Goal: Find specific page/section: Find specific page/section

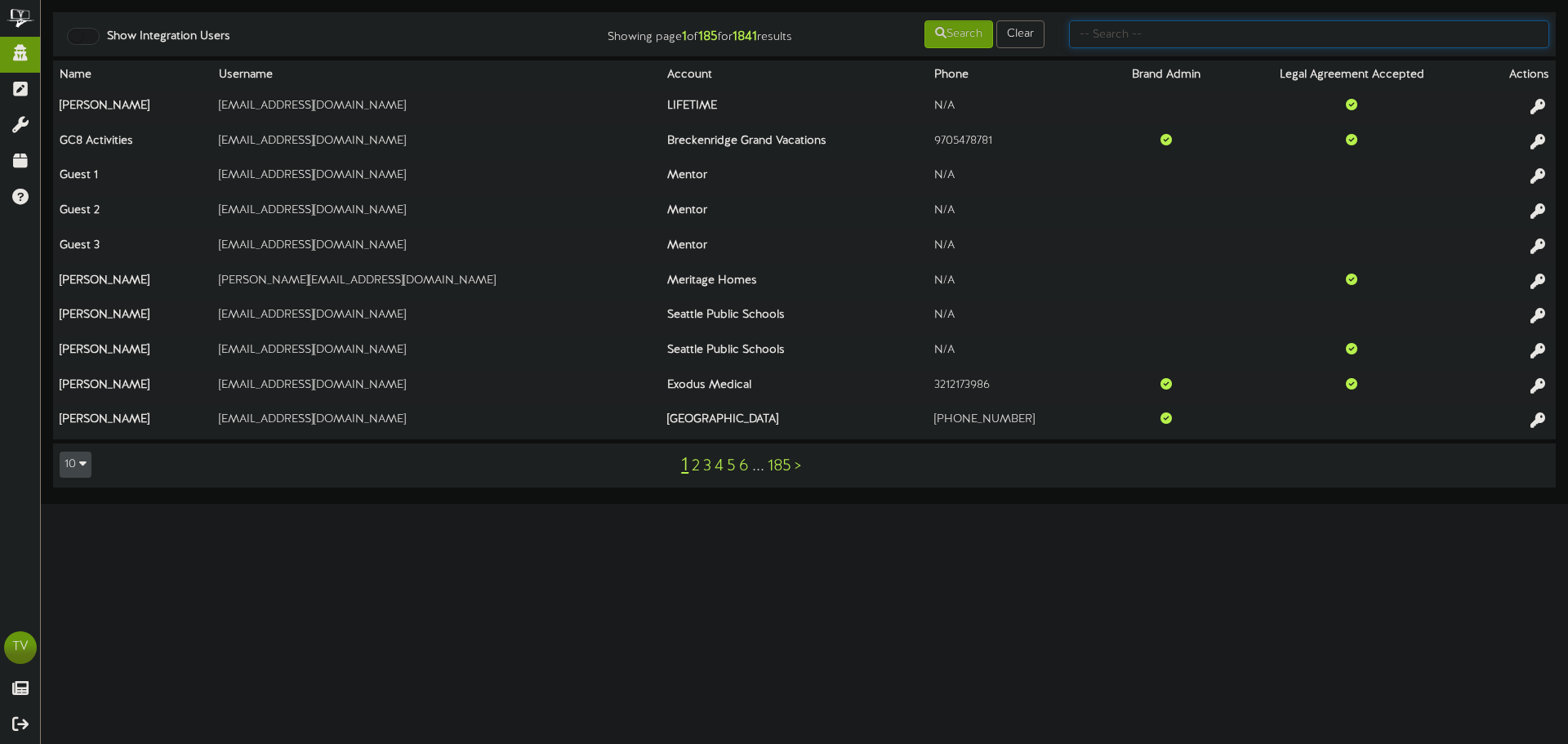
click at [1217, 38] on input "text" at bounding box center [1309, 35] width 480 height 28
type input "fat cats"
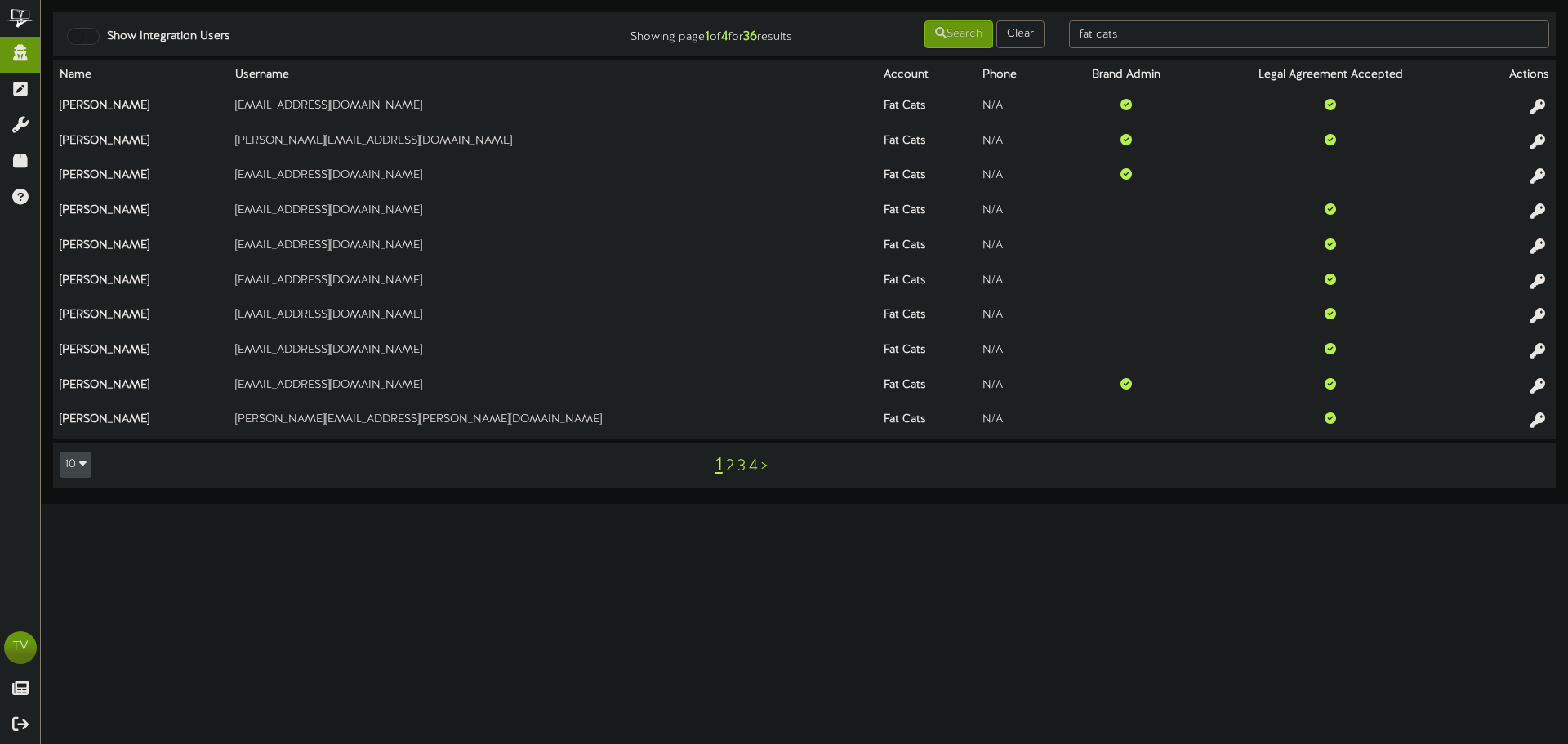
click at [729, 465] on link "2" at bounding box center [730, 466] width 8 height 18
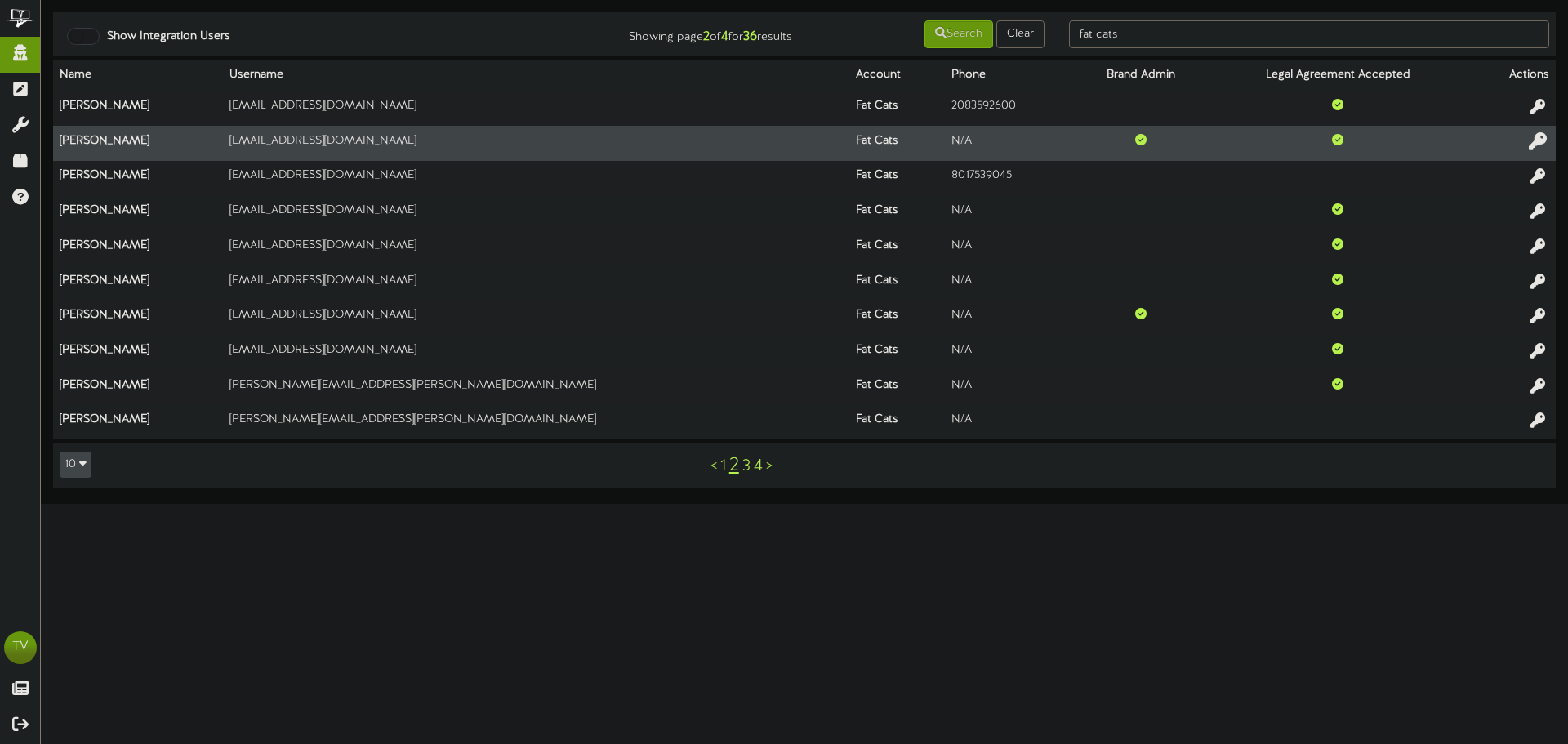
click at [1538, 145] on icon at bounding box center [1538, 141] width 18 height 18
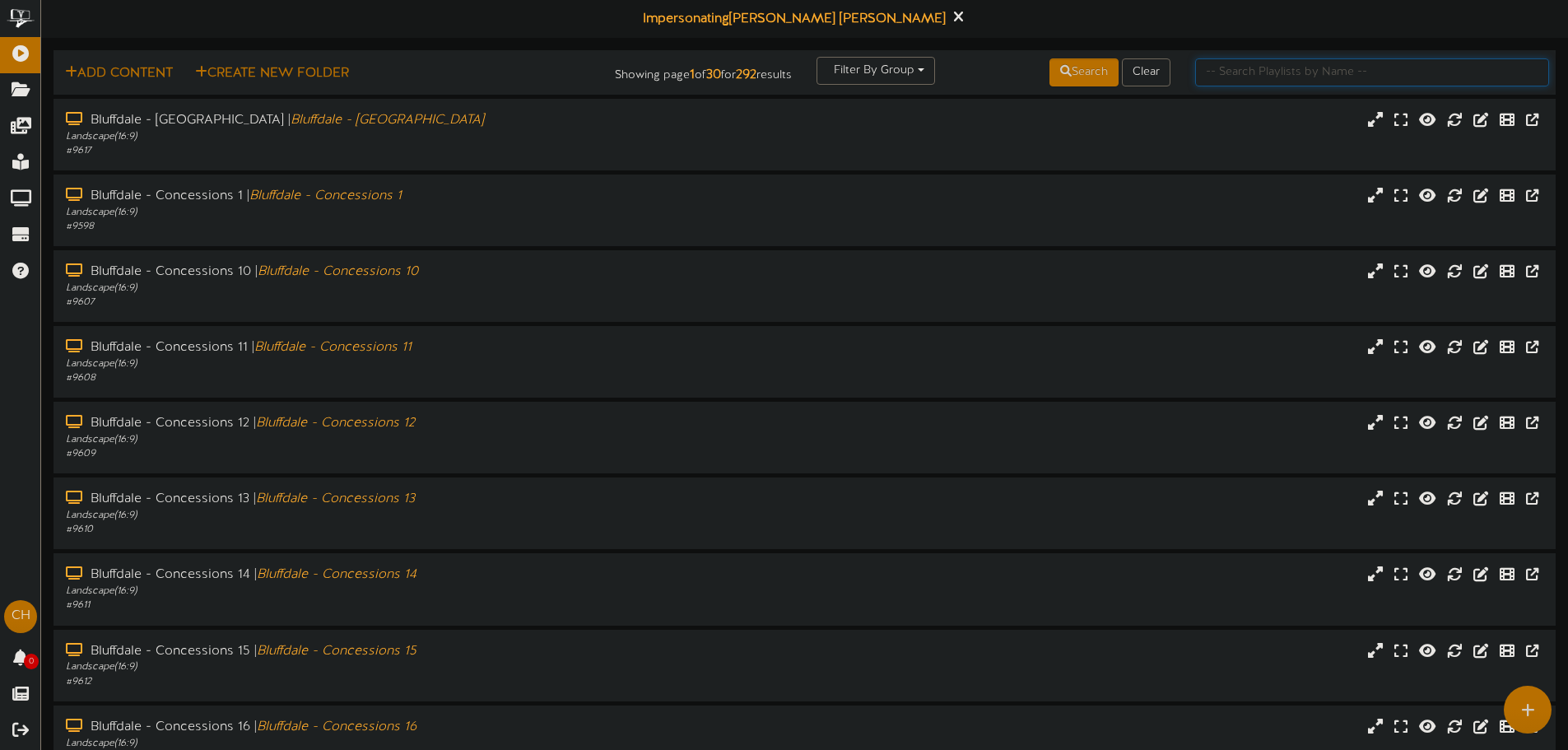
click at [1277, 65] on input "text" at bounding box center [1372, 73] width 354 height 28
type input "[PERSON_NAME]"
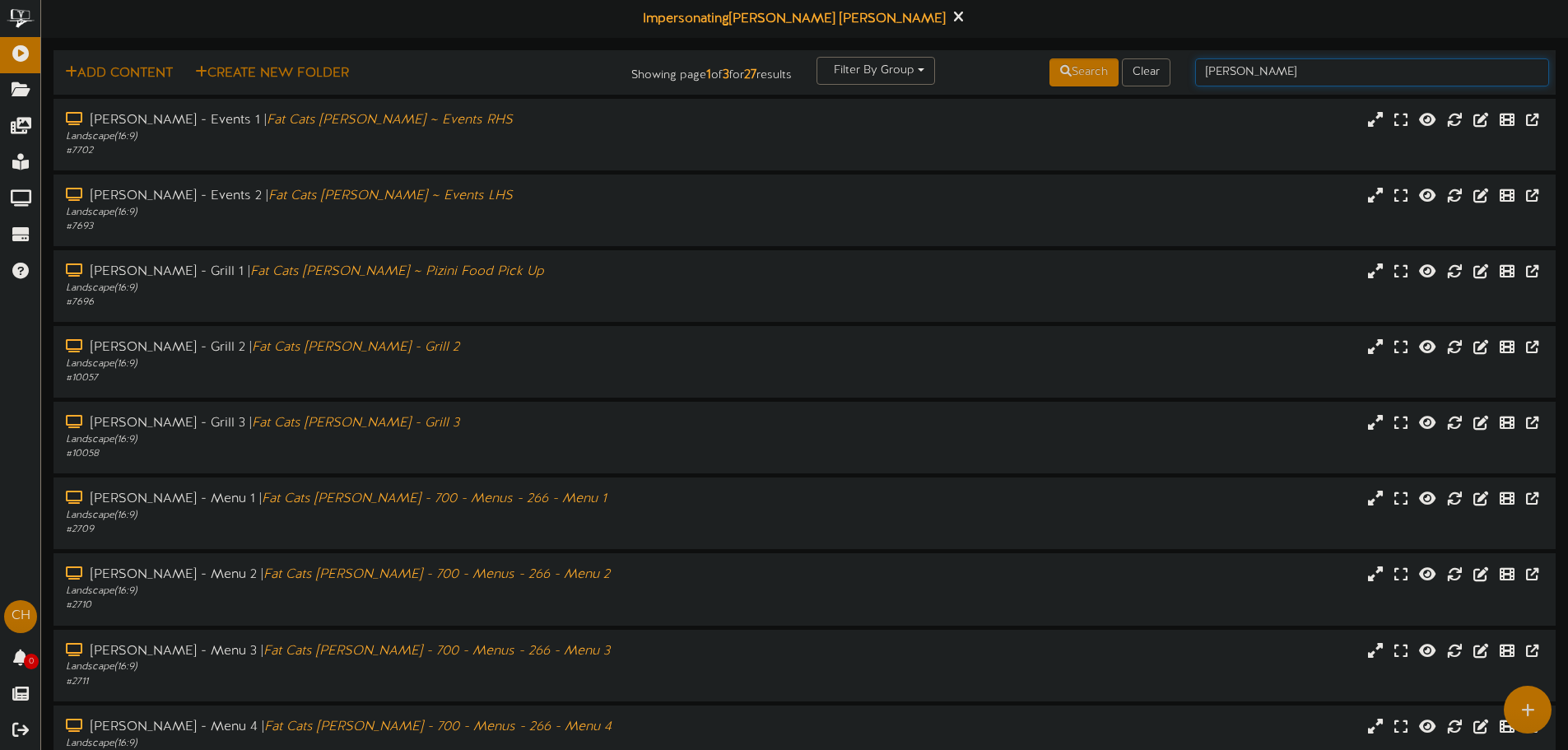
click at [1272, 70] on input "[PERSON_NAME]" at bounding box center [1372, 73] width 354 height 28
type input "[PERSON_NAME] - theater"
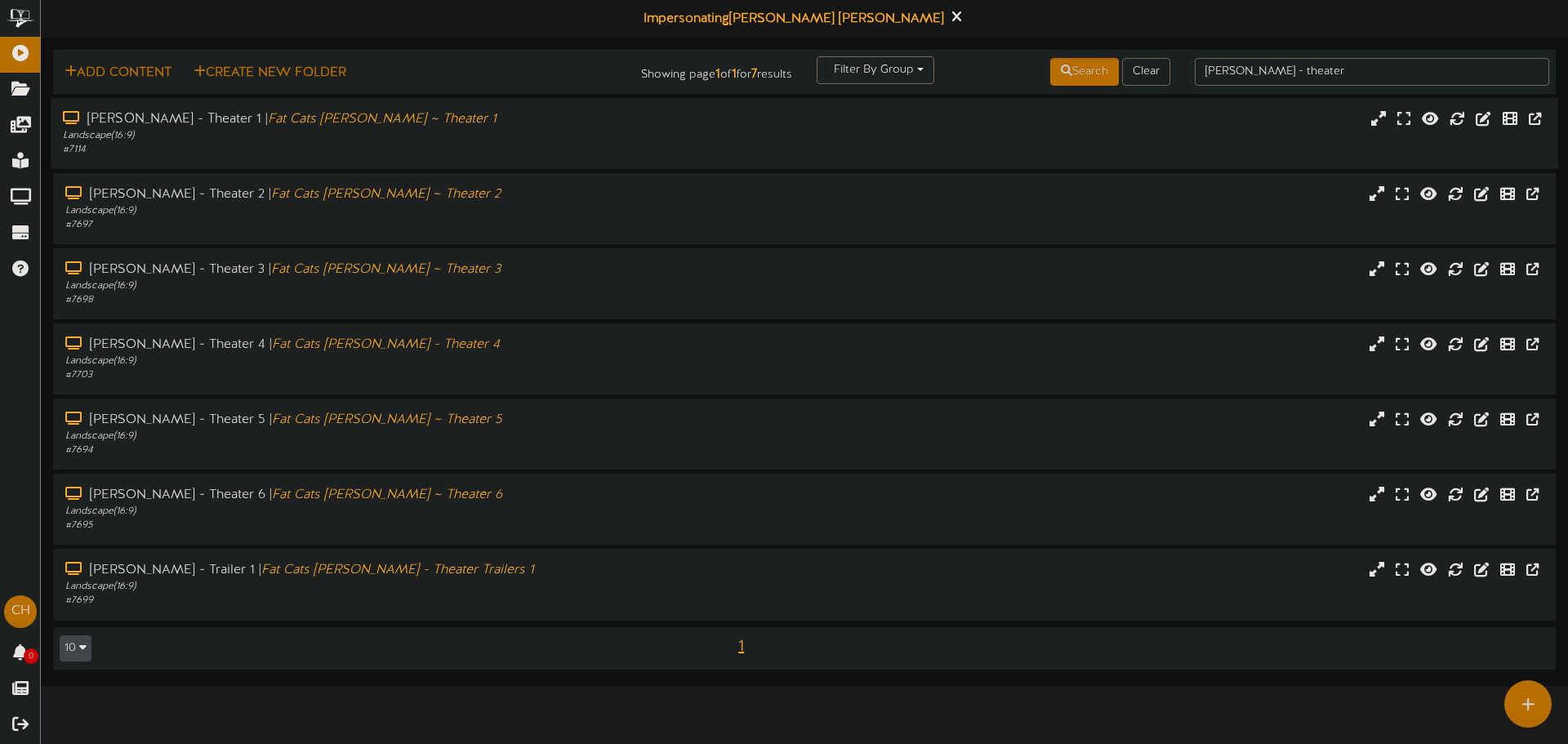
click at [439, 141] on div "Landscape ( 16:9 )" at bounding box center [364, 136] width 604 height 14
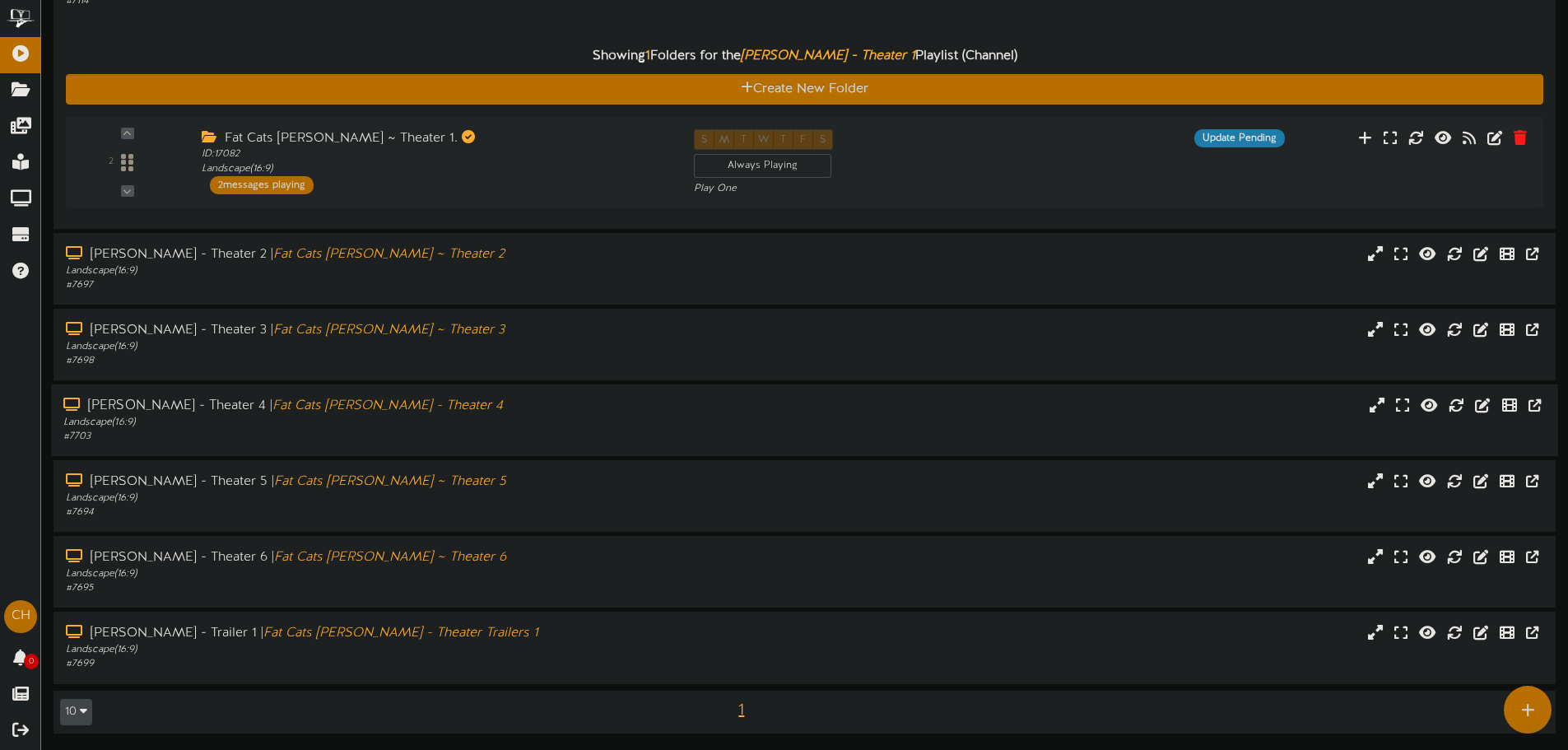
click at [375, 440] on div "# 7703" at bounding box center [365, 436] width 603 height 14
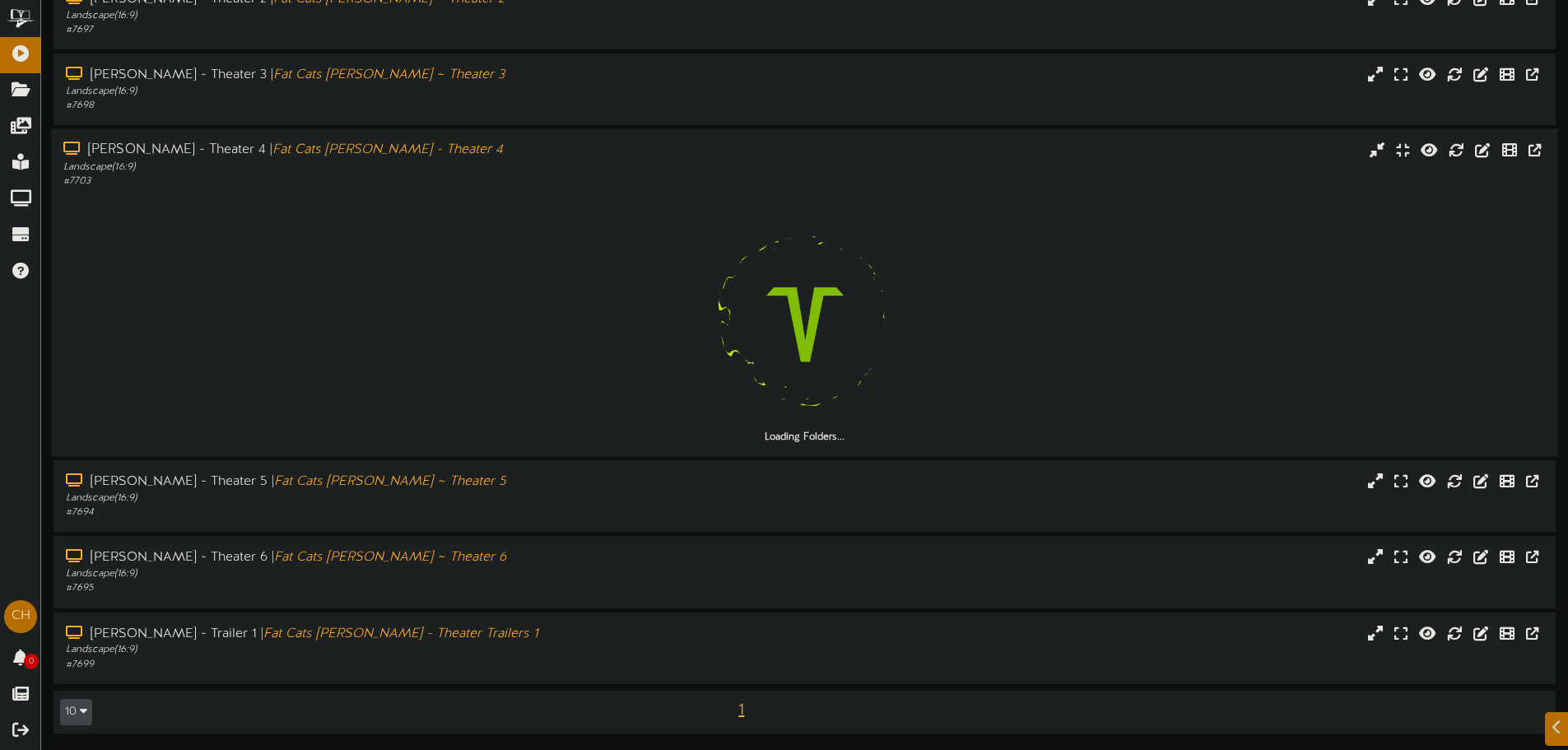
scroll to position [358, 0]
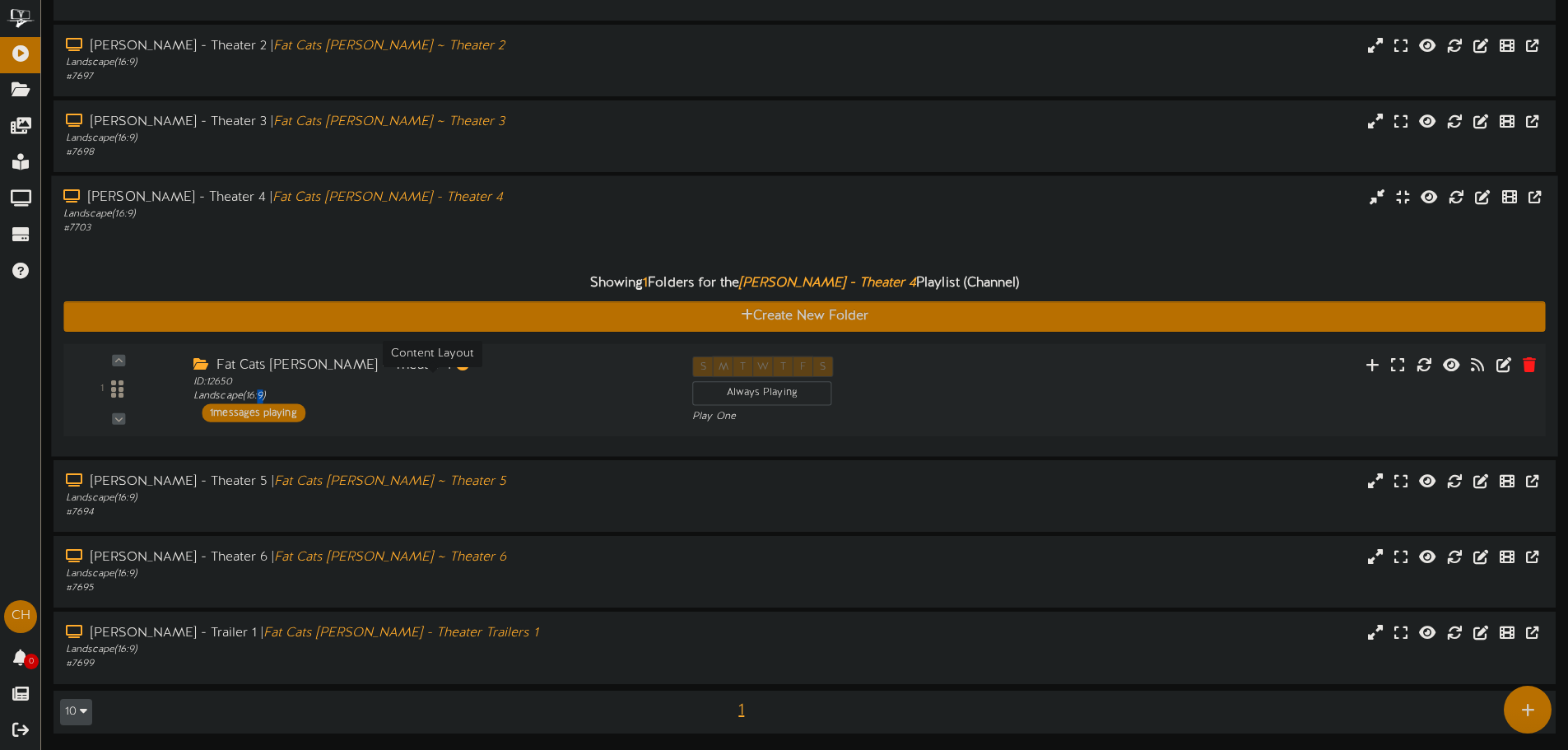
click at [266, 394] on div "ID: 12650 Landscape ( 16:9 )" at bounding box center [430, 390] width 474 height 29
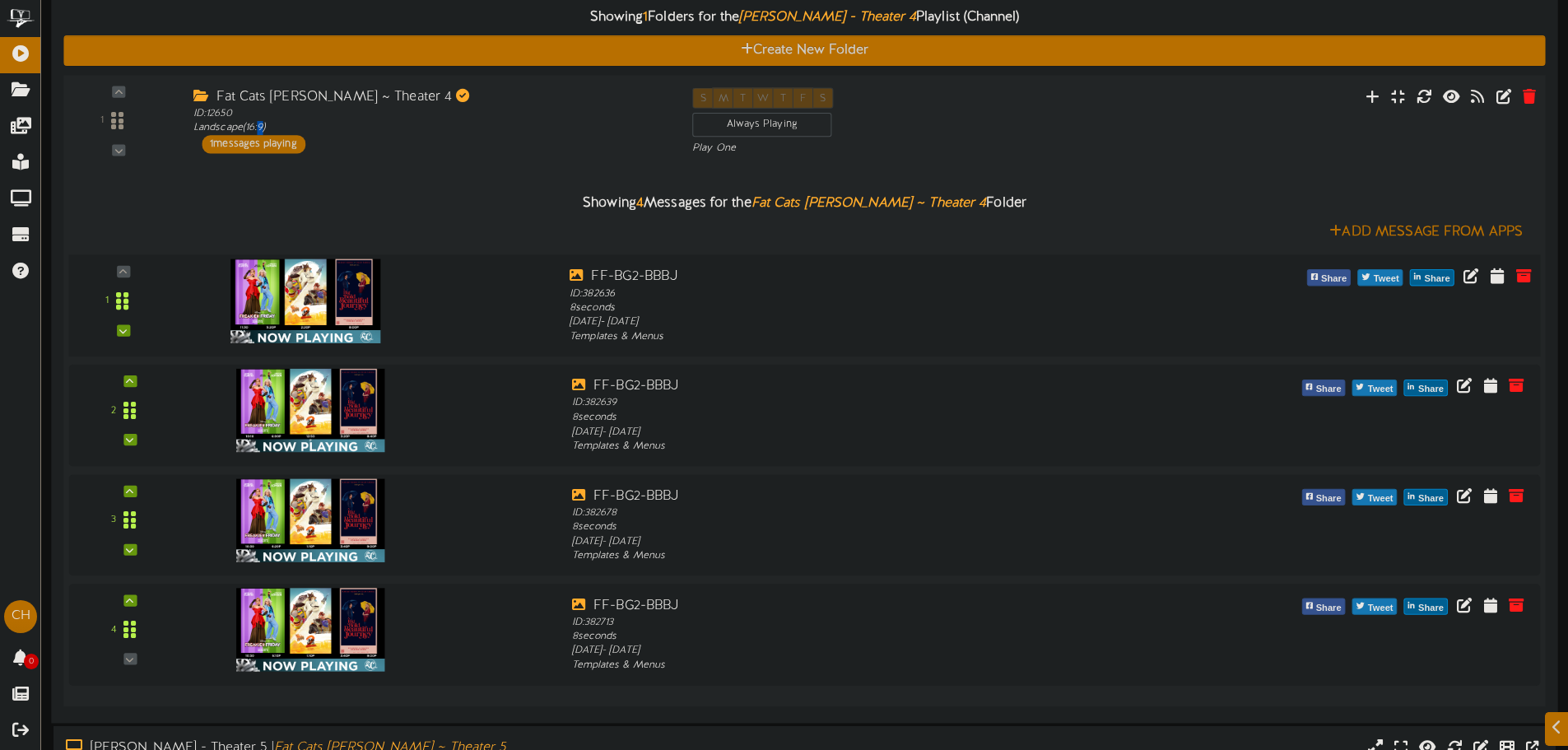
scroll to position [694, 0]
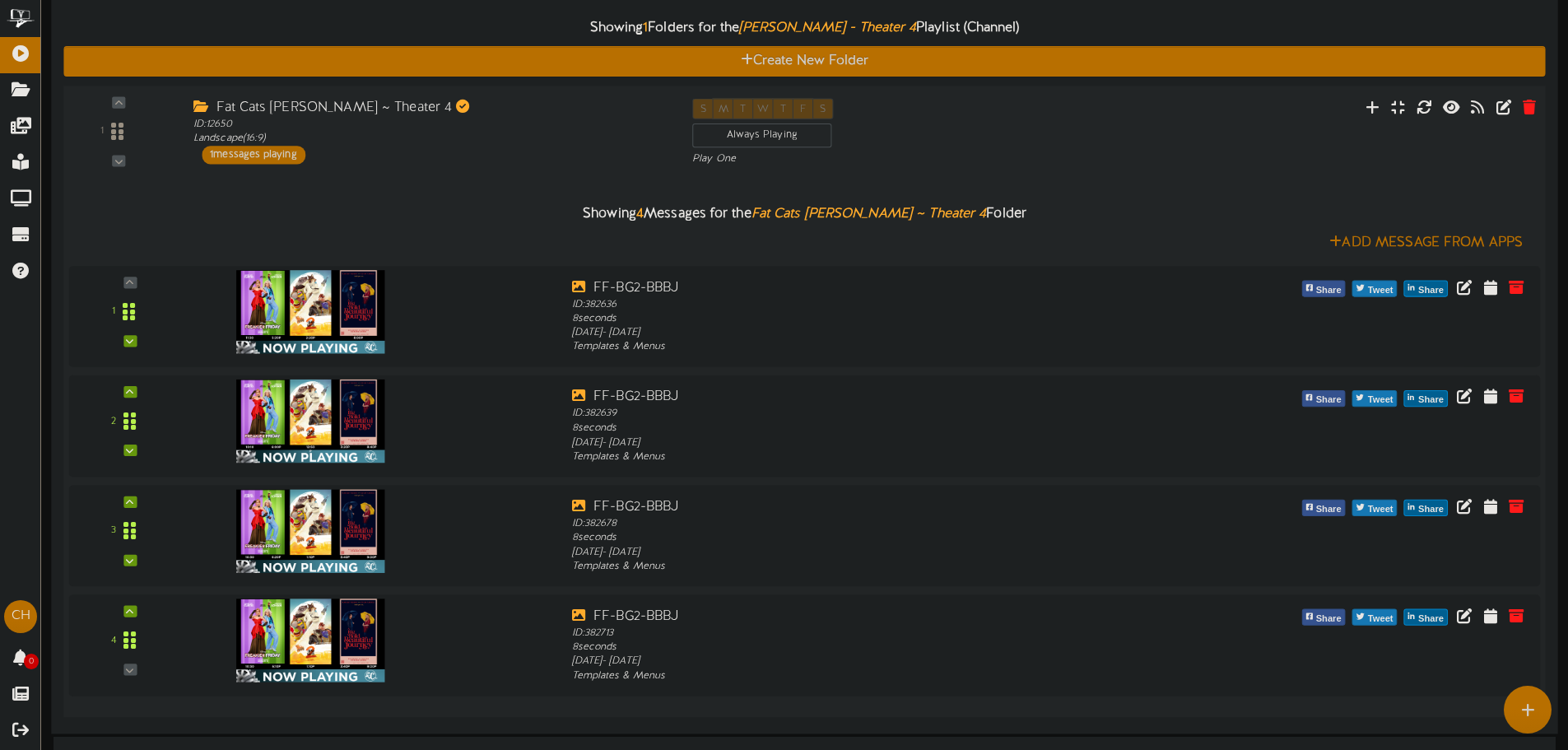
click at [428, 208] on div "Showing 4 Messages for the Fat Cats [PERSON_NAME] ~ Theater 4 Folder" at bounding box center [805, 214] width 1497 height 36
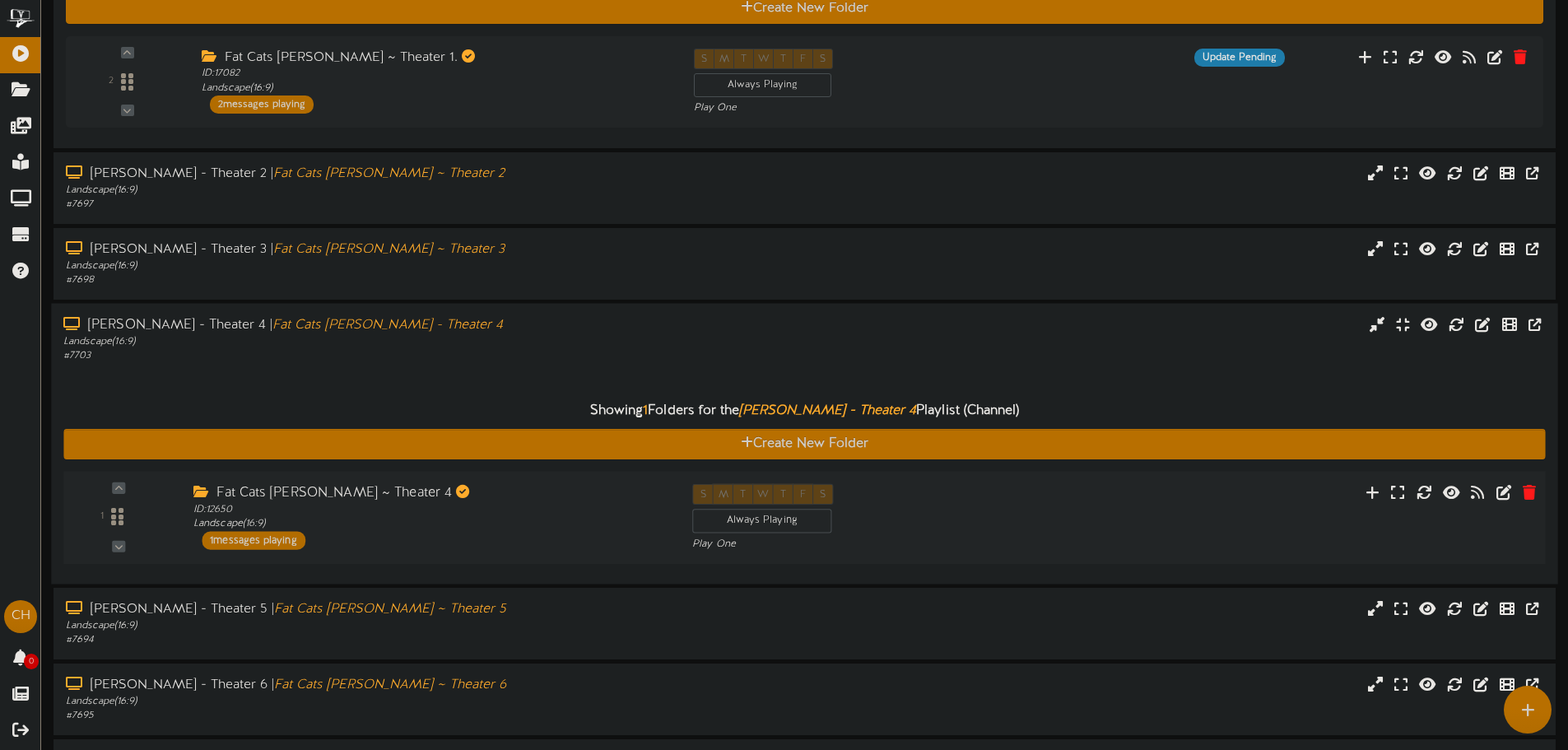
scroll to position [111, 0]
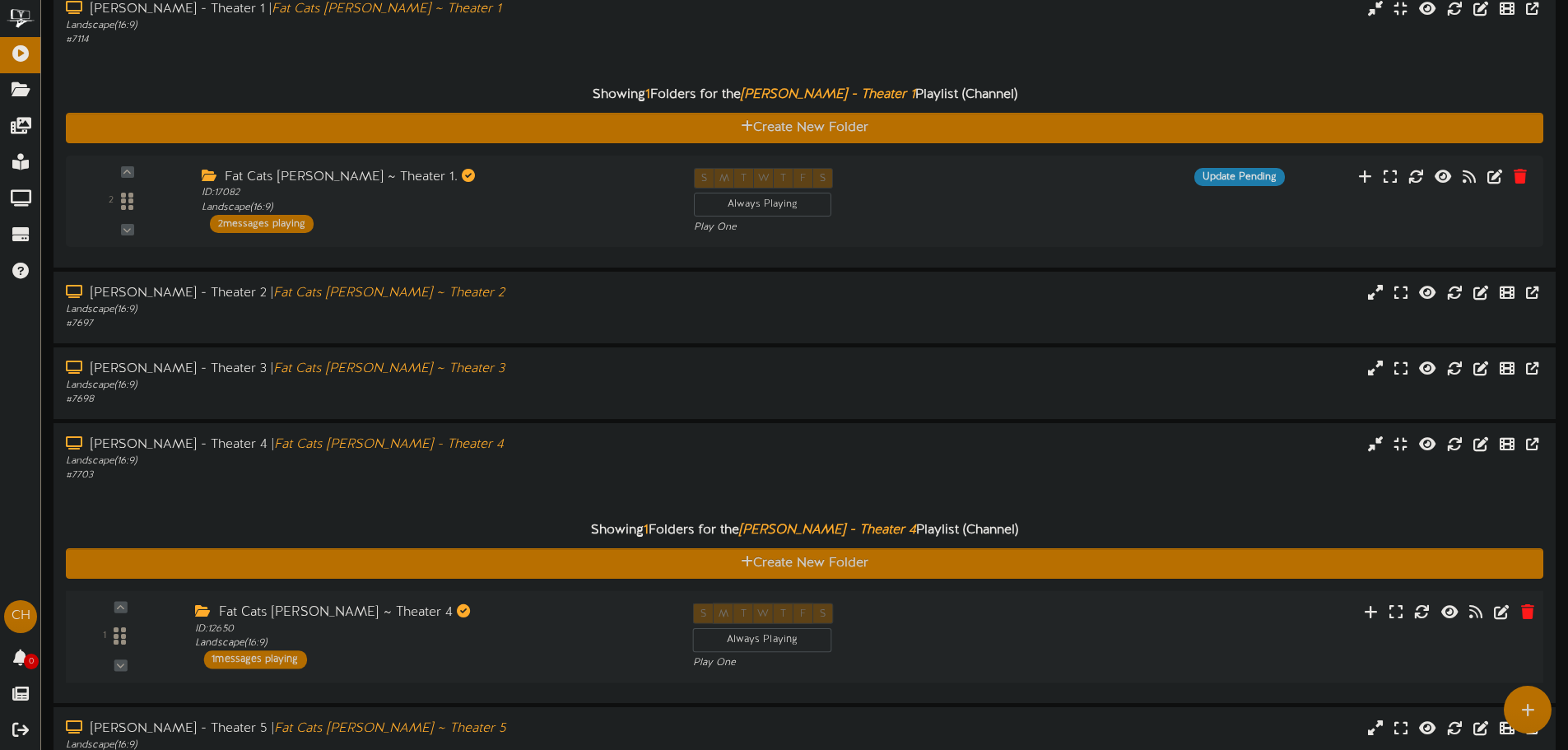
click at [267, 506] on div "Showing 1 Folders for the [PERSON_NAME] - Theater 4 Playlist (Channel) Create N…" at bounding box center [804, 586] width 1478 height 208
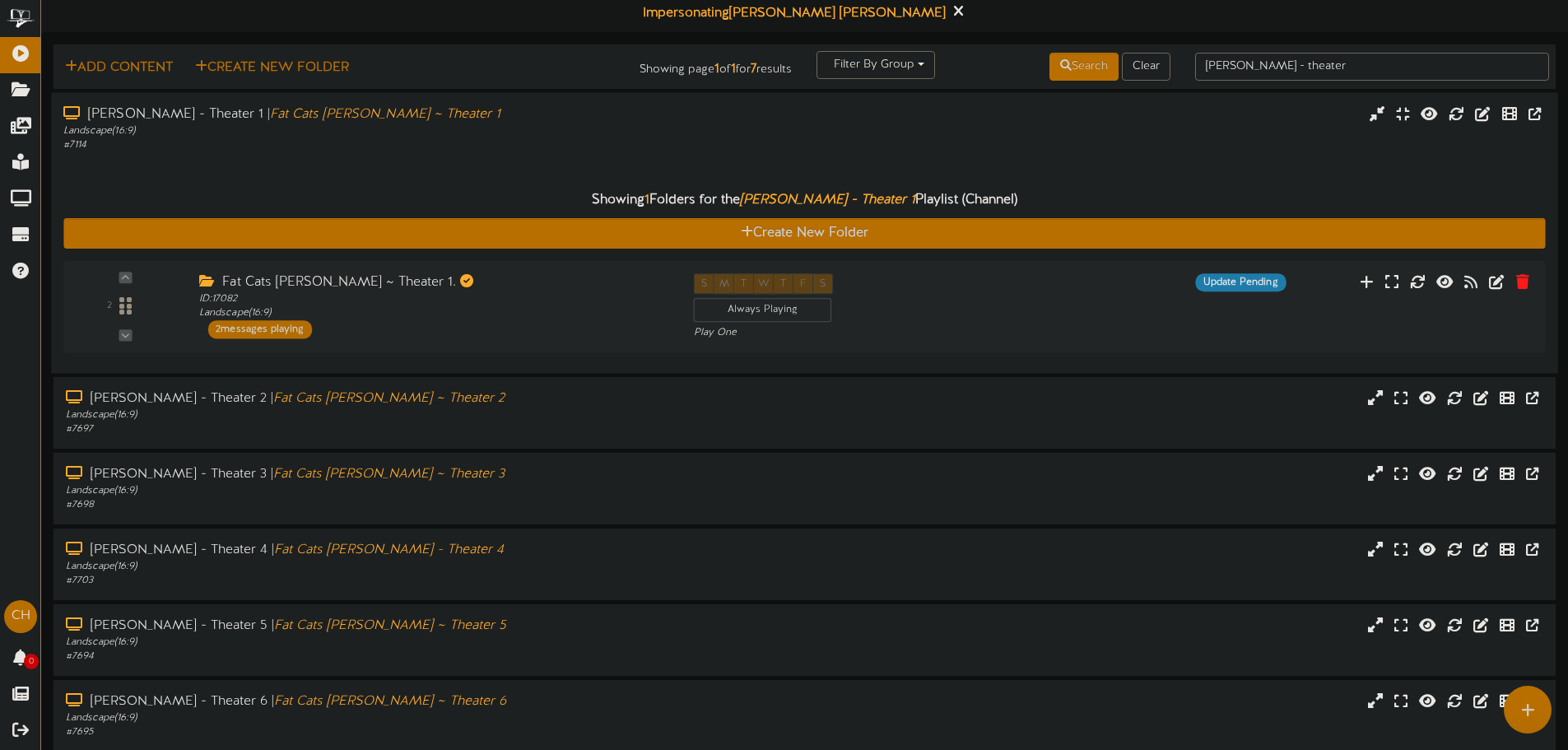
scroll to position [0, 0]
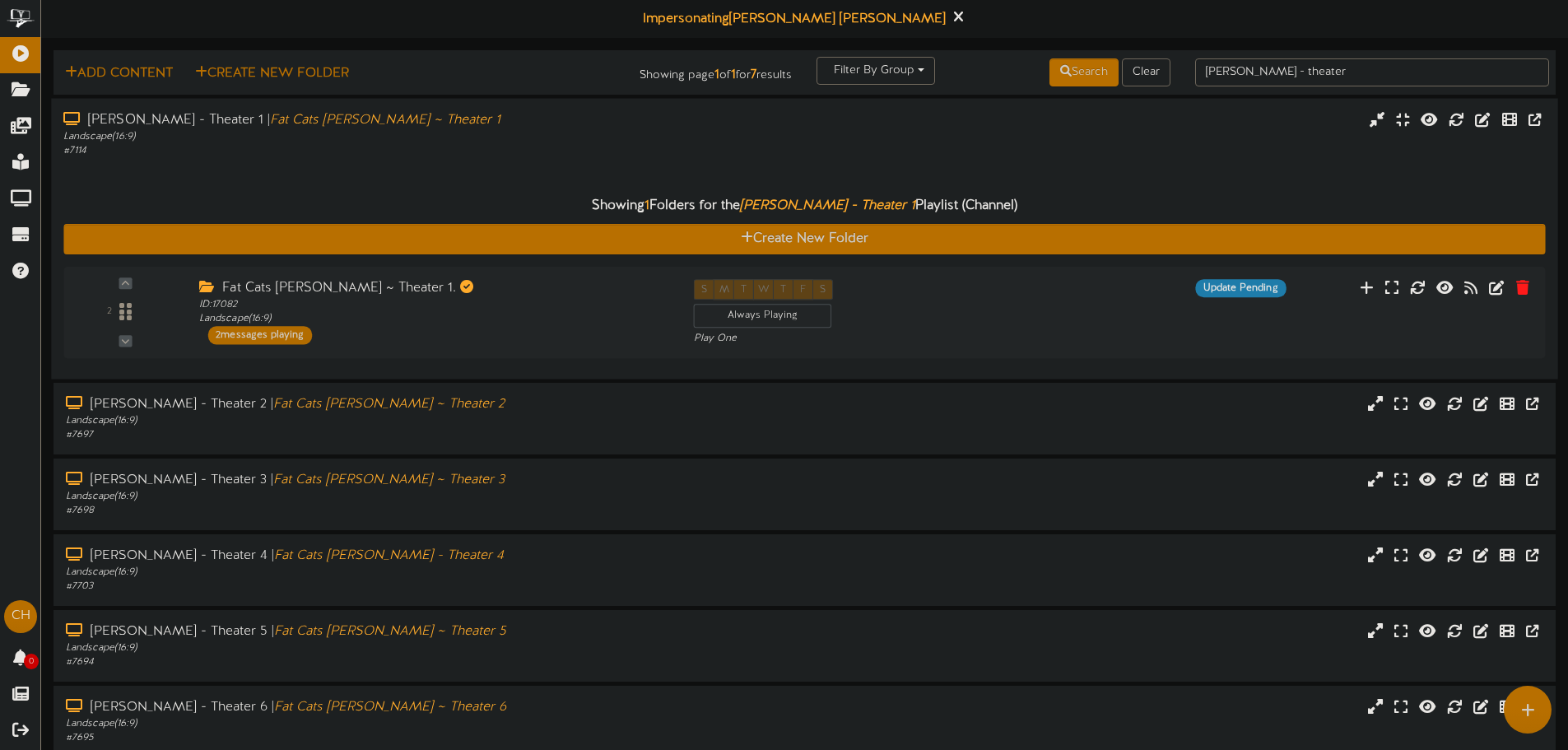
click at [419, 176] on div "Showing 1 Folders for the [PERSON_NAME] - Theater 1 Playlist (Channel) Create N…" at bounding box center [804, 263] width 1482 height 209
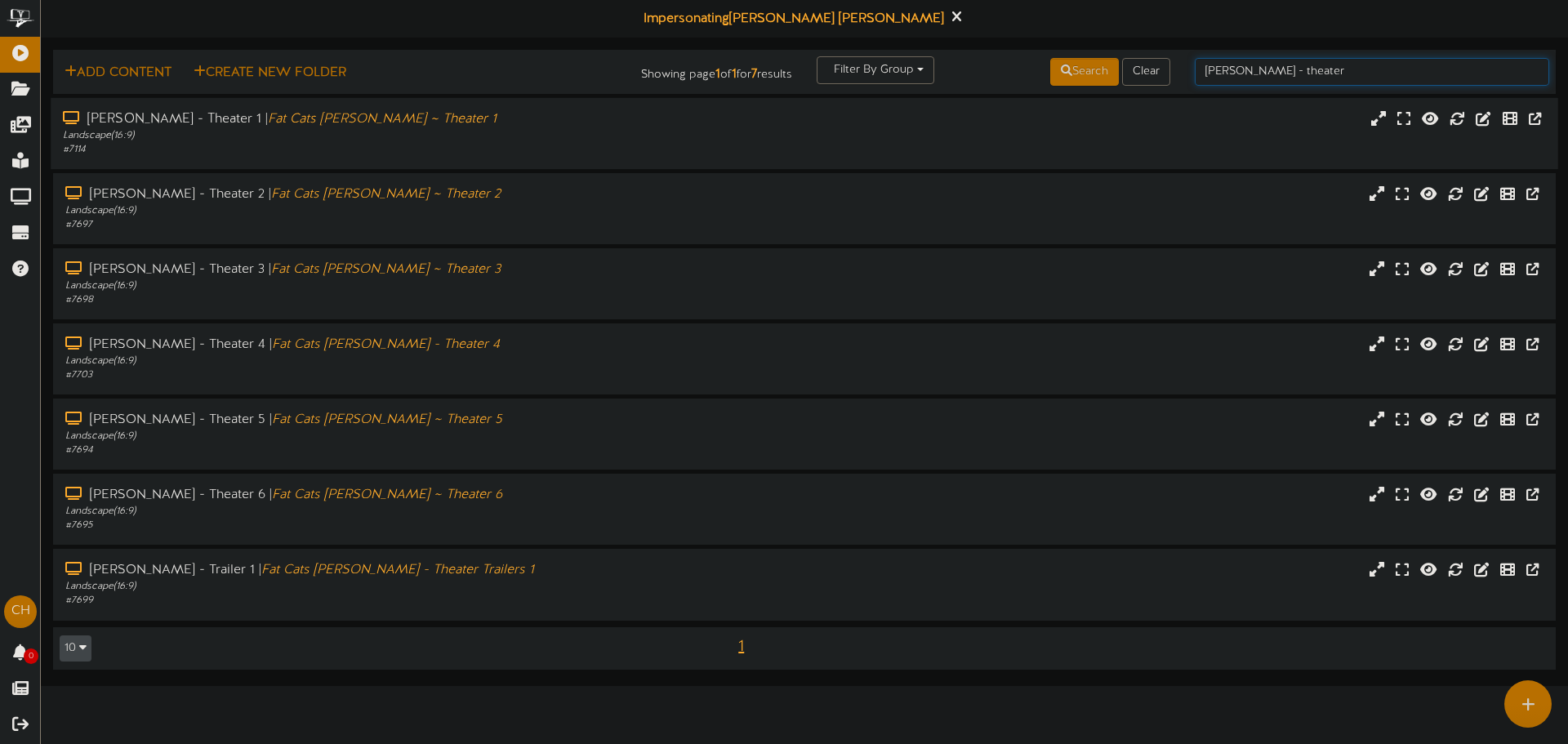
click at [1284, 67] on input "[PERSON_NAME] - theater" at bounding box center [1371, 72] width 354 height 28
type input "[PERSON_NAME] - hallway"
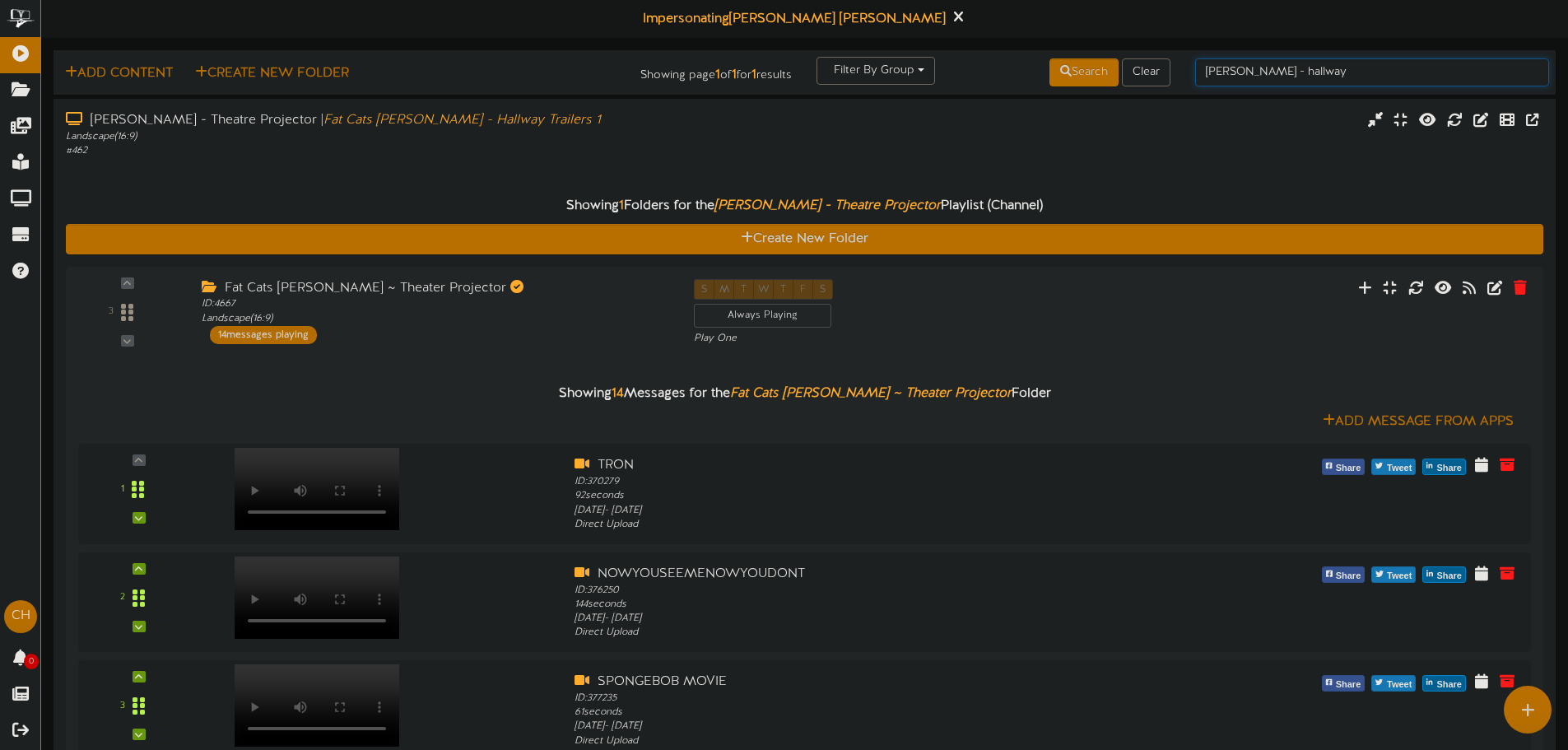
click at [1303, 74] on input "[PERSON_NAME] - hallway" at bounding box center [1372, 73] width 354 height 28
click at [1263, 76] on input "[PERSON_NAME] - hallway" at bounding box center [1372, 73] width 354 height 28
click at [1266, 78] on input "[PERSON_NAME] - hallway" at bounding box center [1372, 73] width 354 height 28
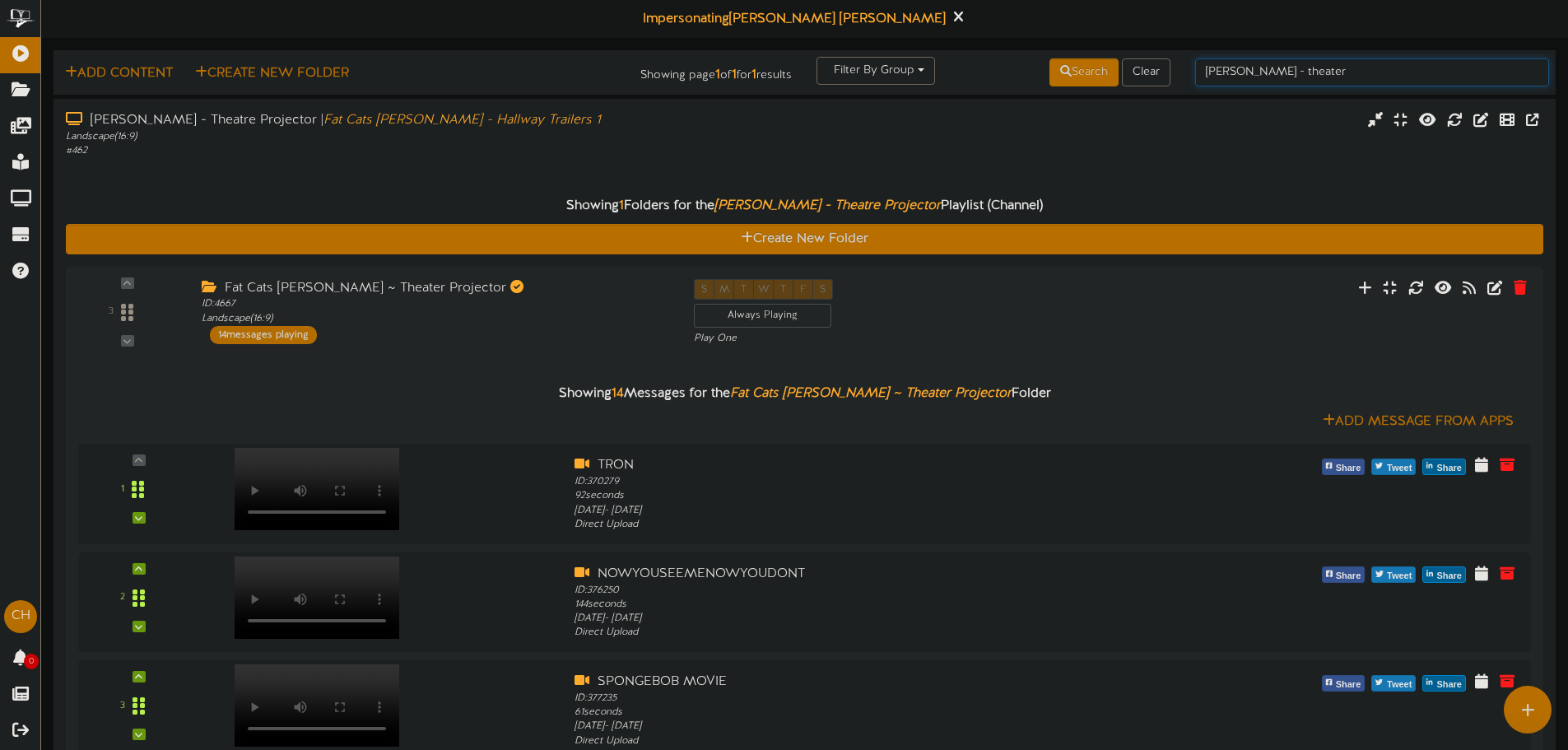
type input "[PERSON_NAME] - theater"
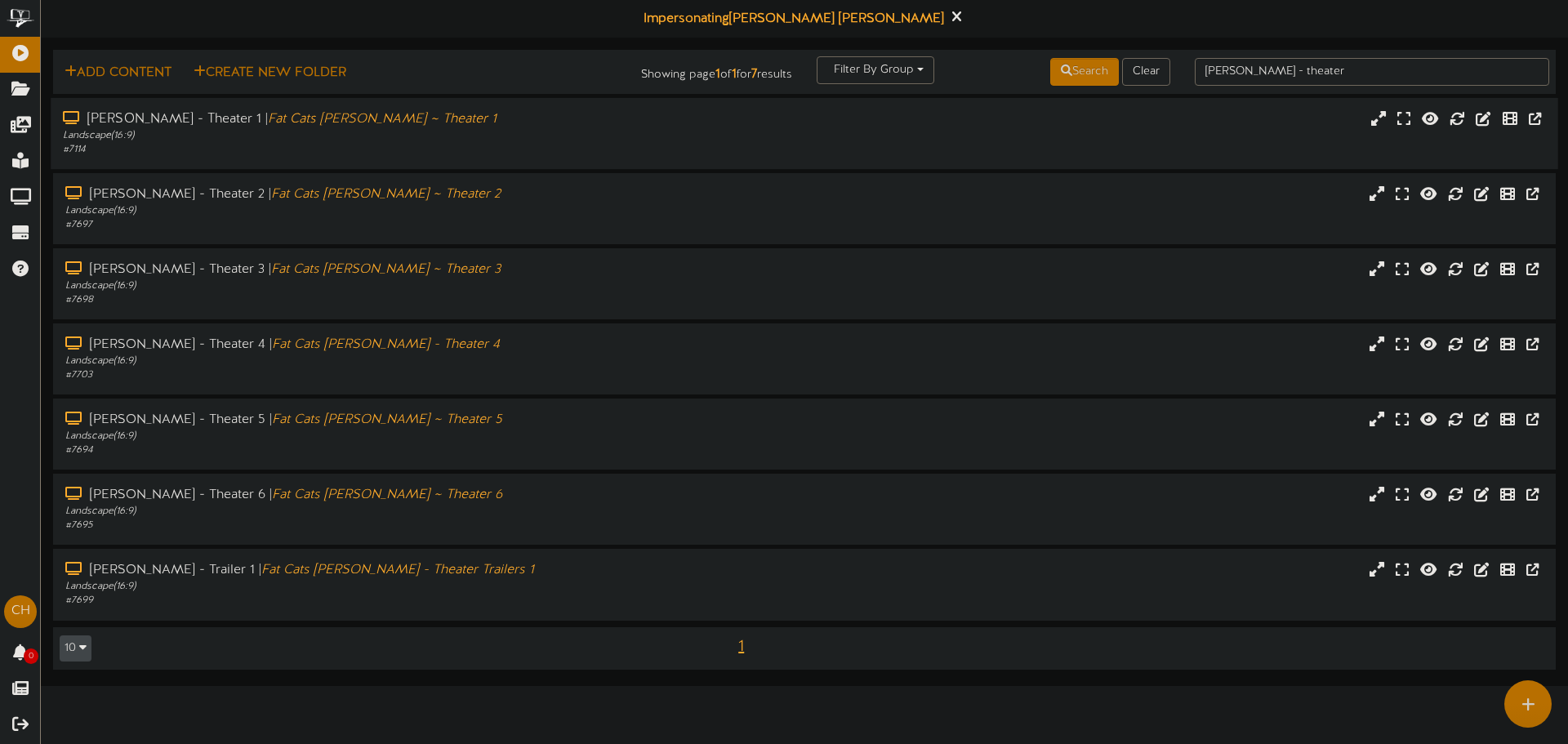
click at [585, 132] on div "Landscape ( 16:9 )" at bounding box center [364, 136] width 604 height 14
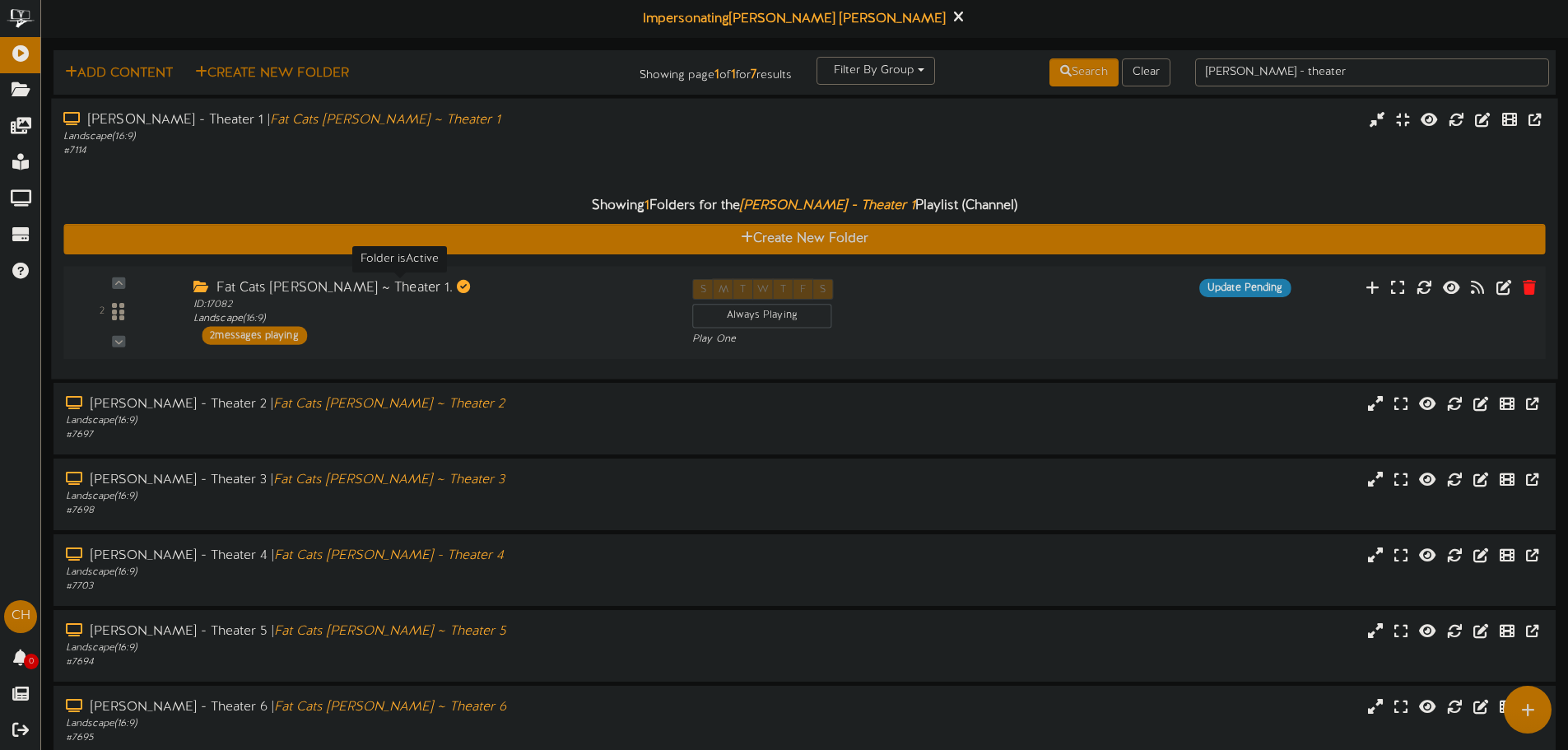
click at [394, 300] on div "ID: 17082 Landscape ( 16:9 )" at bounding box center [430, 312] width 474 height 29
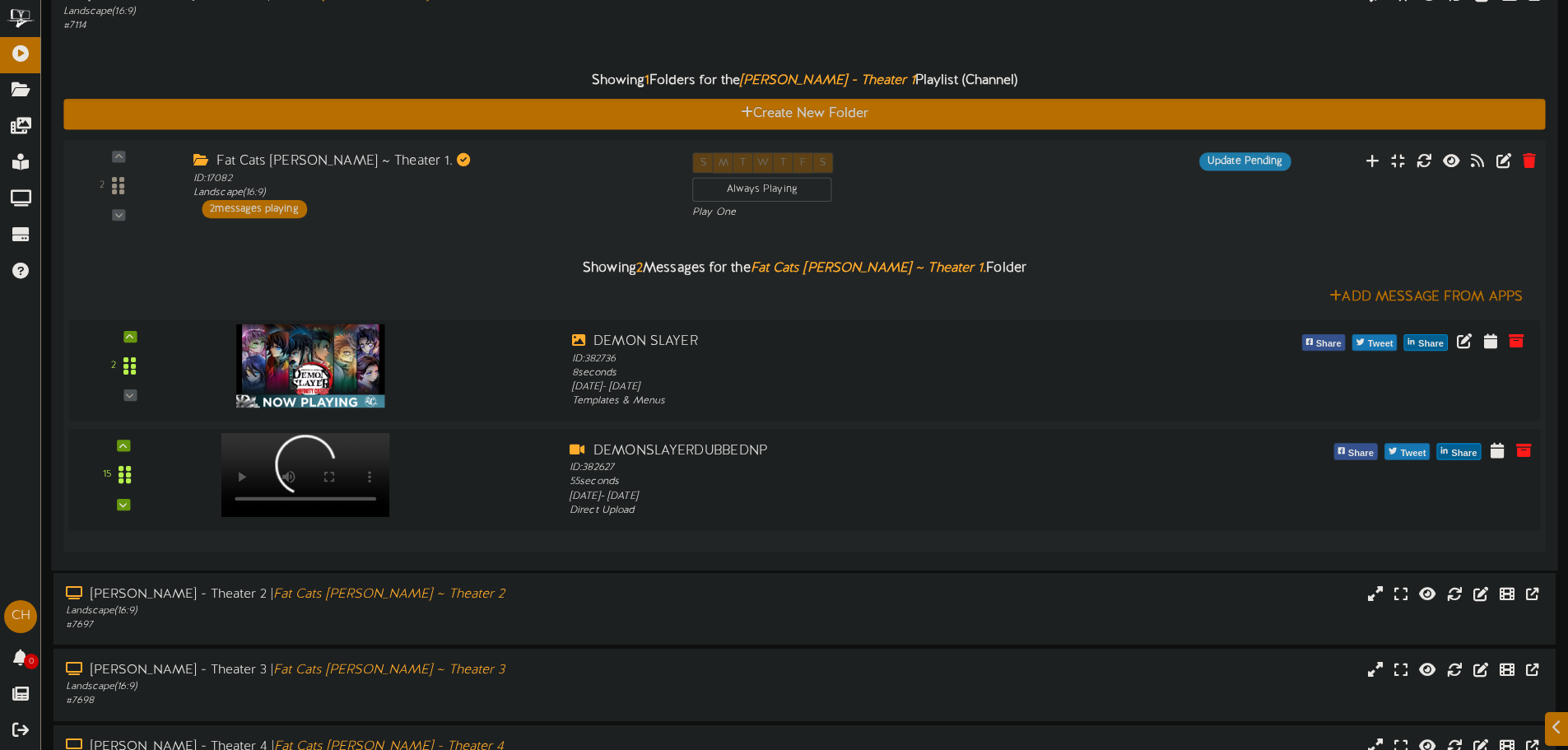
scroll to position [165, 0]
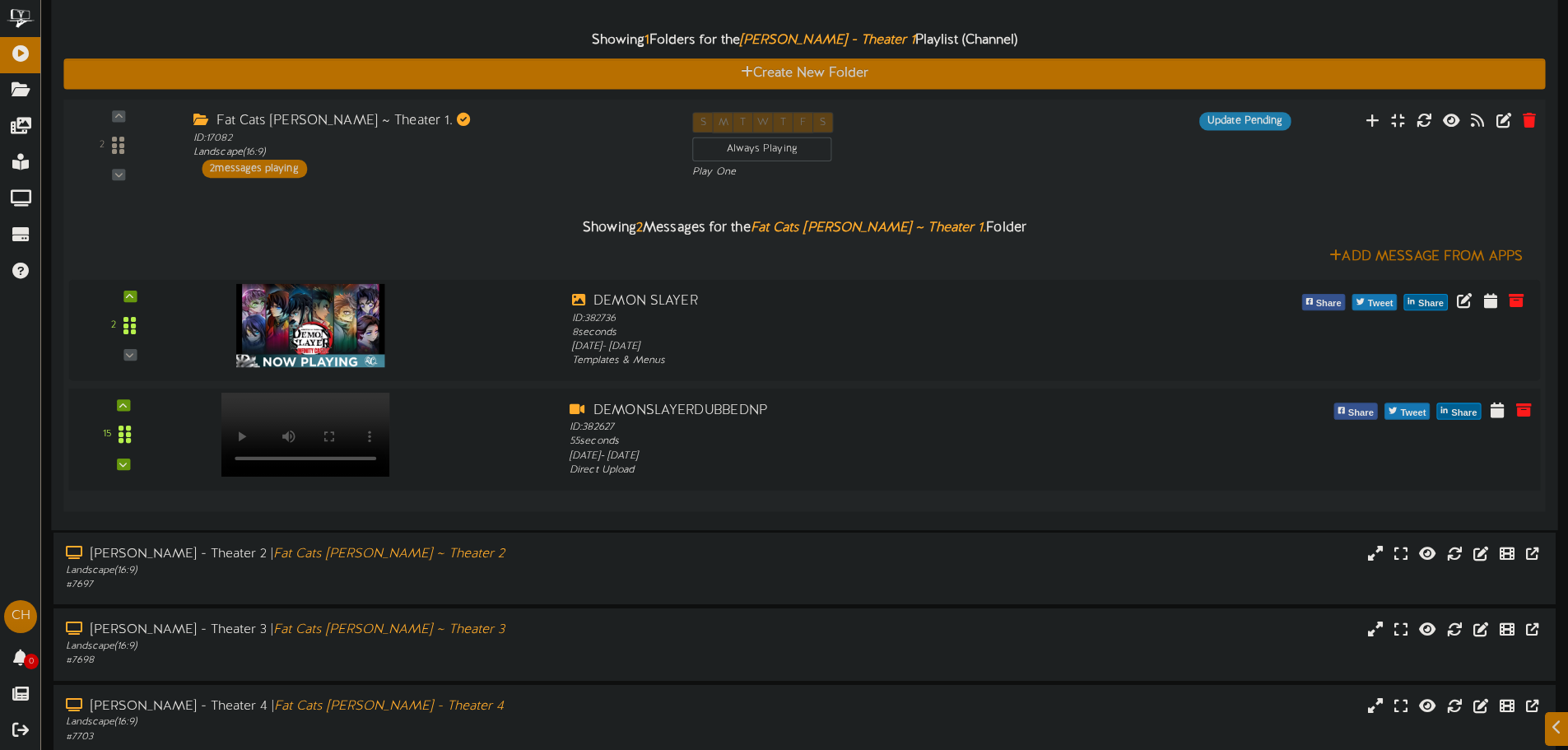
click at [341, 449] on div at bounding box center [303, 418] width 193 height 84
drag, startPoint x: 596, startPoint y: 412, endPoint x: 768, endPoint y: 409, distance: 172.0
click at [768, 409] on div "DEMONSLAYERDUBBEDNP" at bounding box center [866, 410] width 594 height 19
copy div "DEMONSLAYERDUBBEDNP"
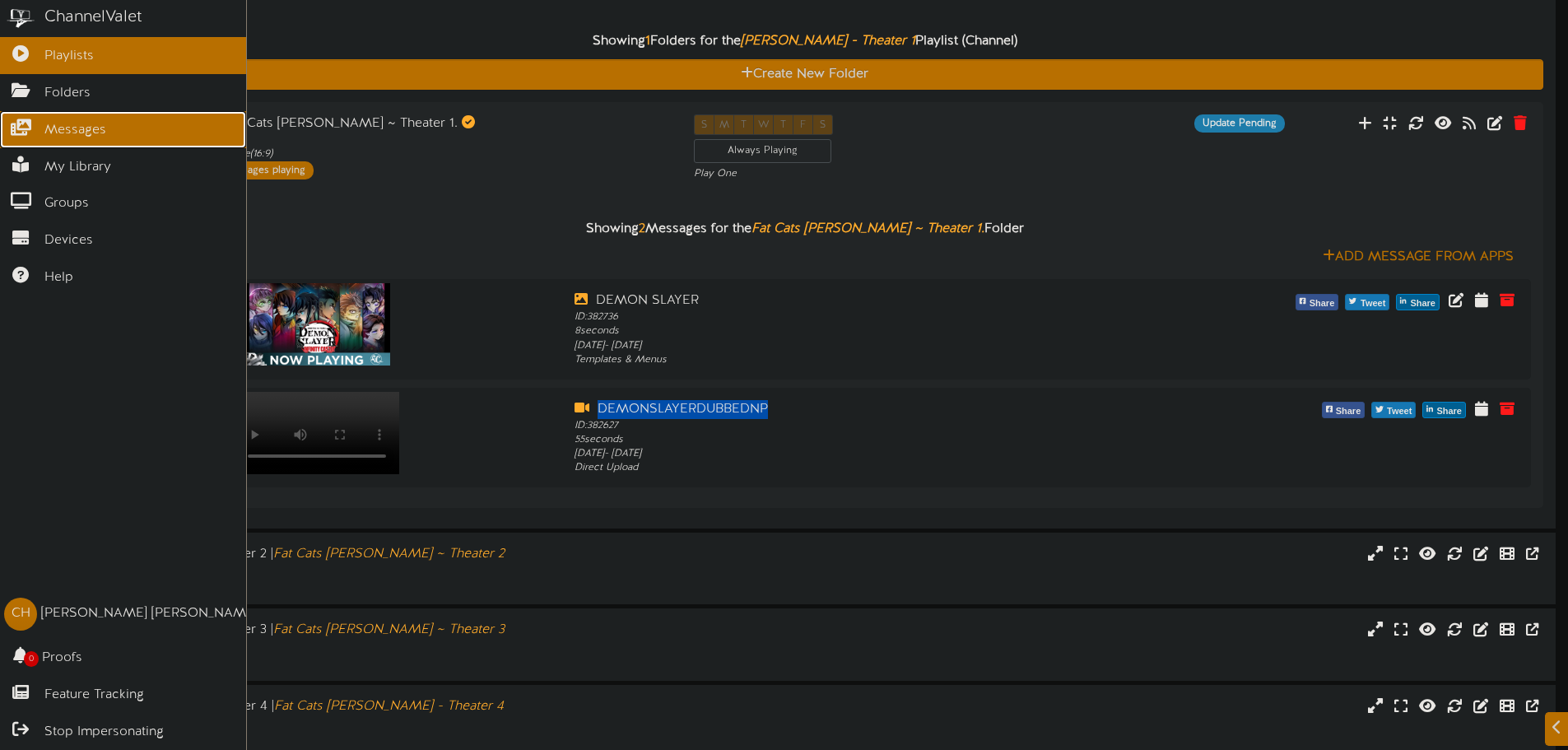
click at [34, 126] on icon at bounding box center [21, 125] width 41 height 12
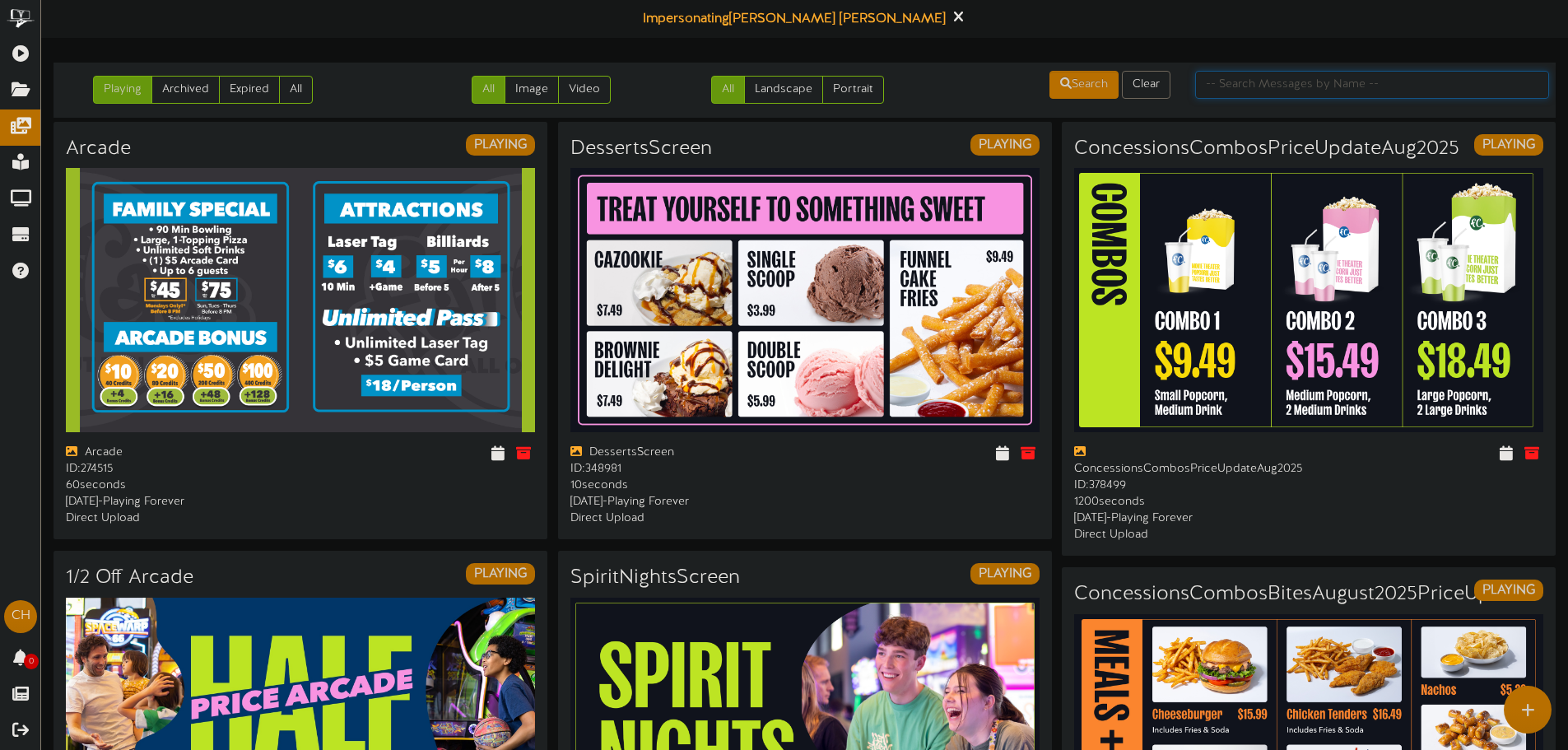
paste input "DEMONSLAYERDUBBEDNP"
type input "DEMONSLAYERDUBBEDNP"
click at [1094, 92] on button "Search" at bounding box center [1083, 85] width 69 height 28
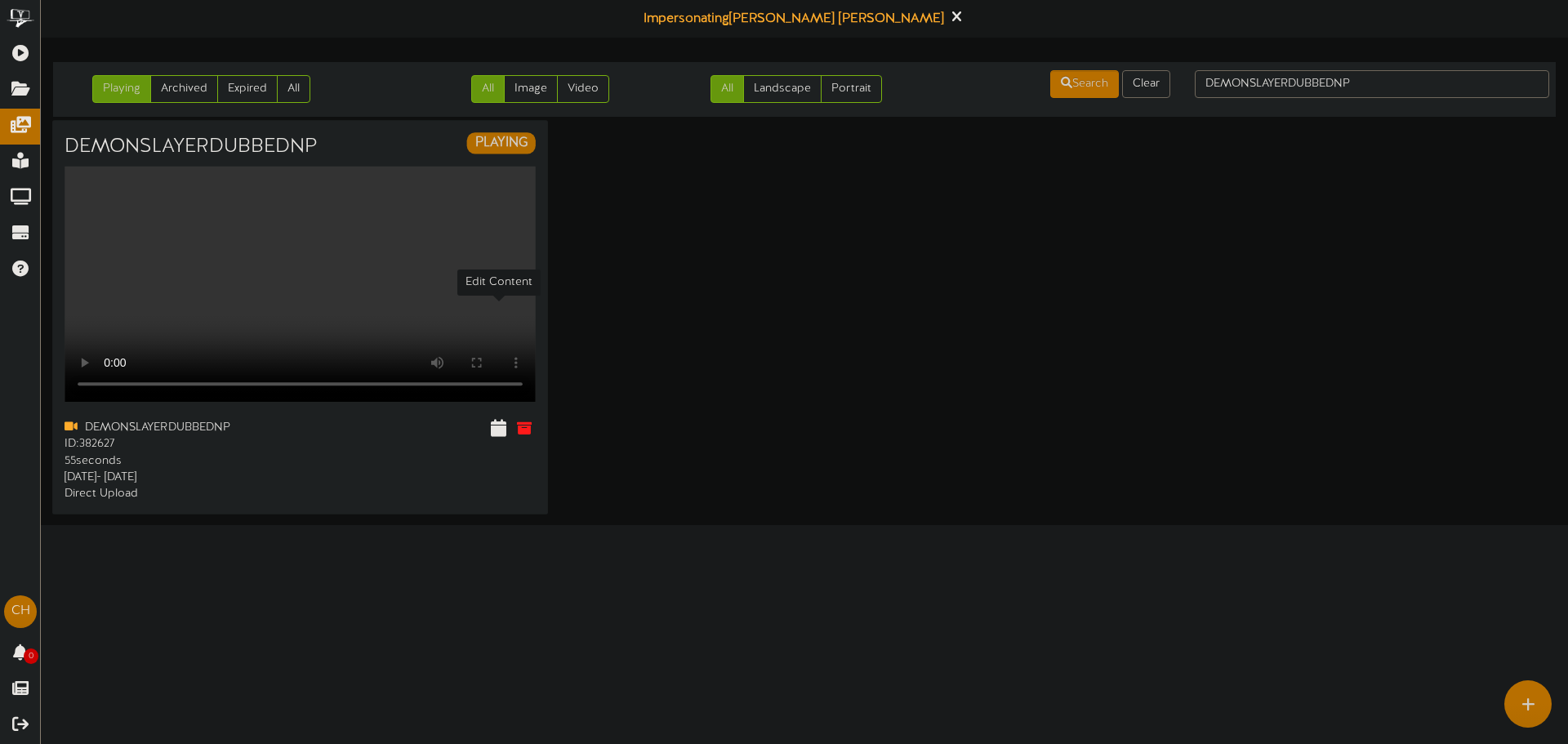
click at [493, 419] on icon at bounding box center [498, 428] width 16 height 18
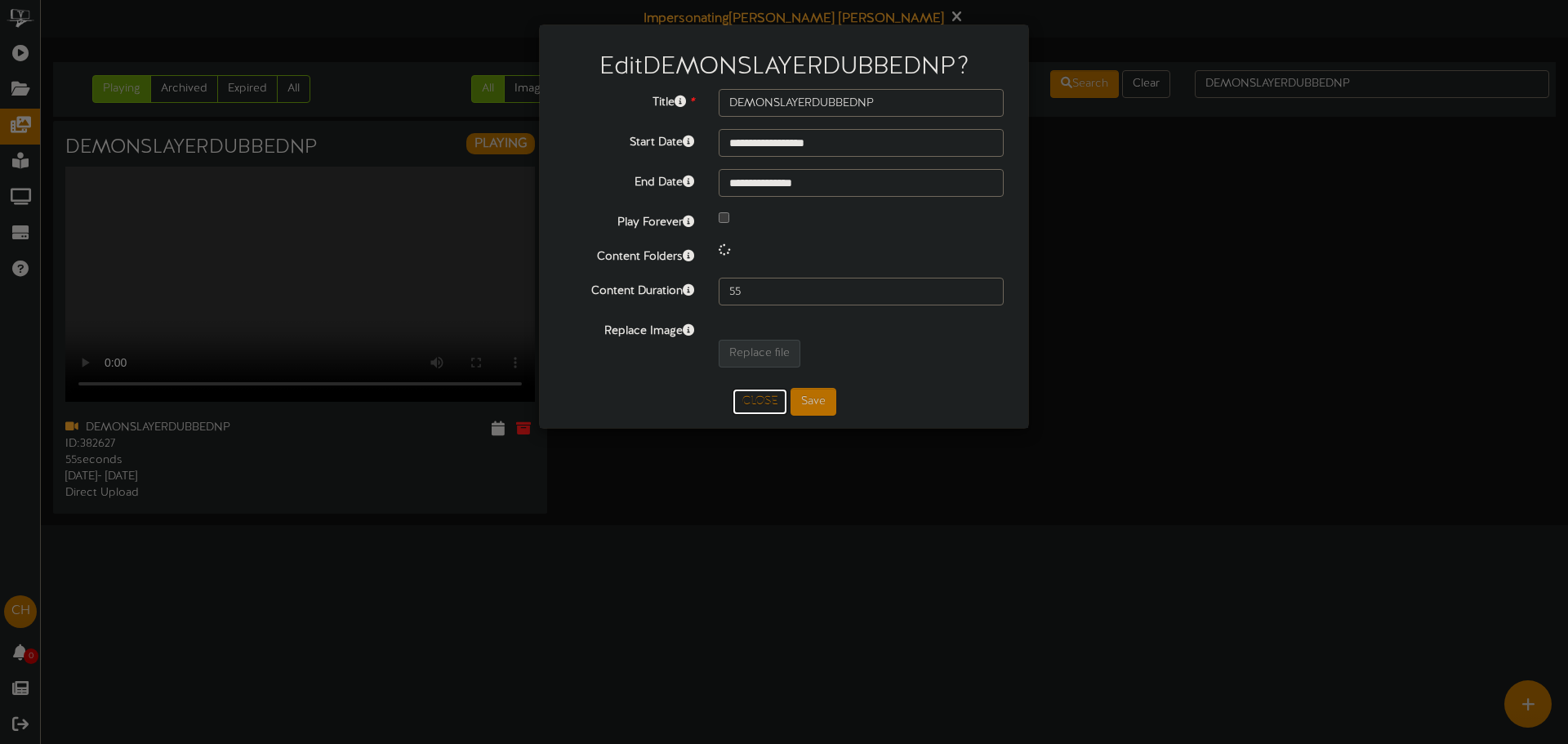
click at [759, 401] on button "Close" at bounding box center [760, 402] width 55 height 26
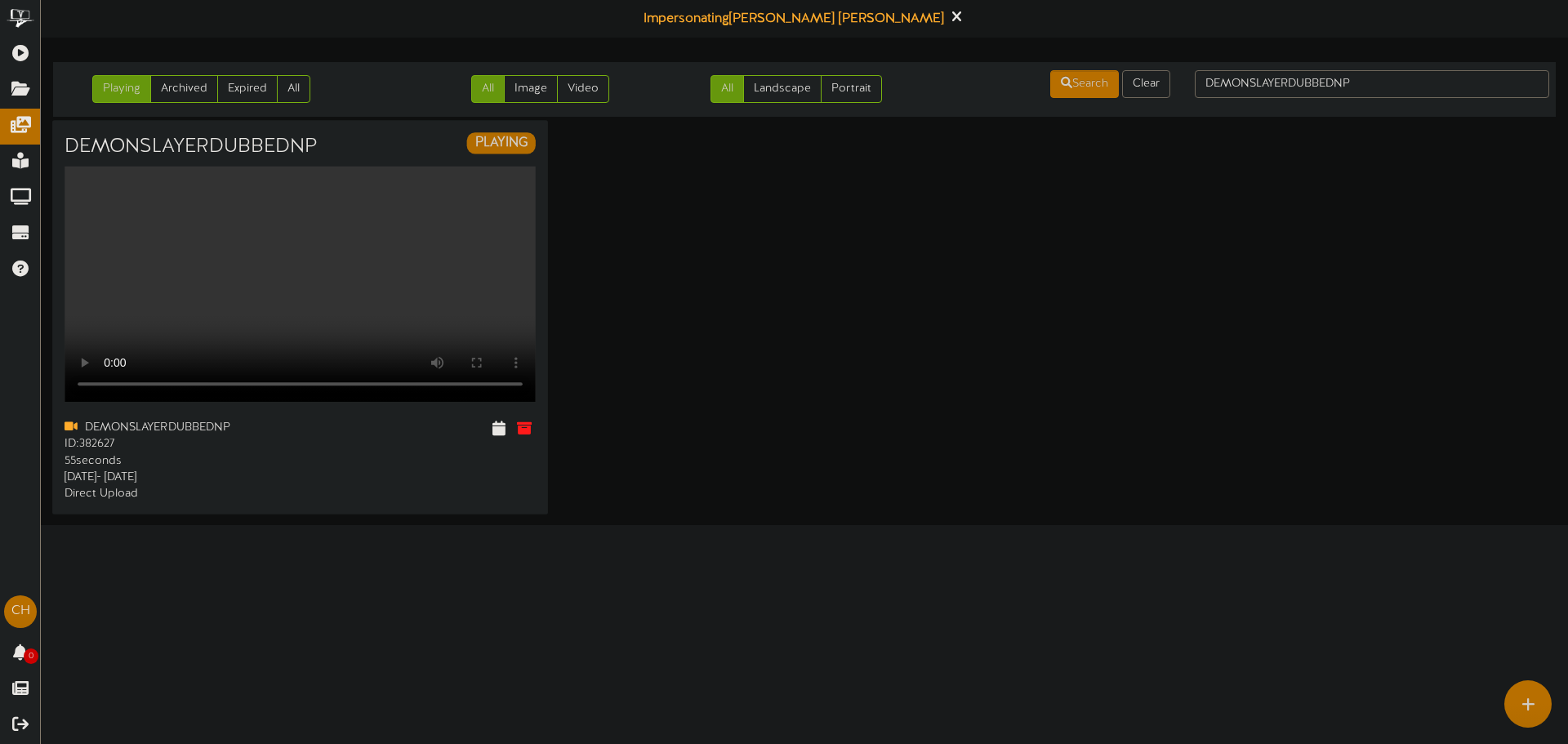
click at [469, 347] on div "DEMONSLAYERDUBBEDNP PLAYING Your browser does not support HTML5 video." at bounding box center [300, 317] width 496 height 394
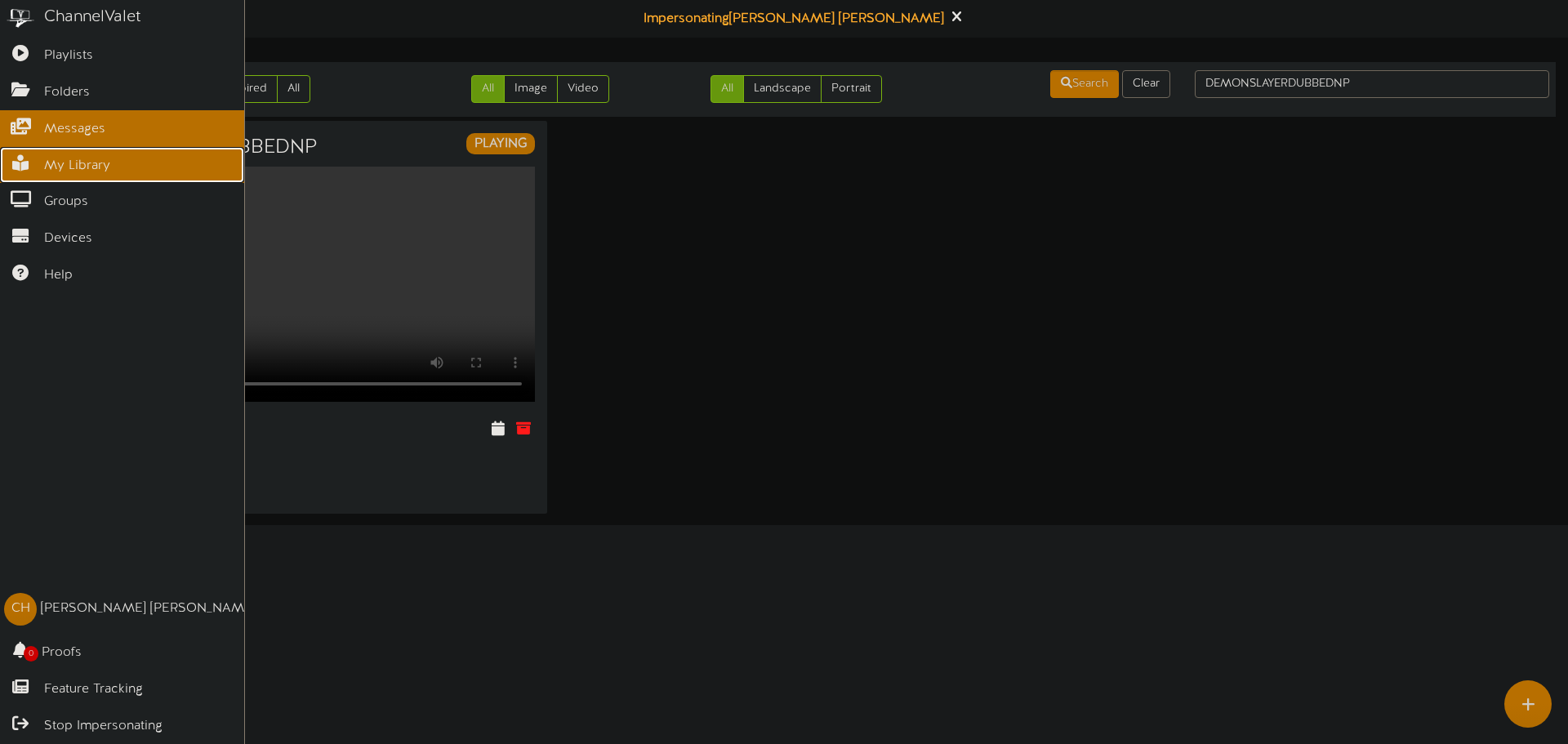
click at [60, 167] on span "My Library" at bounding box center [77, 166] width 66 height 19
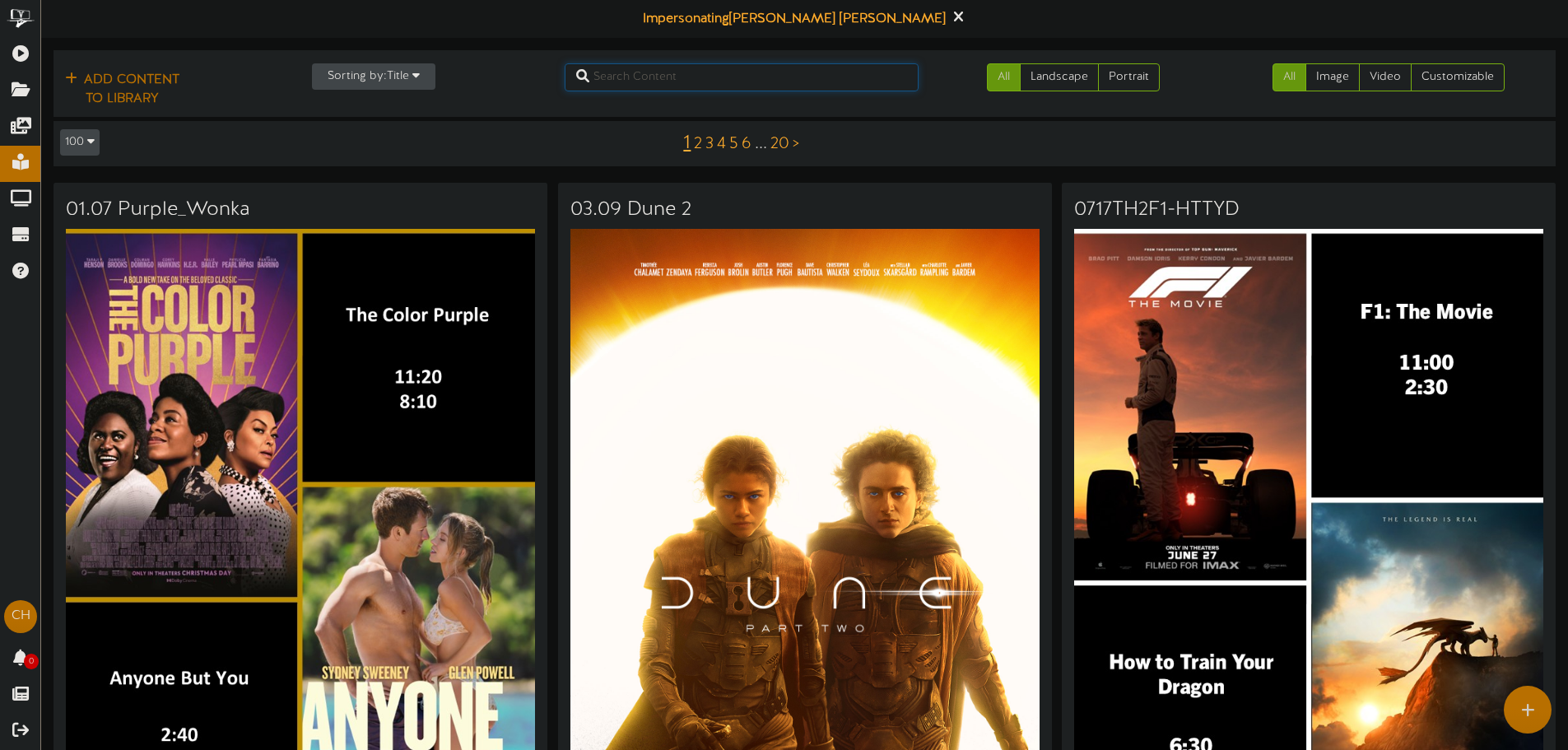
click at [683, 74] on input "text" at bounding box center [741, 77] width 354 height 28
paste input "DEMONSLAYERDUBBEDNP"
type input "DEMONSLAYERDUBBEDNP"
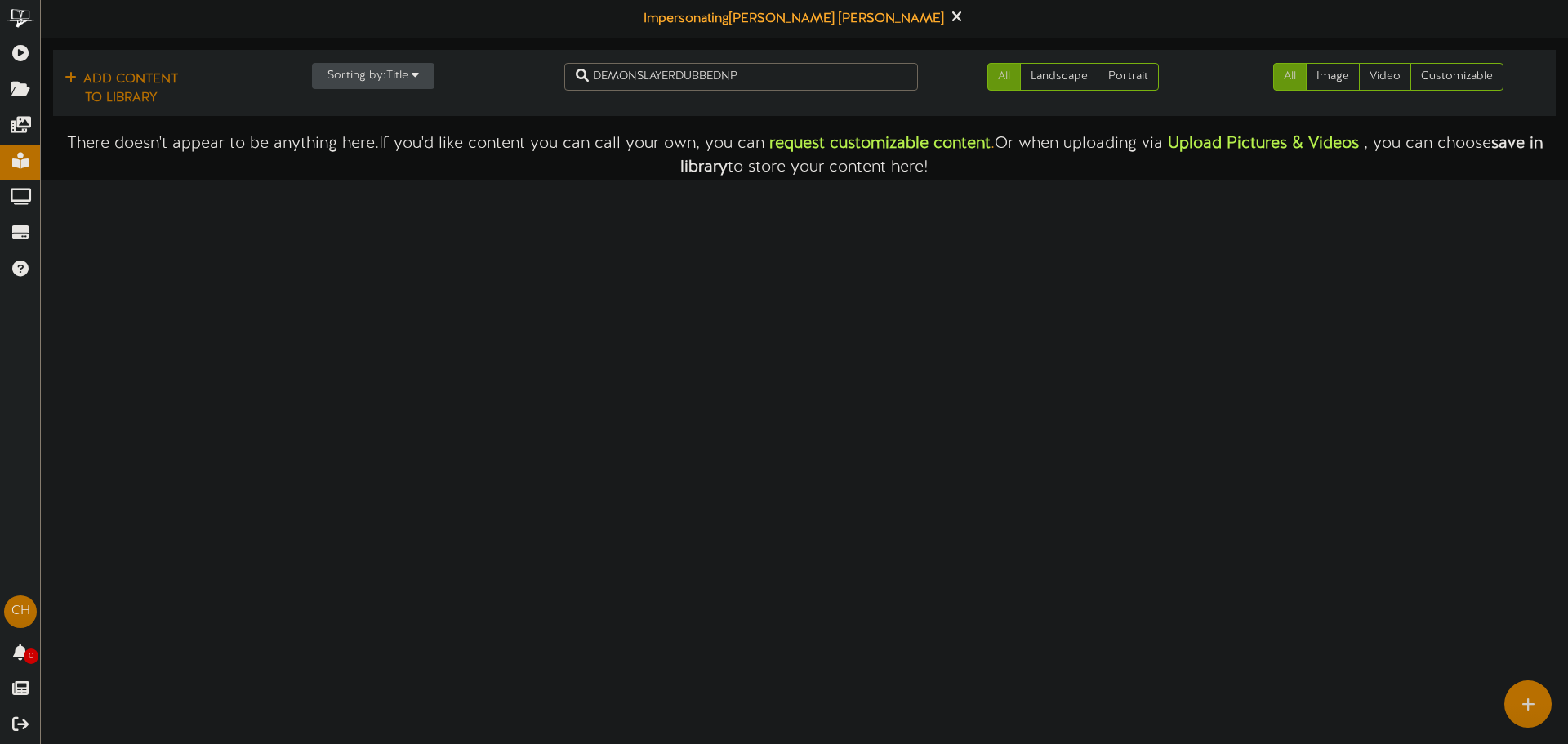
click at [574, 180] on html "ChannelValet Playlists Folders Messages My Library Groups Devices Help CH [PERS…" at bounding box center [784, 90] width 1568 height 180
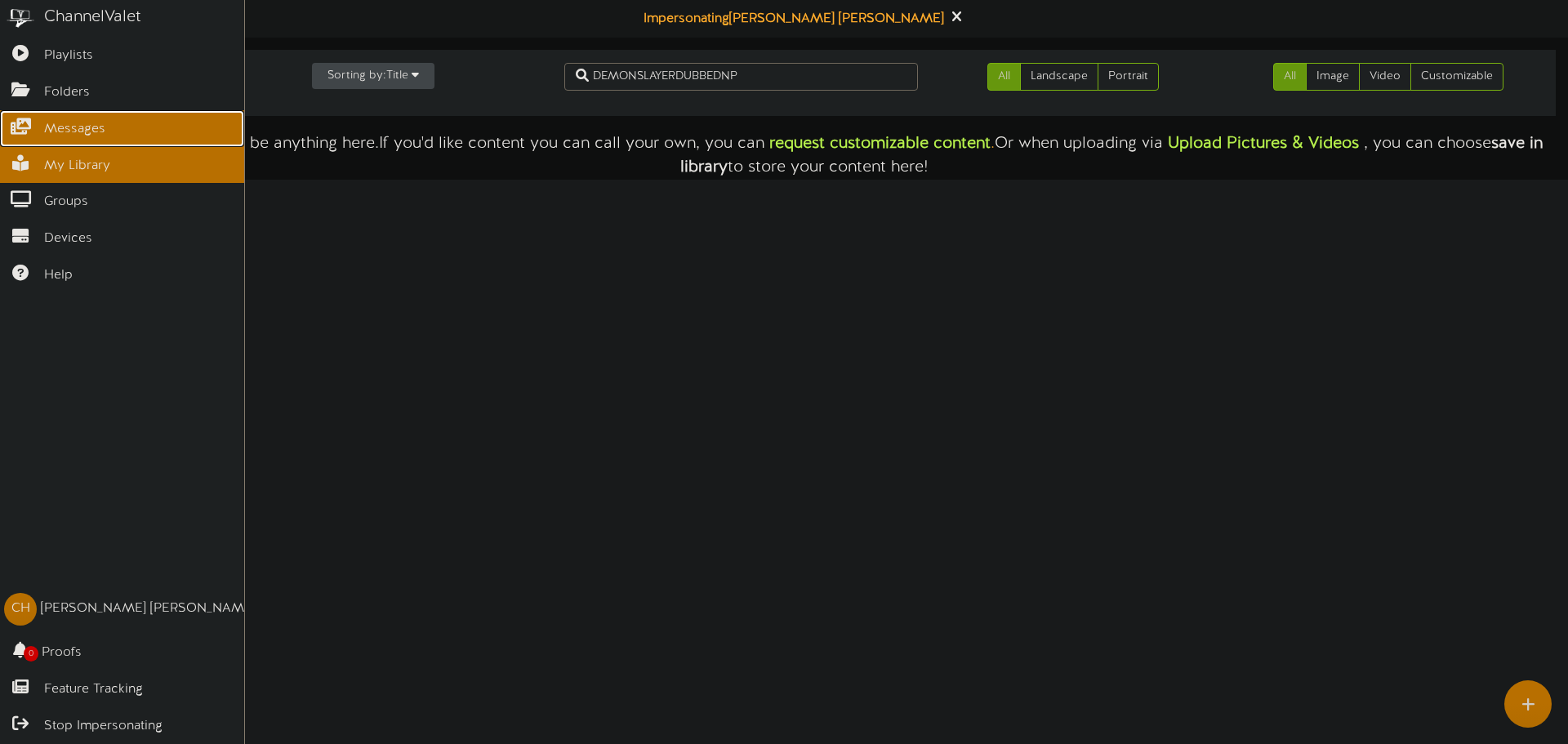
click at [44, 134] on span "Messages" at bounding box center [75, 129] width 61 height 19
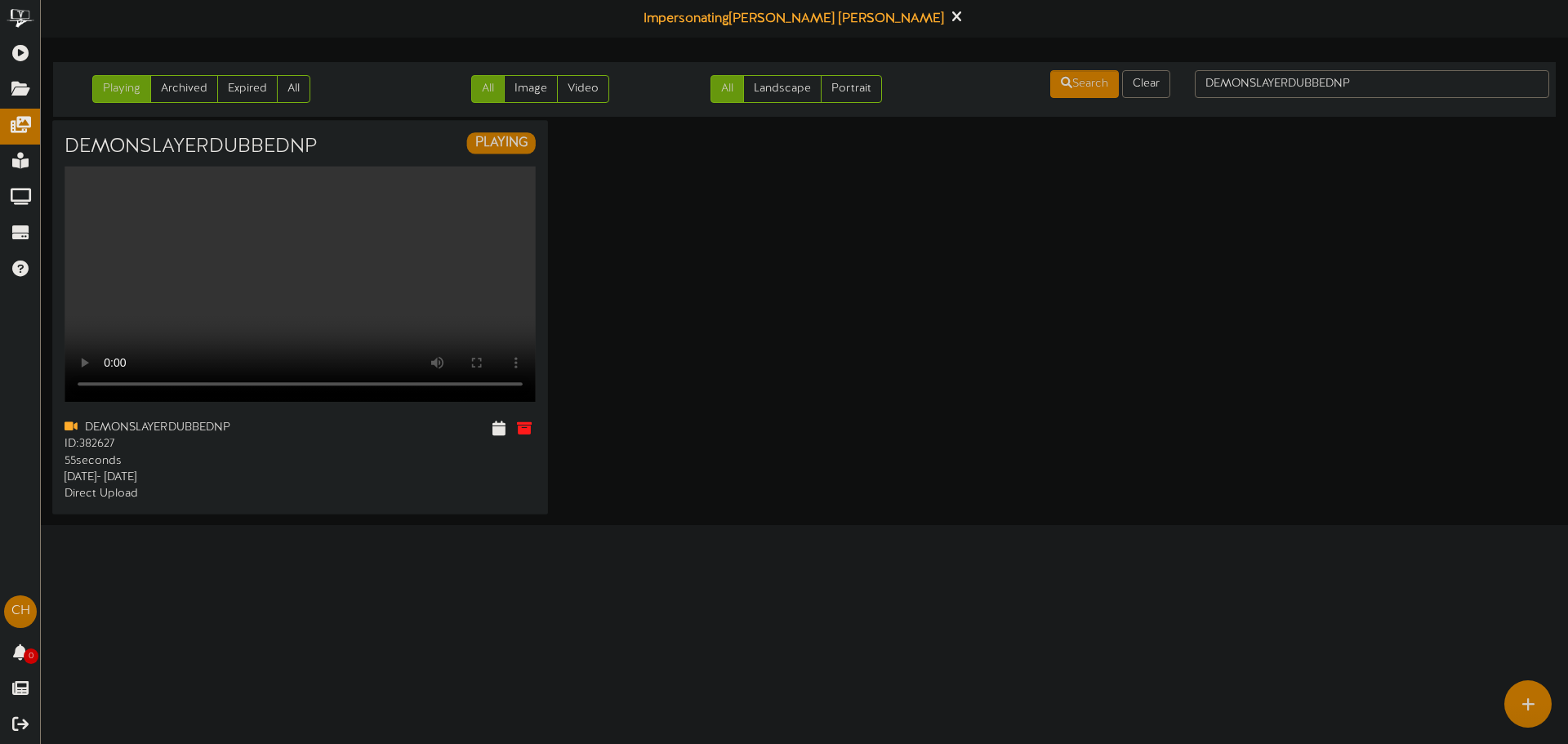
drag, startPoint x: 446, startPoint y: 210, endPoint x: 381, endPoint y: 386, distance: 187.6
click at [381, 386] on div "DEMONSLAYERDUBBEDNP PLAYING Your browser does not support HTML5 video. ID: 55" at bounding box center [300, 317] width 496 height 394
click at [498, 419] on icon at bounding box center [498, 428] width 16 height 18
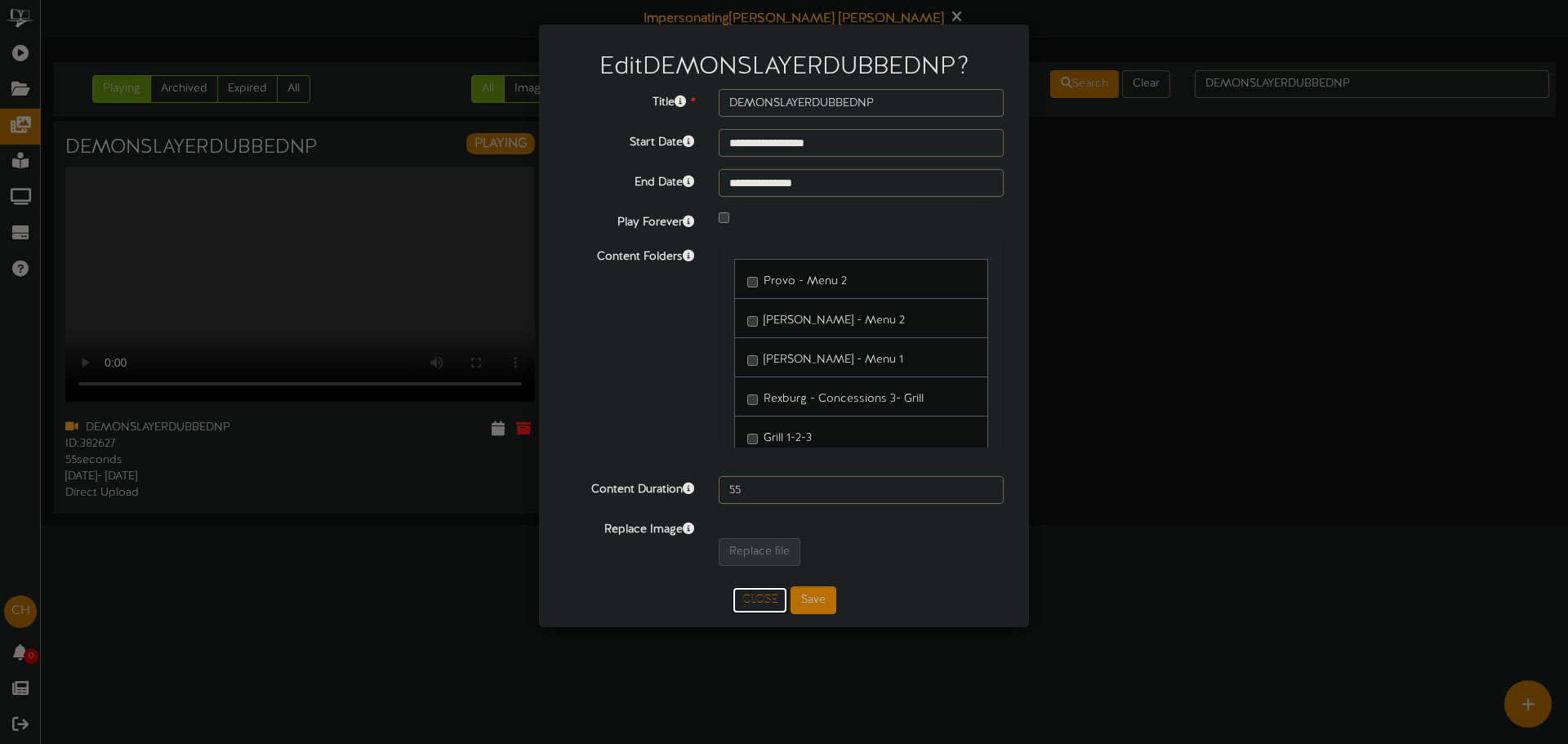
click at [762, 604] on button "Close" at bounding box center [760, 600] width 55 height 26
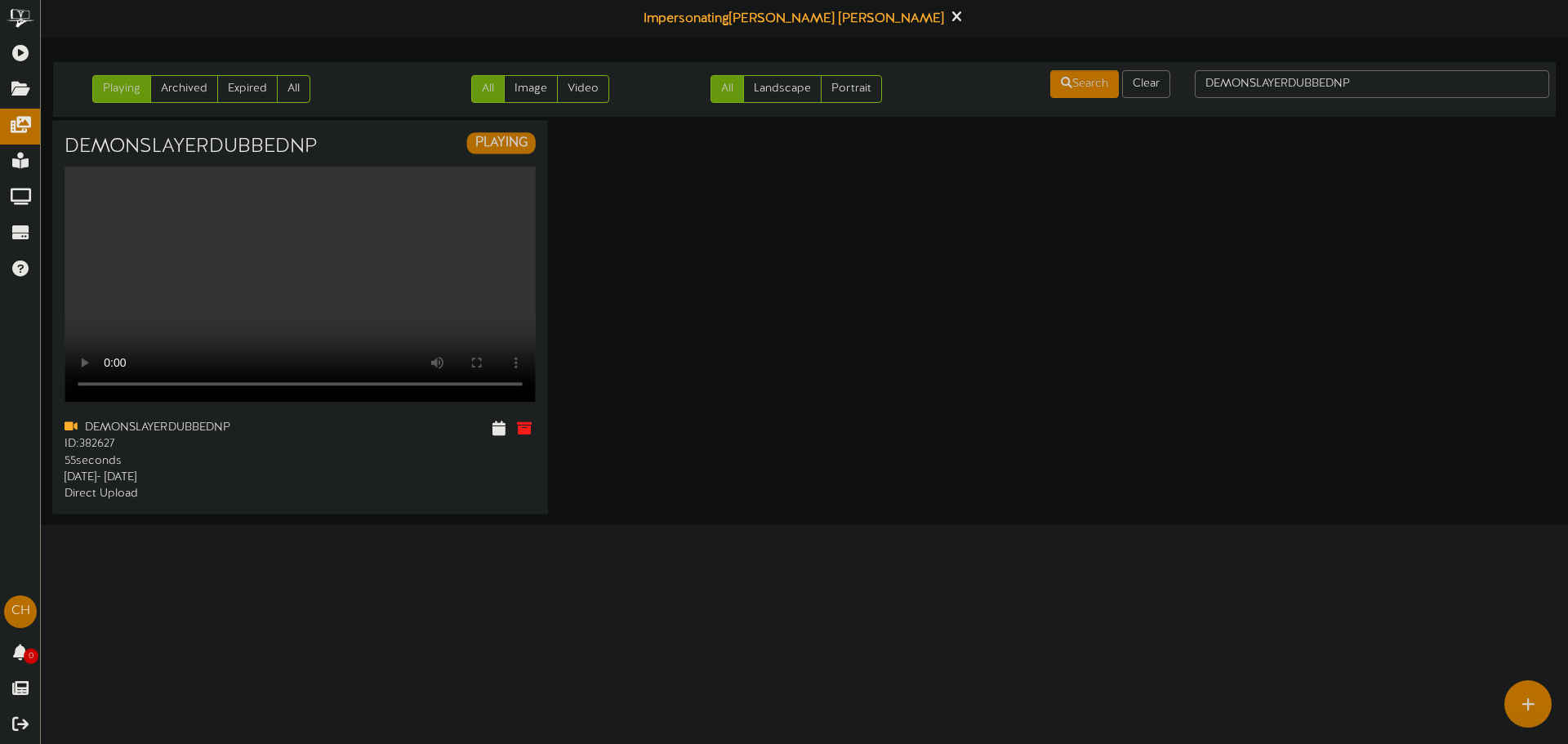
click at [430, 201] on video "Your browser does not support HTML5 video." at bounding box center [299, 284] width 471 height 235
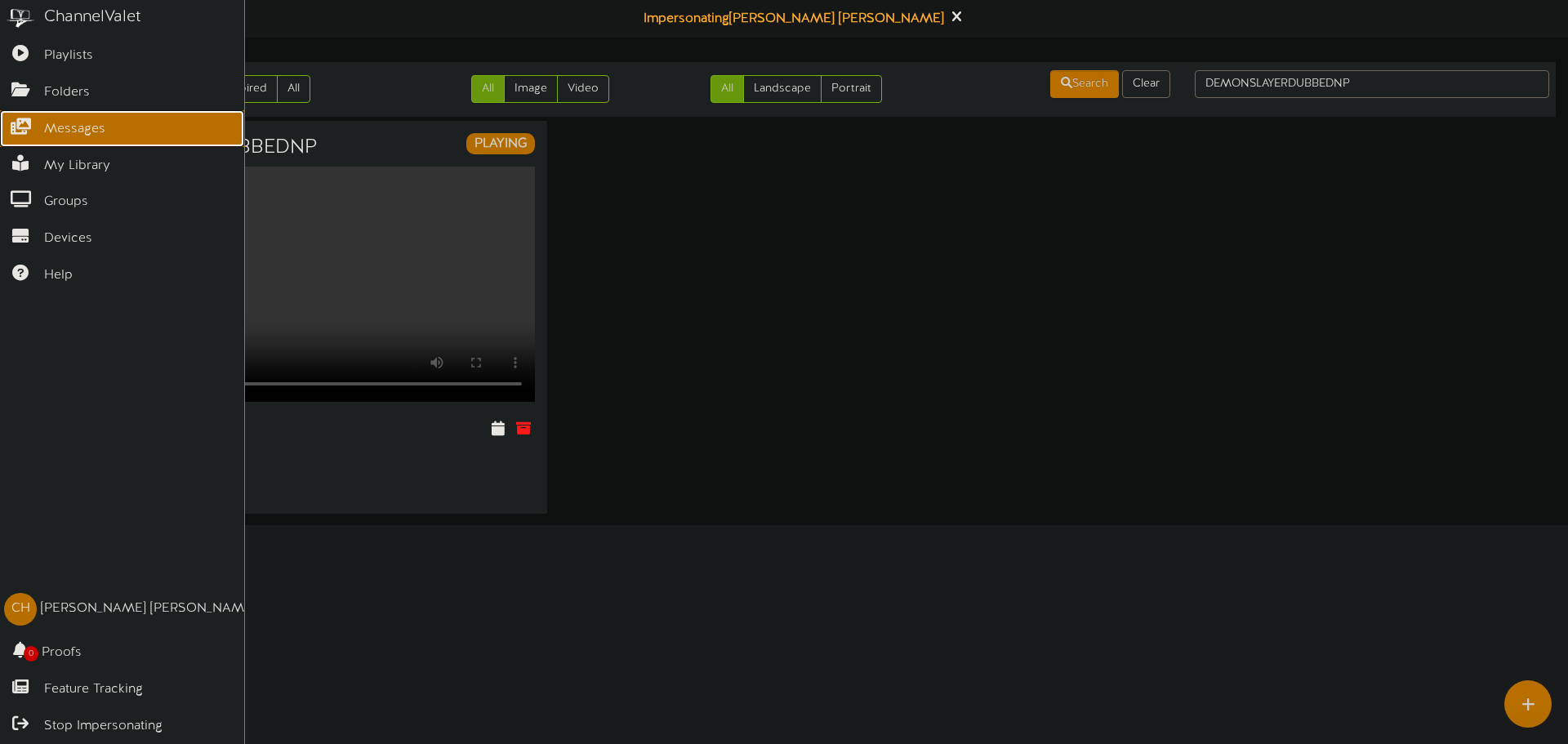
click at [22, 126] on icon at bounding box center [21, 124] width 41 height 12
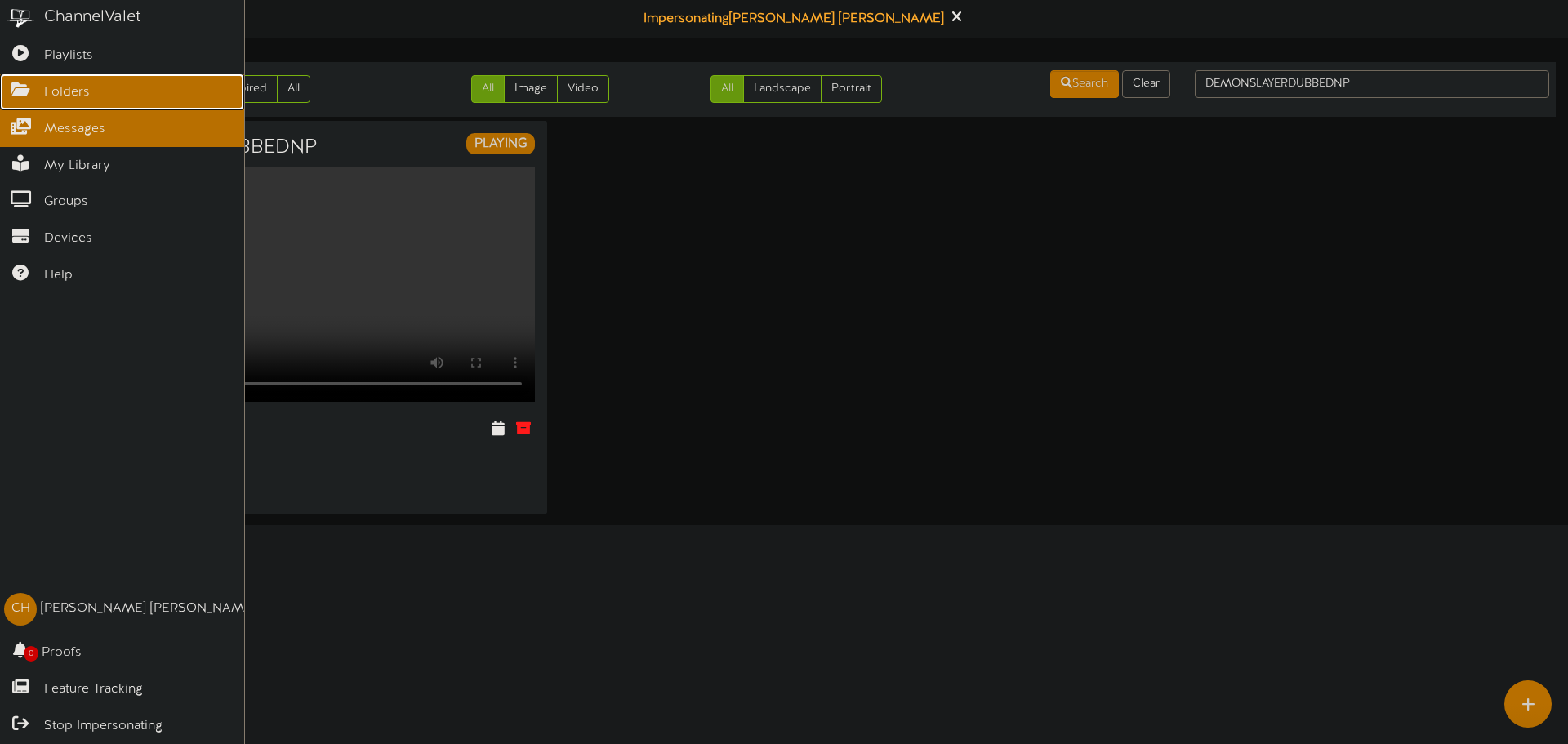
click at [94, 84] on link "Folders" at bounding box center [122, 91] width 244 height 37
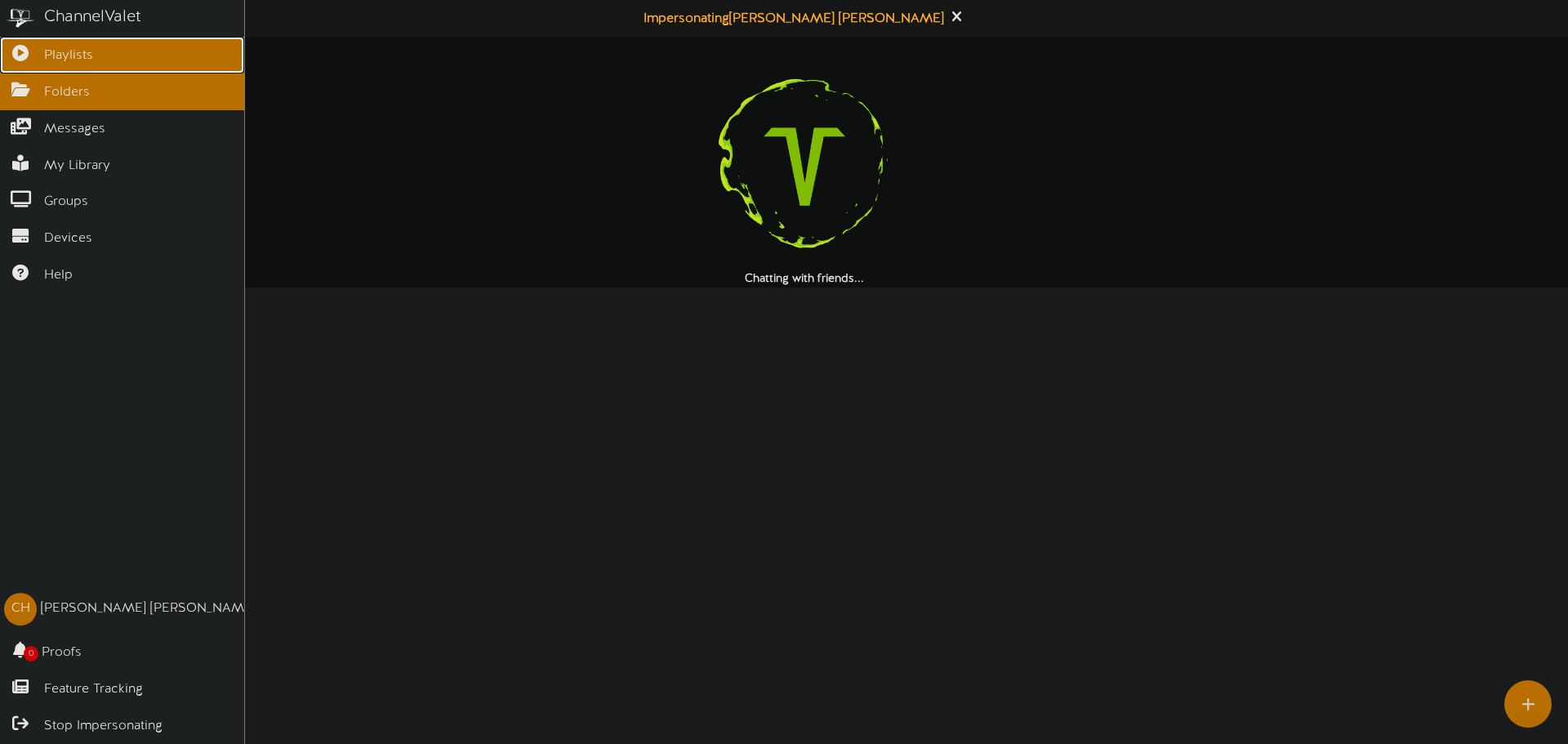
click at [30, 60] on link "Playlists" at bounding box center [122, 55] width 244 height 37
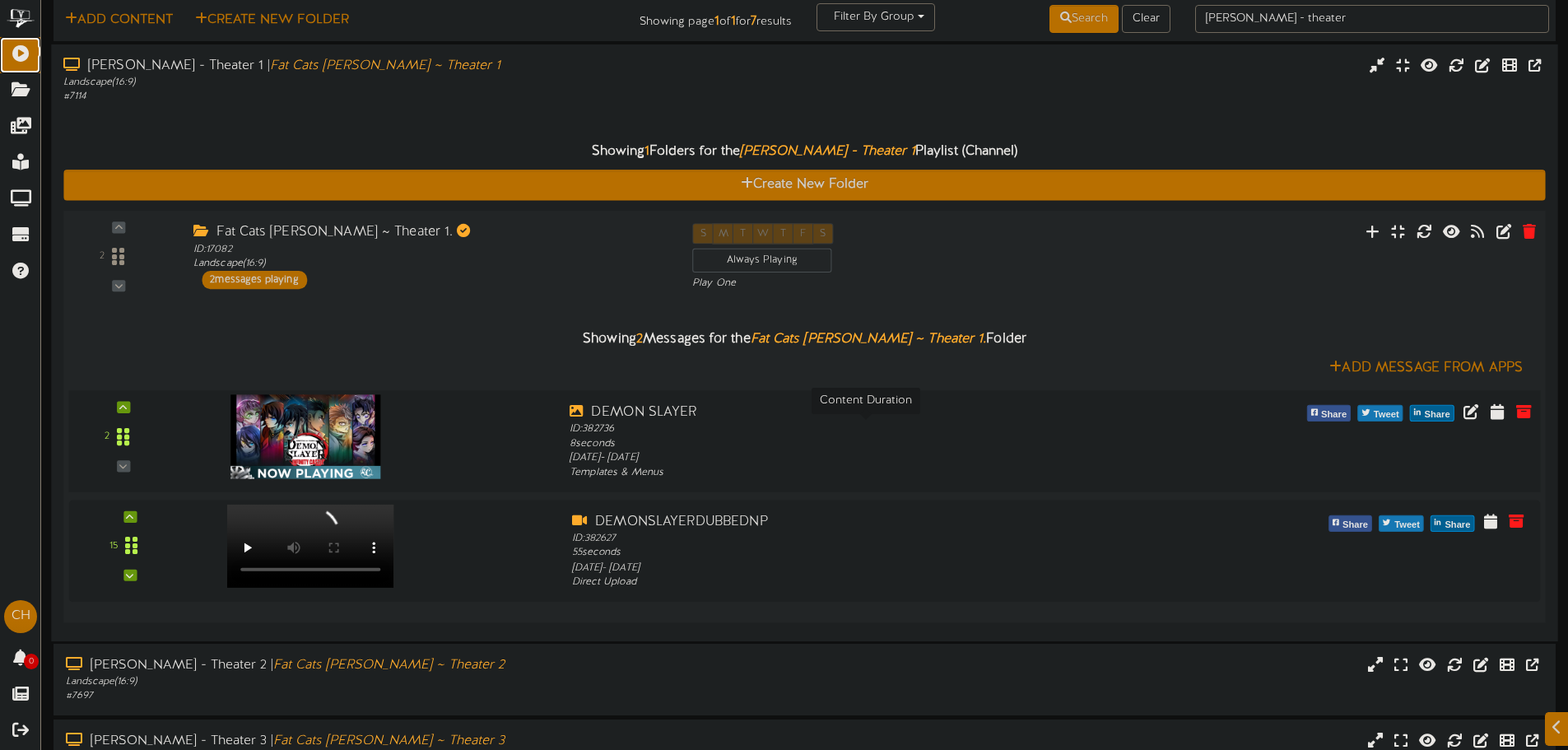
scroll to position [82, 0]
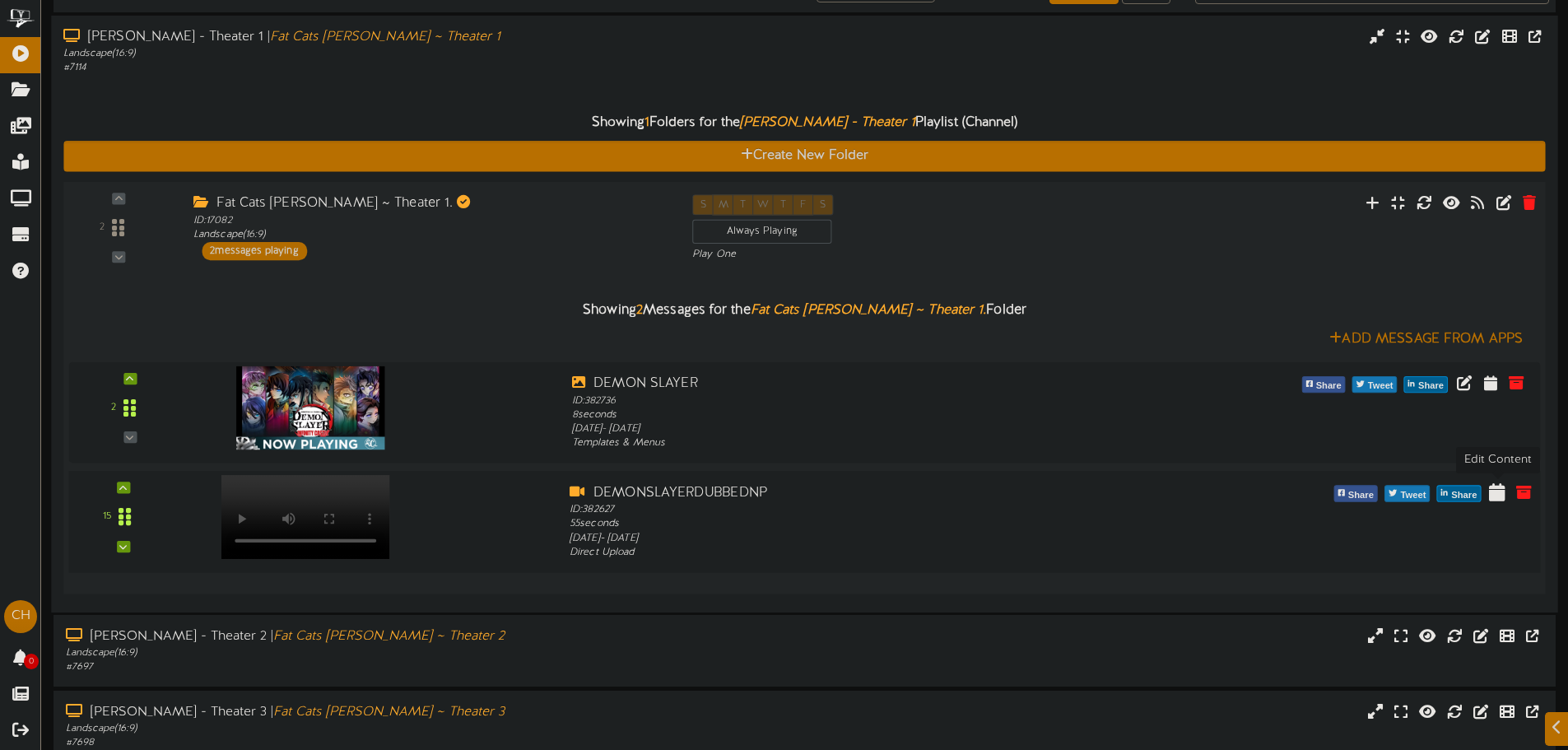
click at [1493, 490] on icon at bounding box center [1498, 491] width 17 height 18
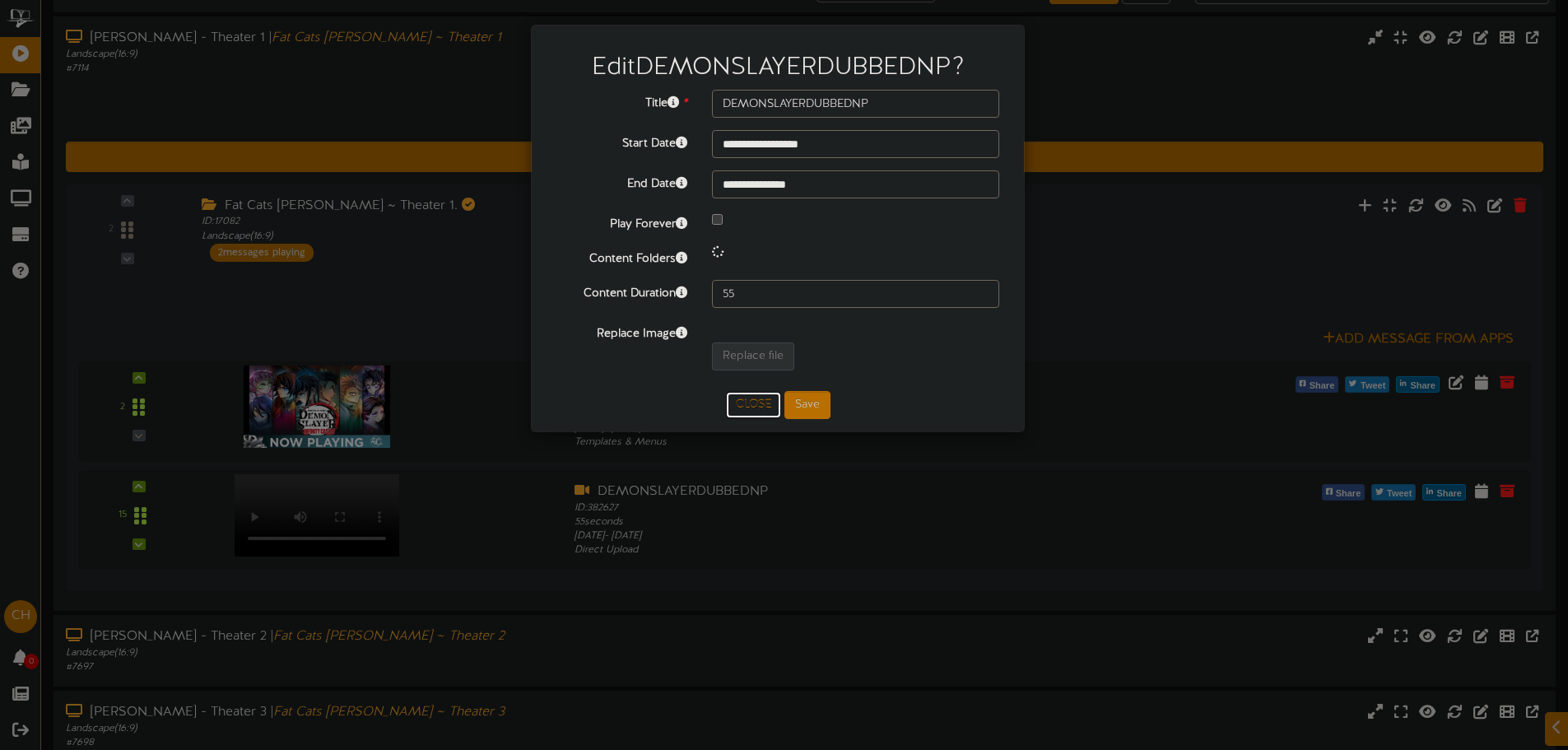
click at [767, 404] on button "Close" at bounding box center [753, 405] width 56 height 27
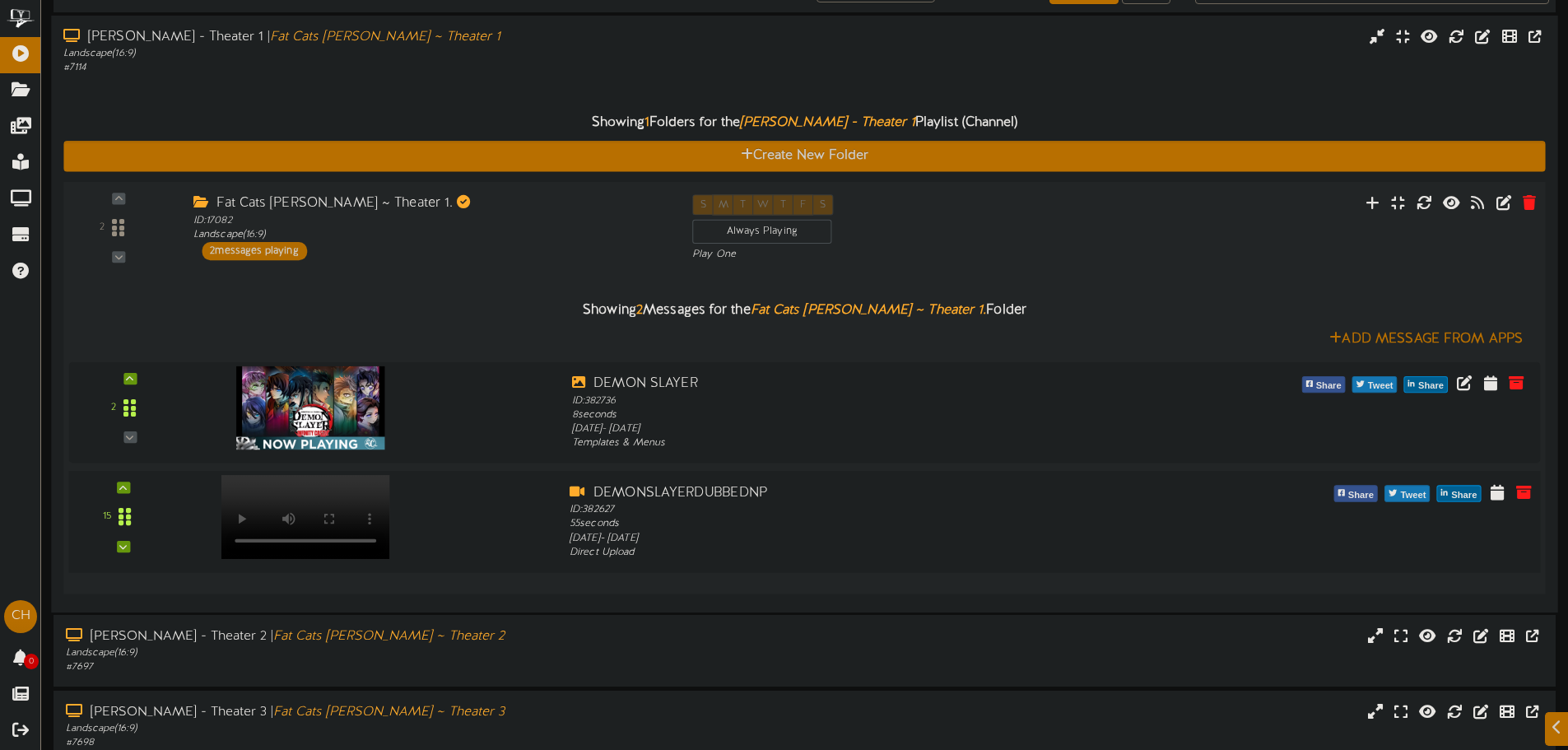
drag, startPoint x: 296, startPoint y: 508, endPoint x: 222, endPoint y: 550, distance: 85.1
click at [222, 550] on div "15" at bounding box center [805, 521] width 1487 height 77
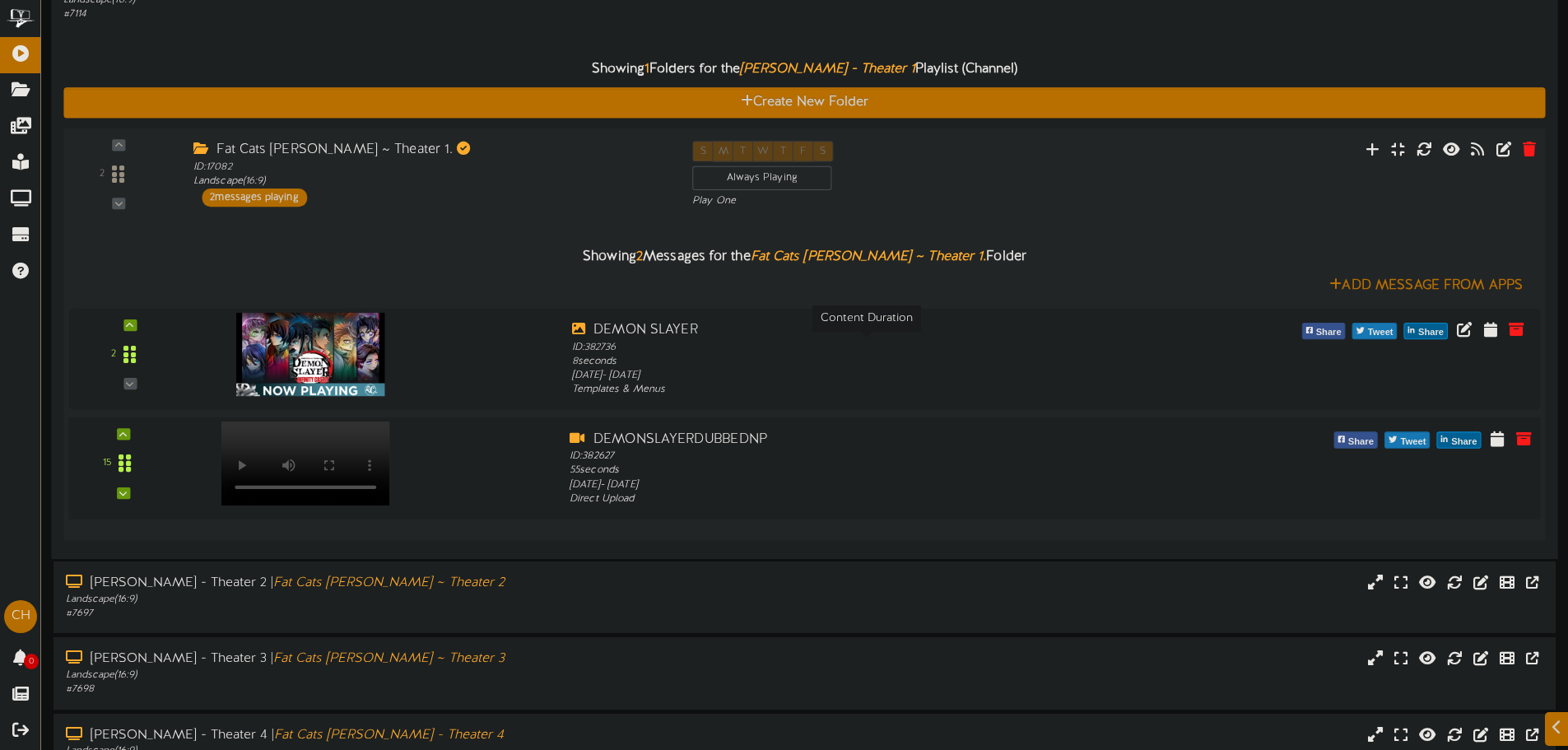
scroll to position [165, 0]
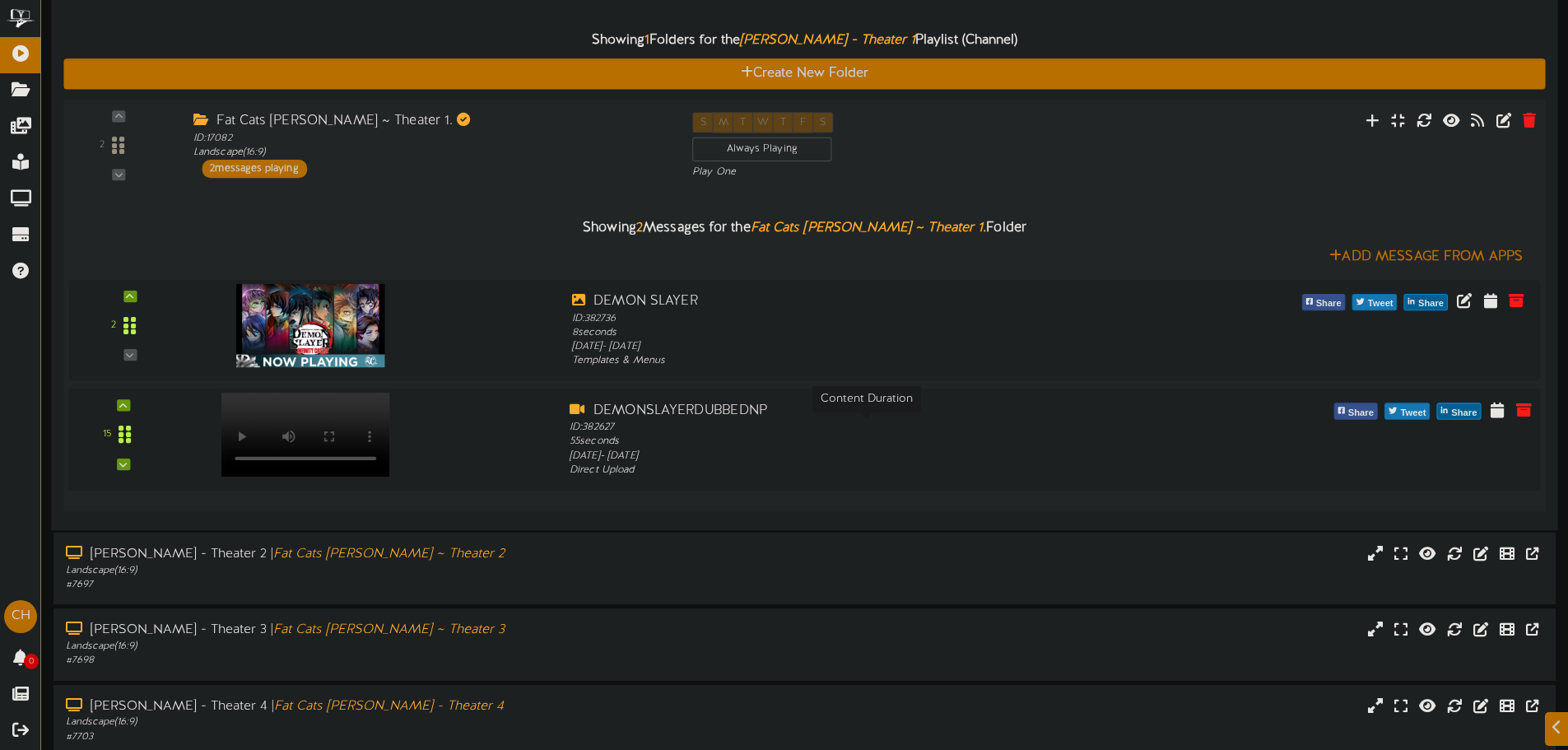
drag, startPoint x: 572, startPoint y: 446, endPoint x: 625, endPoint y: 443, distance: 53.1
click at [625, 443] on div "ID: 382627 55 seconds" at bounding box center [866, 435] width 594 height 29
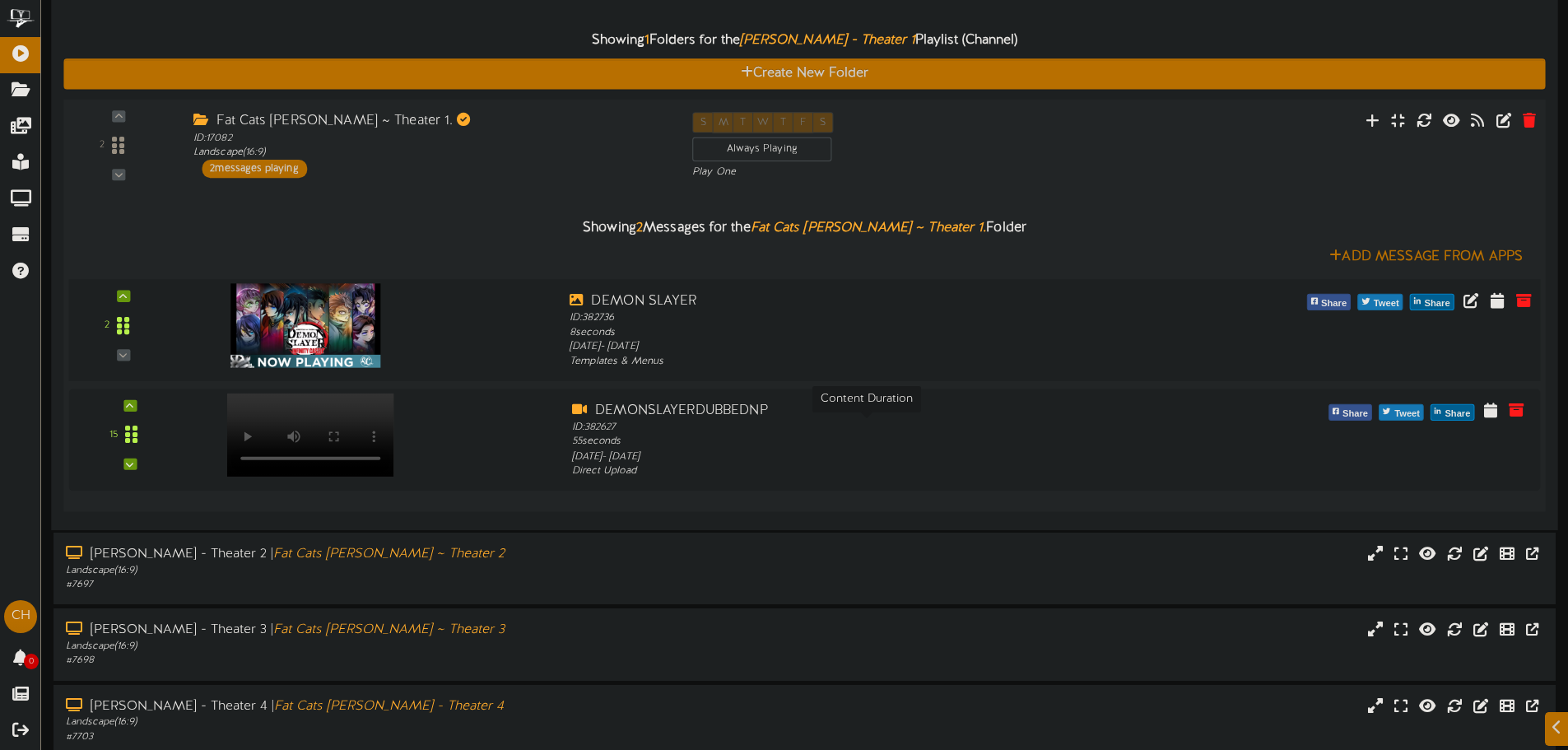
click at [360, 316] on img at bounding box center [305, 325] width 150 height 84
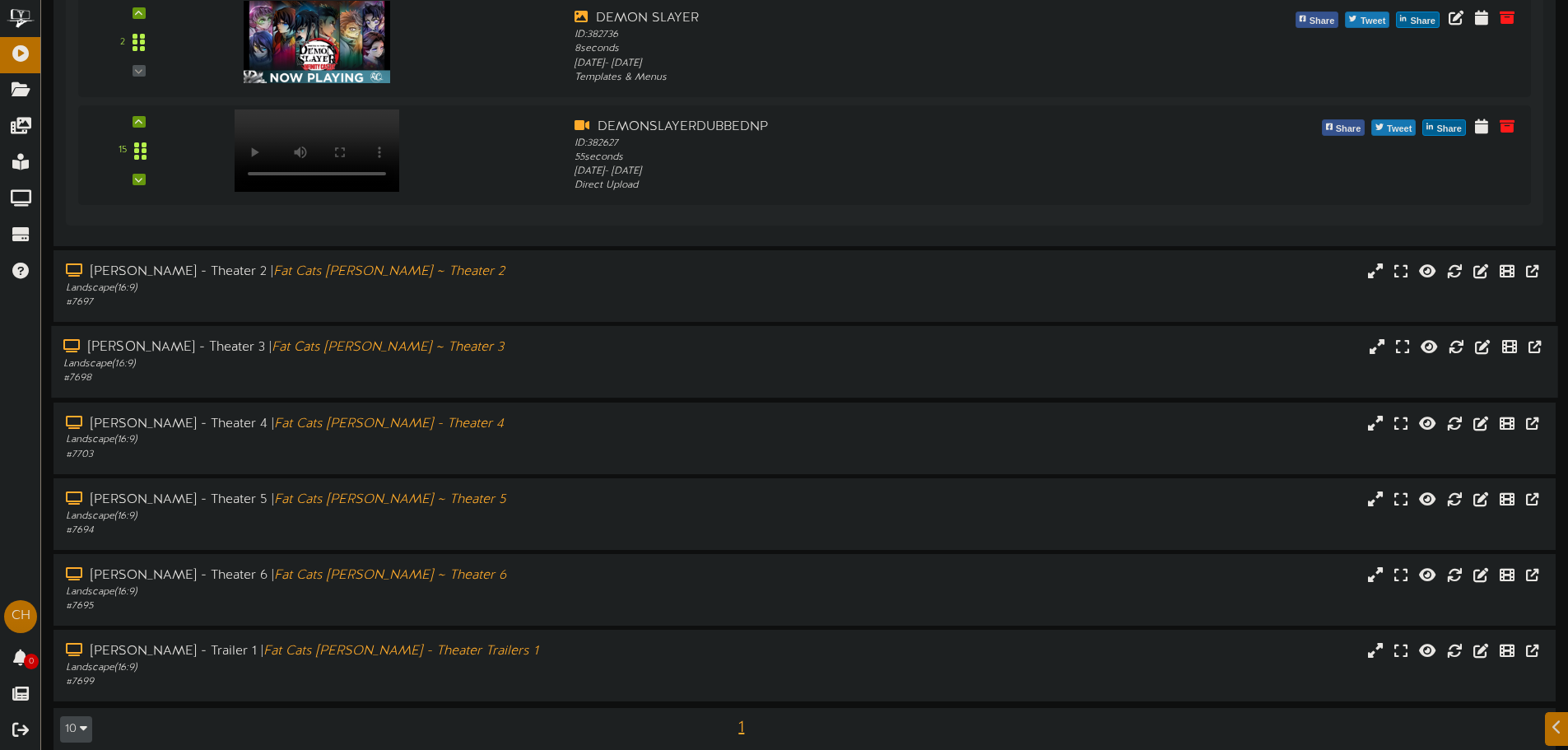
scroll to position [464, 0]
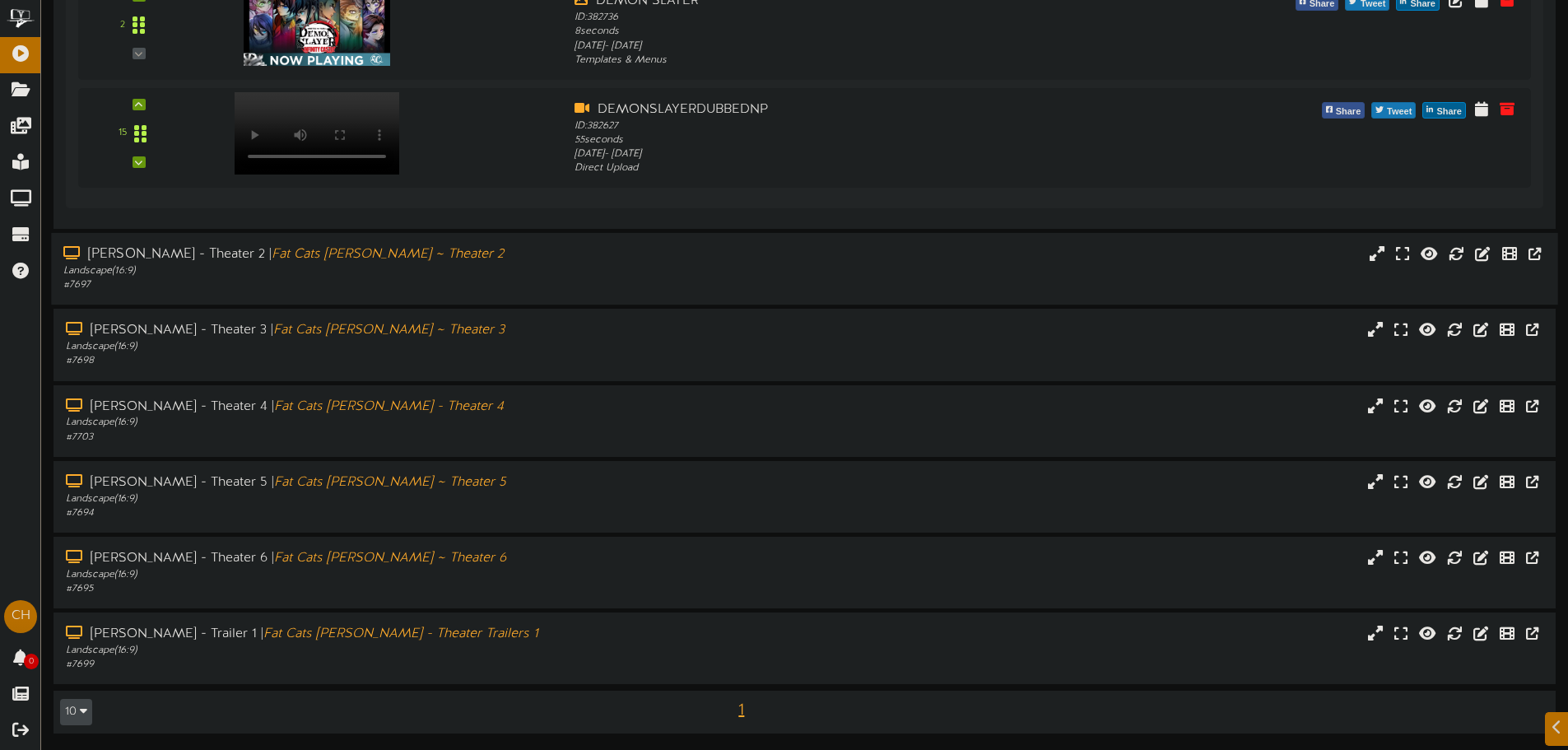
click at [342, 284] on div "# 7697" at bounding box center [365, 285] width 603 height 14
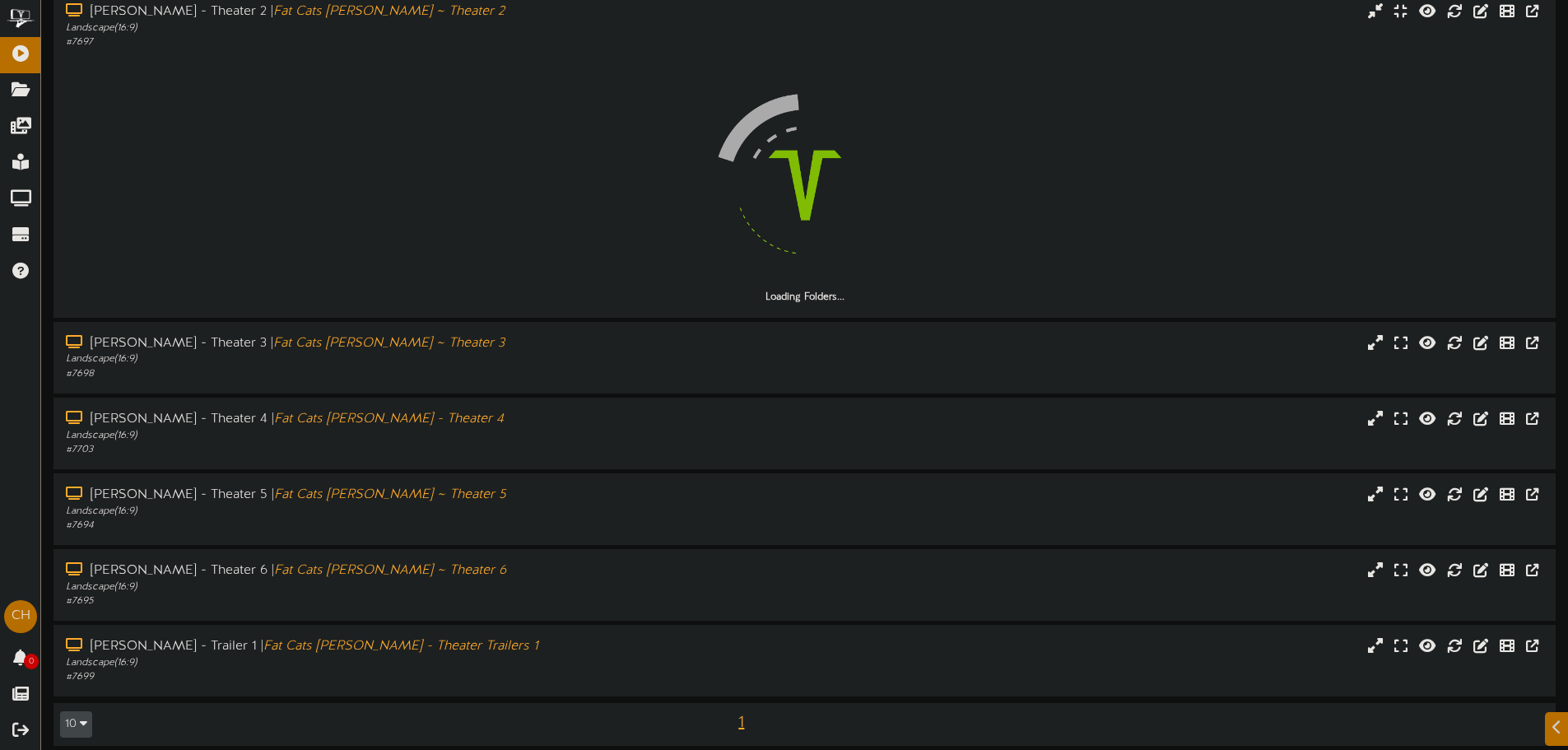
scroll to position [719, 0]
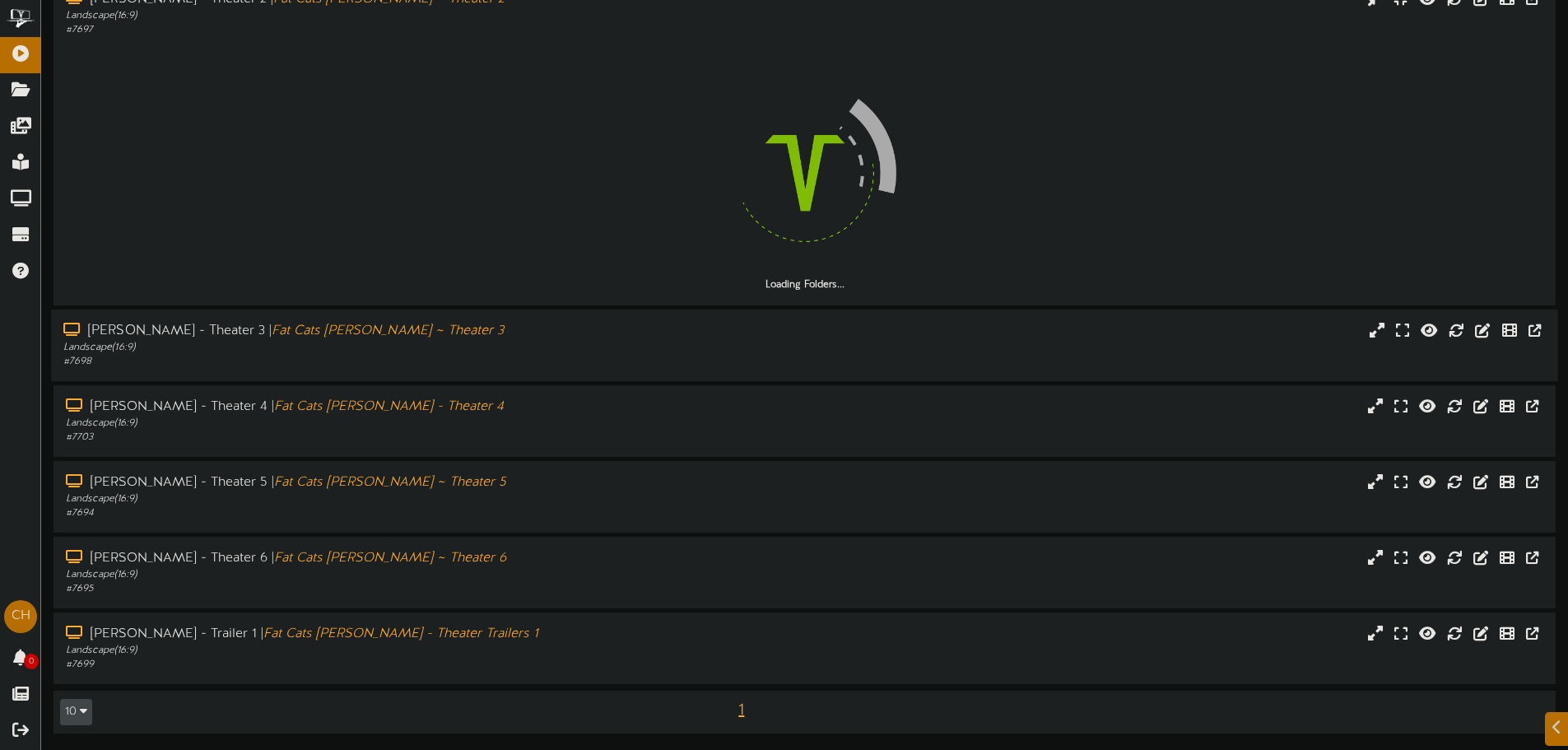
click at [342, 346] on div "Landscape ( 16:9 )" at bounding box center [365, 346] width 603 height 14
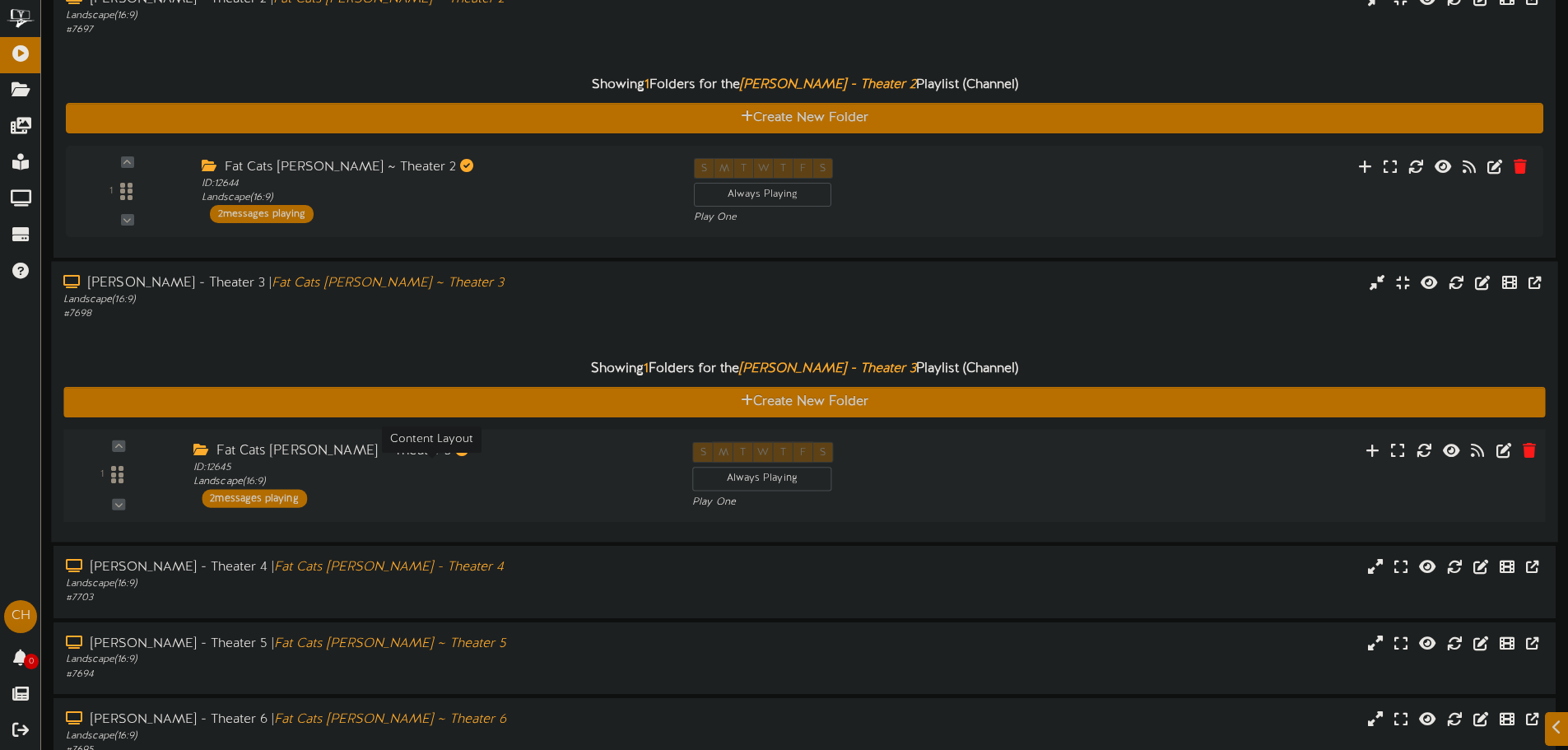
click at [332, 476] on div "ID: 12645 Landscape ( 16:9 )" at bounding box center [430, 475] width 474 height 29
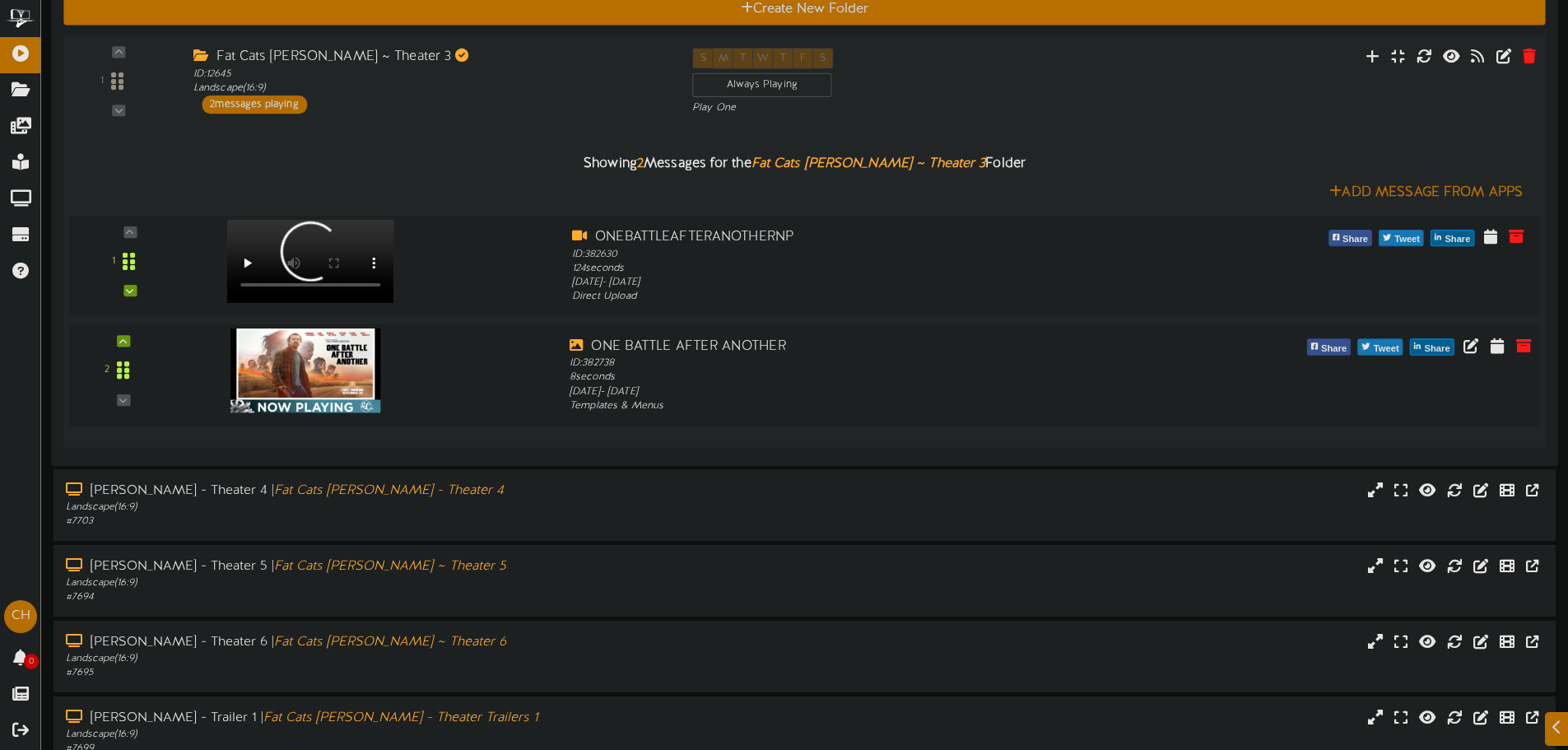
scroll to position [1196, 0]
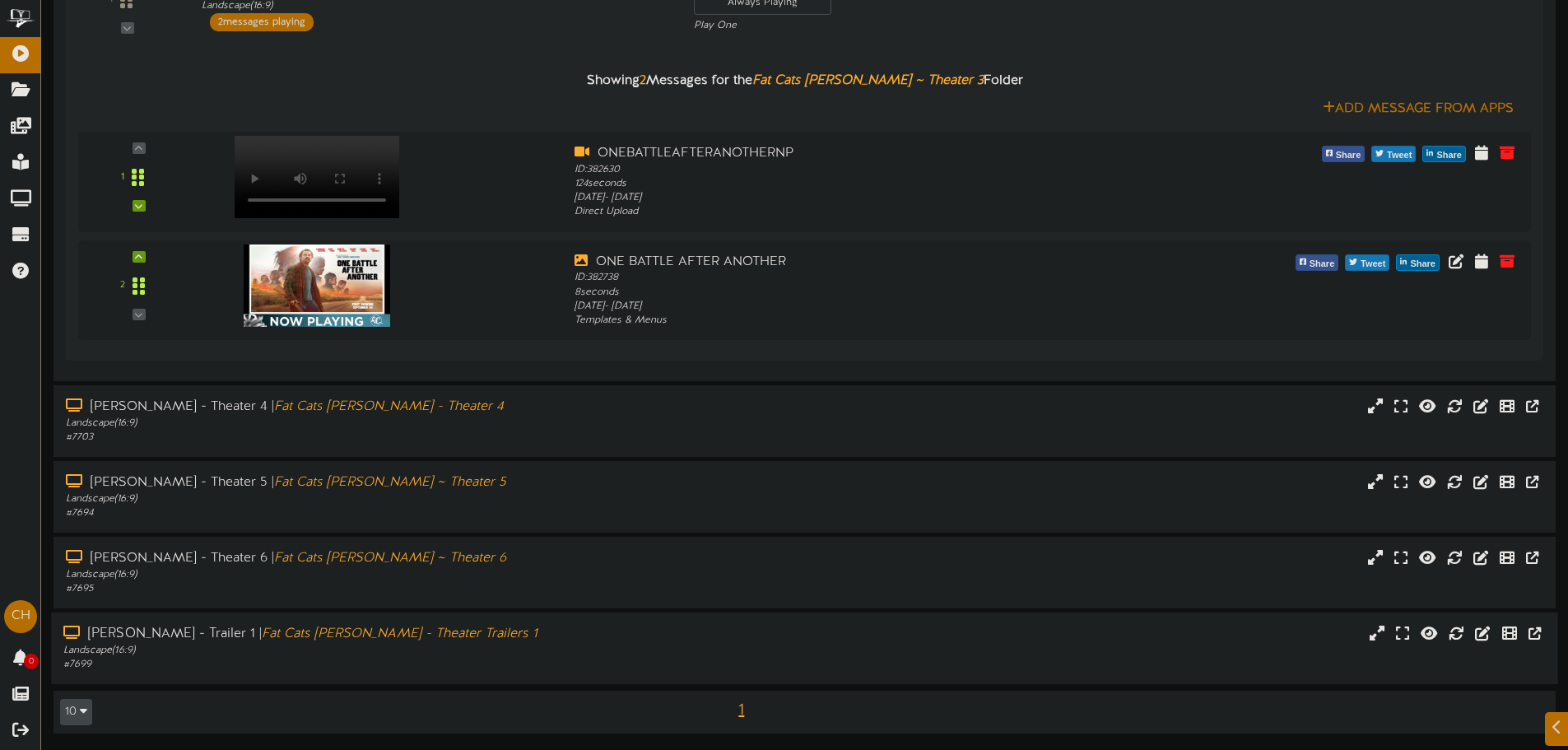
click at [360, 639] on icon "Fat Cats [PERSON_NAME] - Theater Trailers 1" at bounding box center [399, 634] width 276 height 15
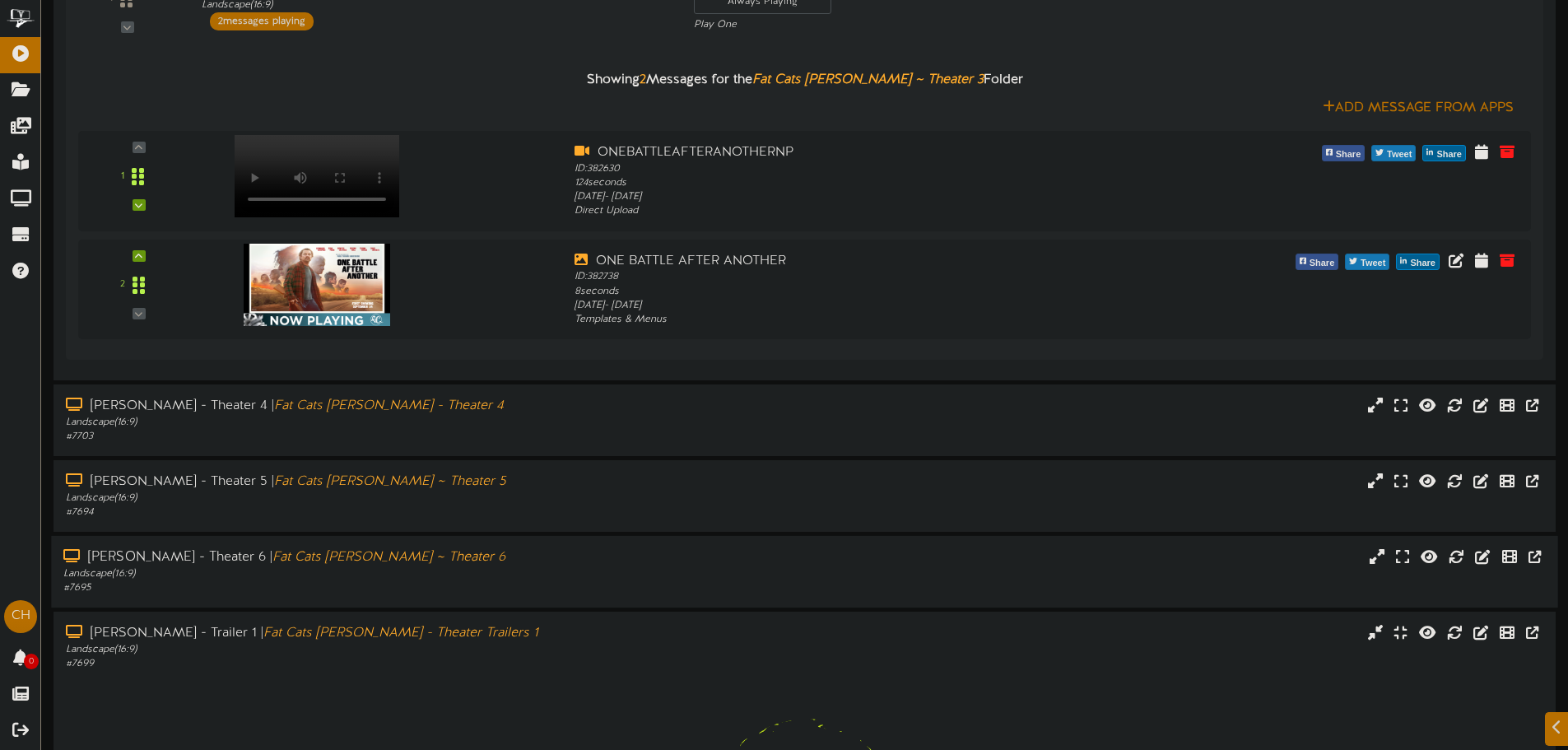
click at [371, 583] on div "# 7695" at bounding box center [365, 588] width 603 height 14
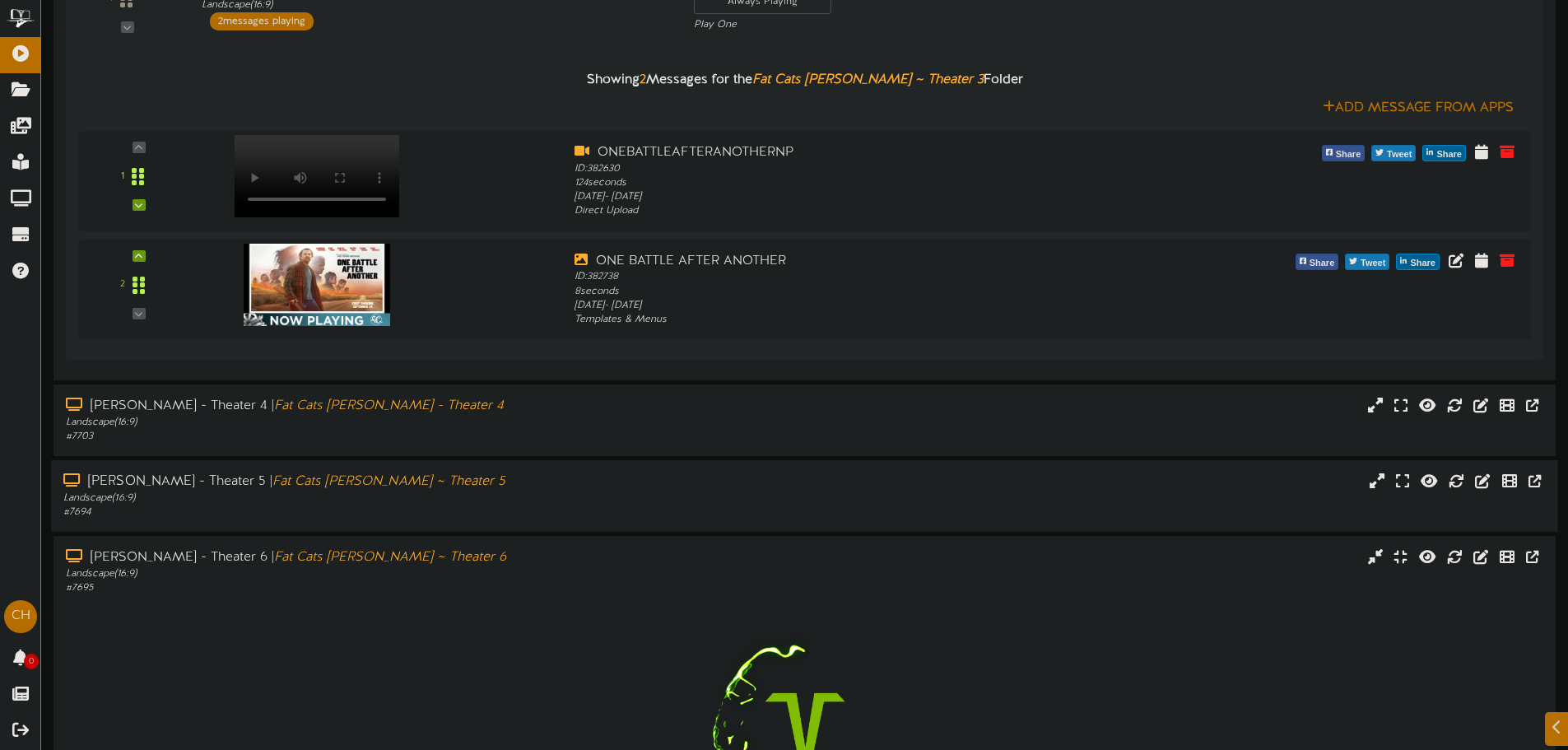
click at [391, 509] on div "# 7694" at bounding box center [365, 512] width 603 height 14
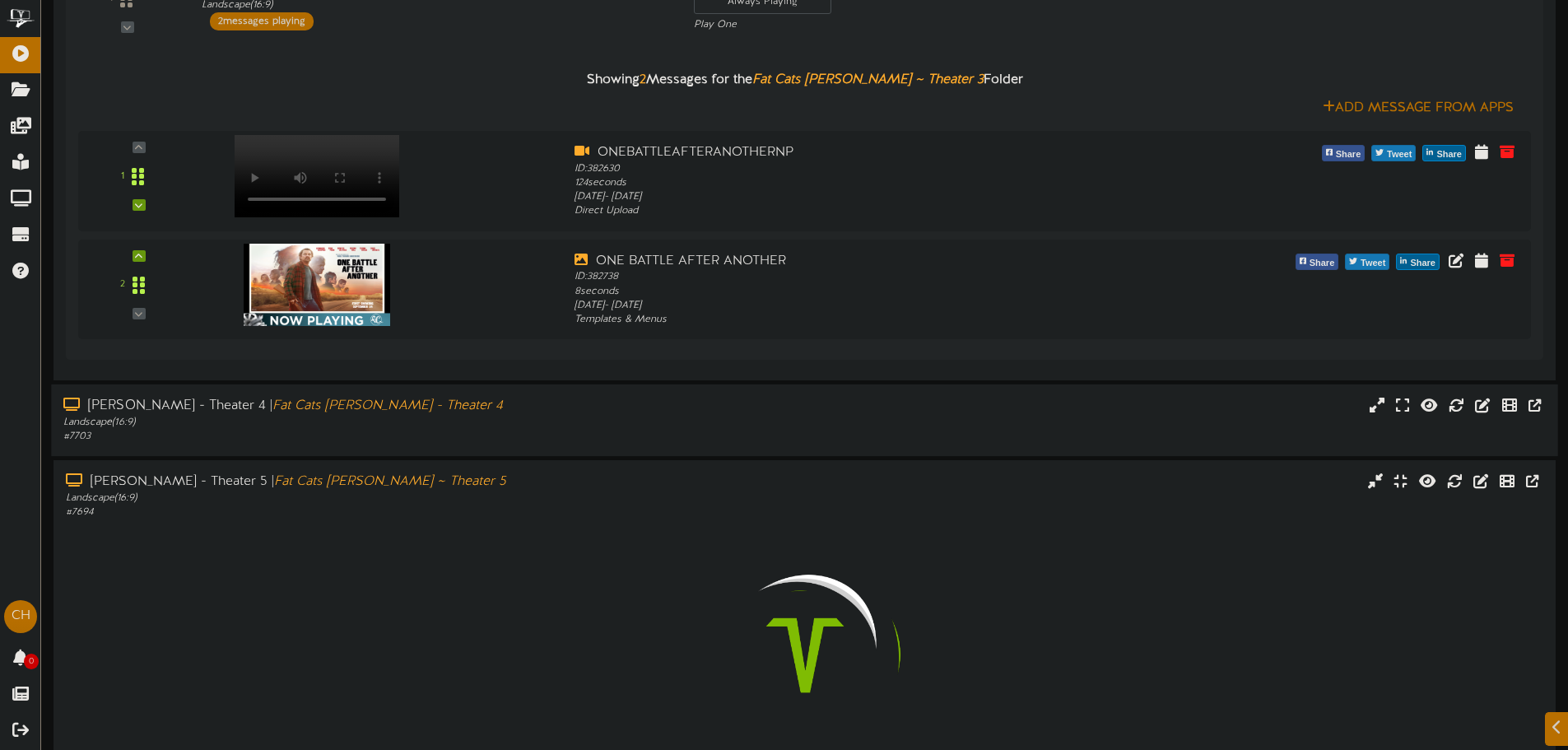
click at [388, 422] on div "Landscape ( 16:9 )" at bounding box center [365, 423] width 603 height 14
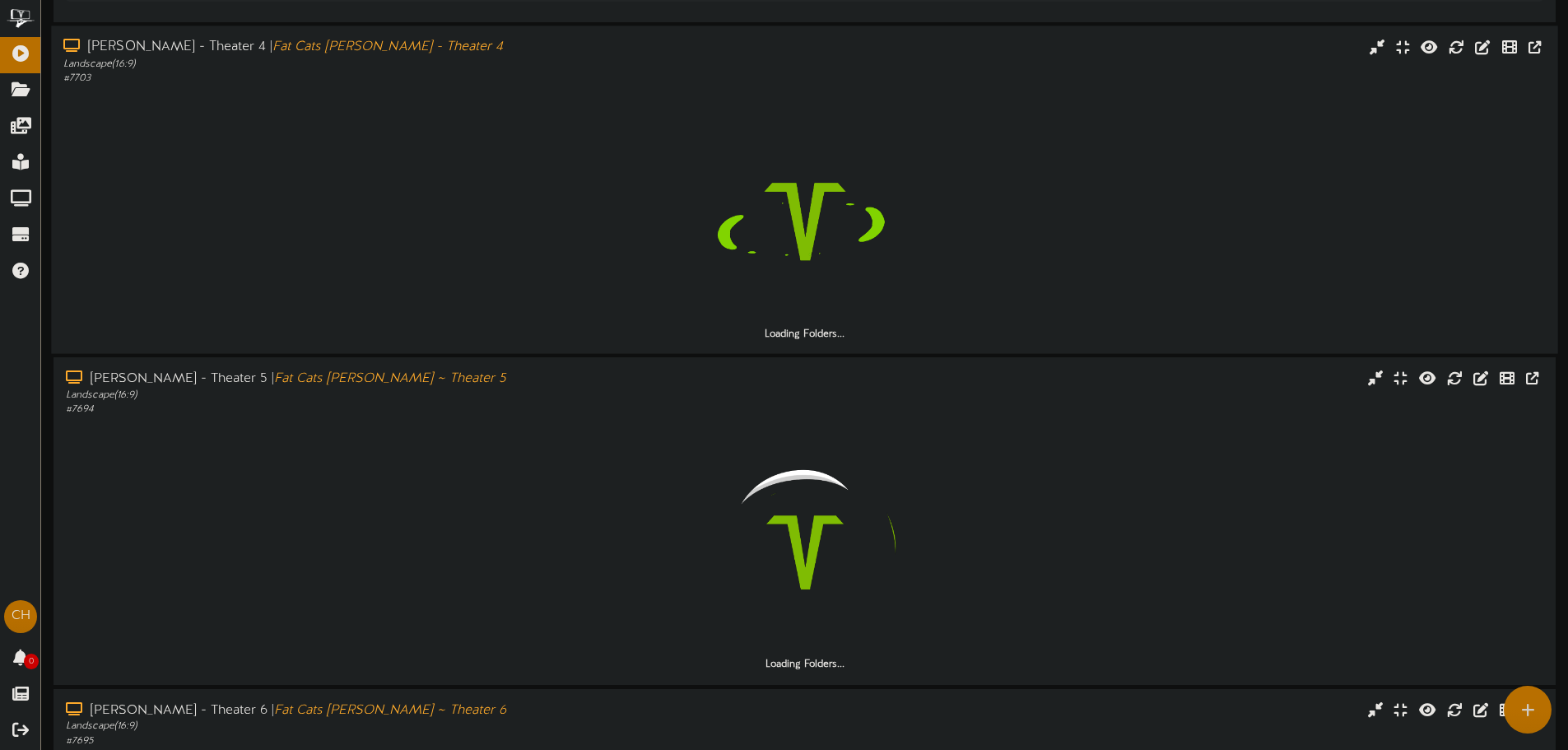
scroll to position [1525, 0]
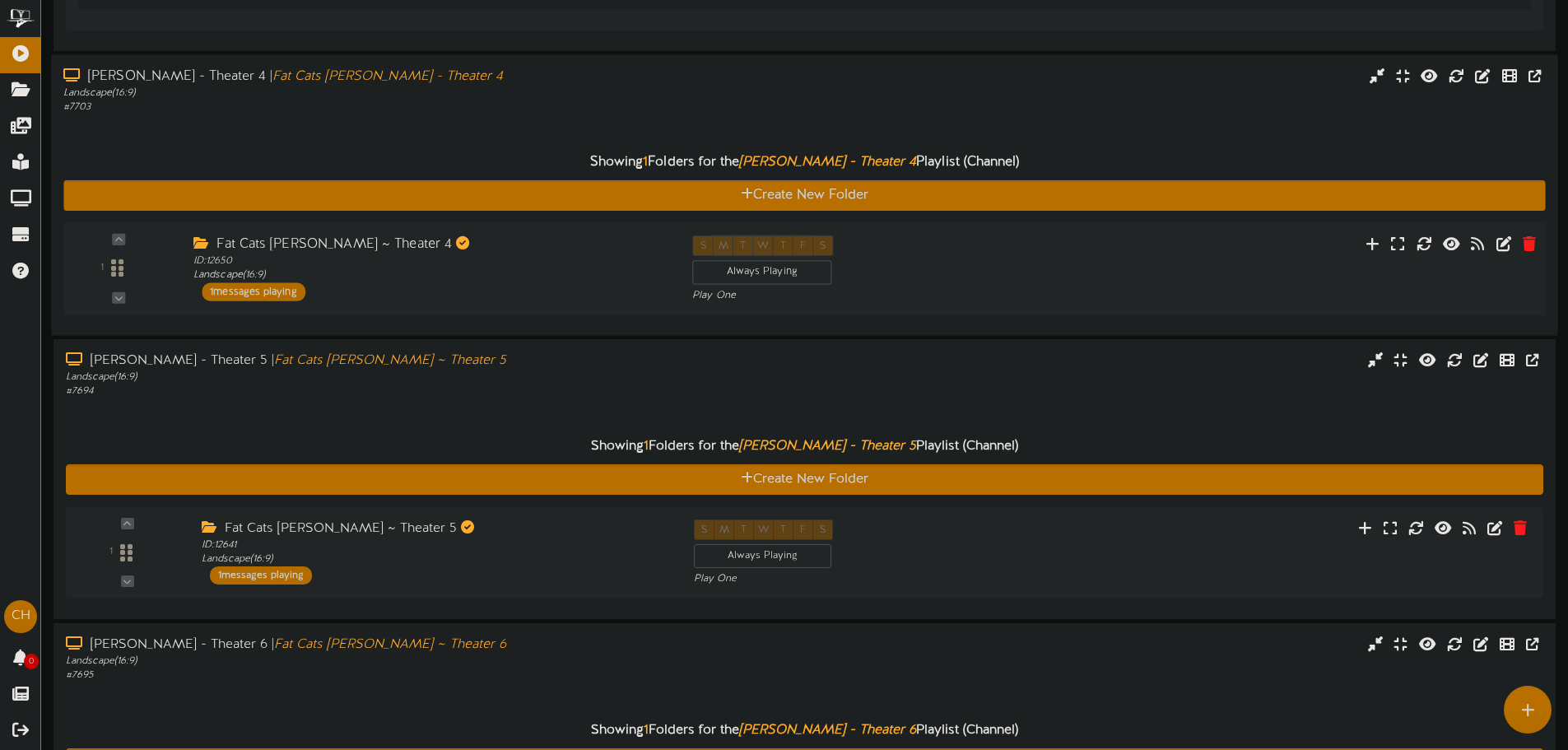
click at [339, 274] on div "ID: 12650 Landscape ( 16:9 )" at bounding box center [430, 269] width 474 height 29
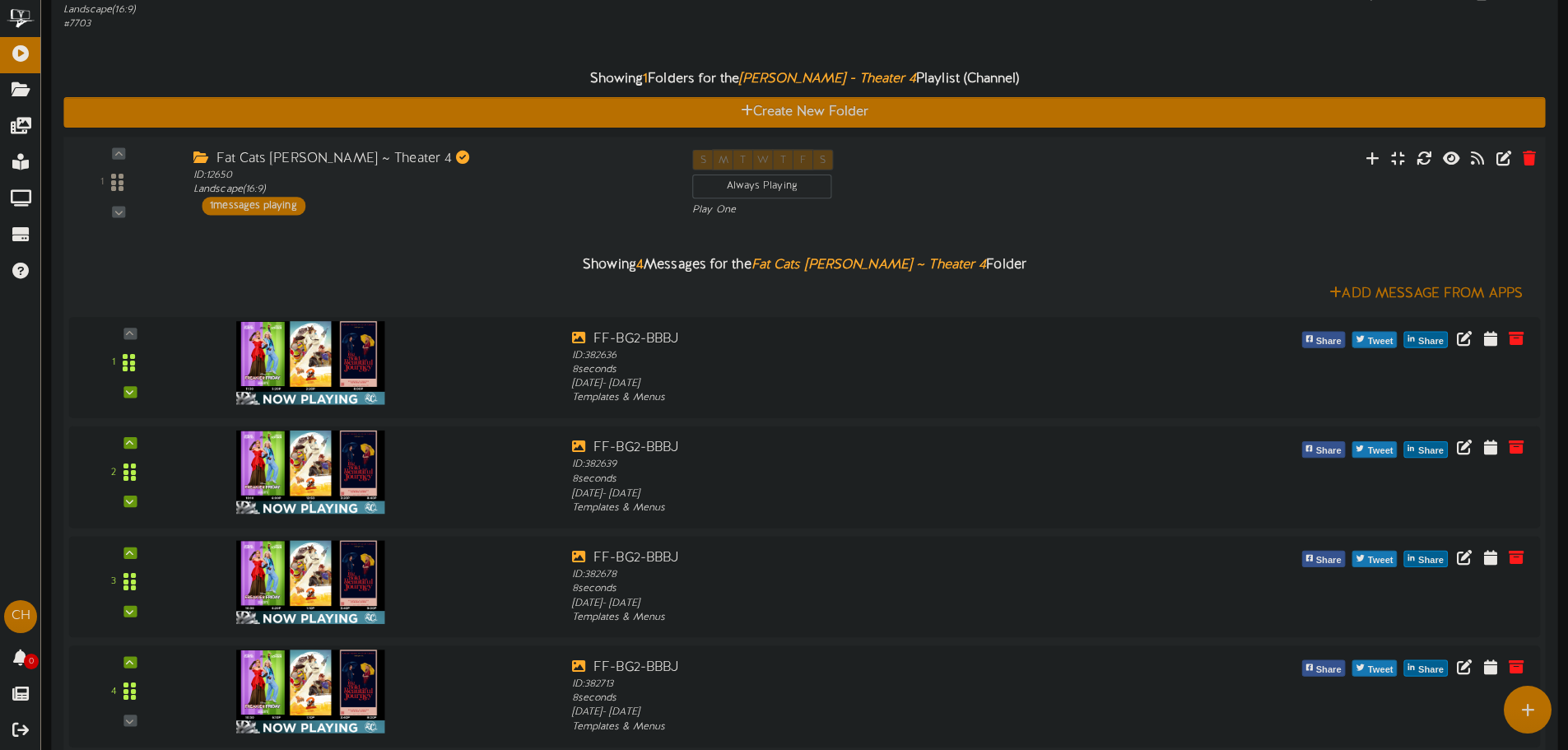
click at [452, 211] on div "Fat Cats [PERSON_NAME] ~ Theater 4 ID: 12650 Landscape ( 16:9 ) 1 messages play…" at bounding box center [431, 181] width 499 height 65
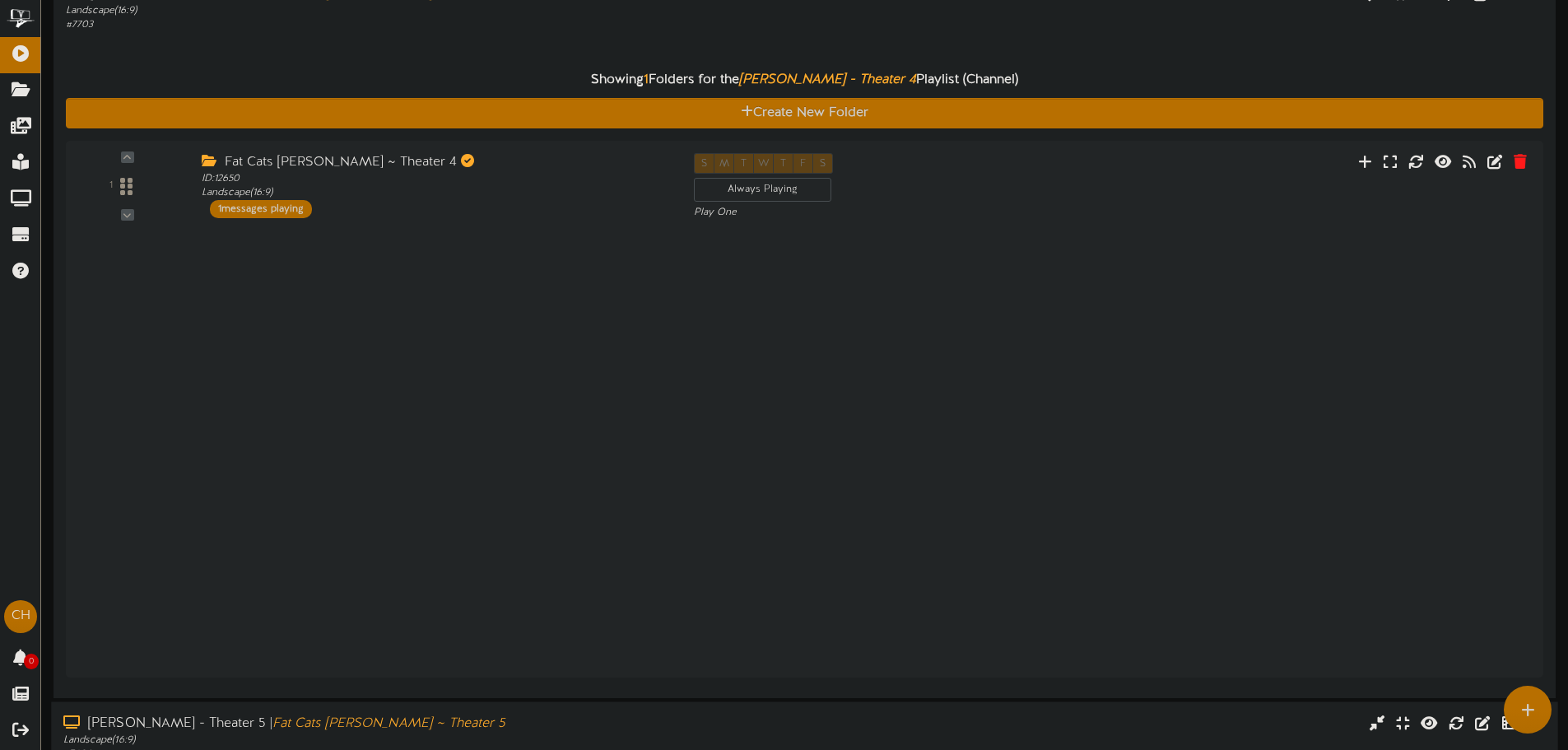
scroll to position [1609, 0]
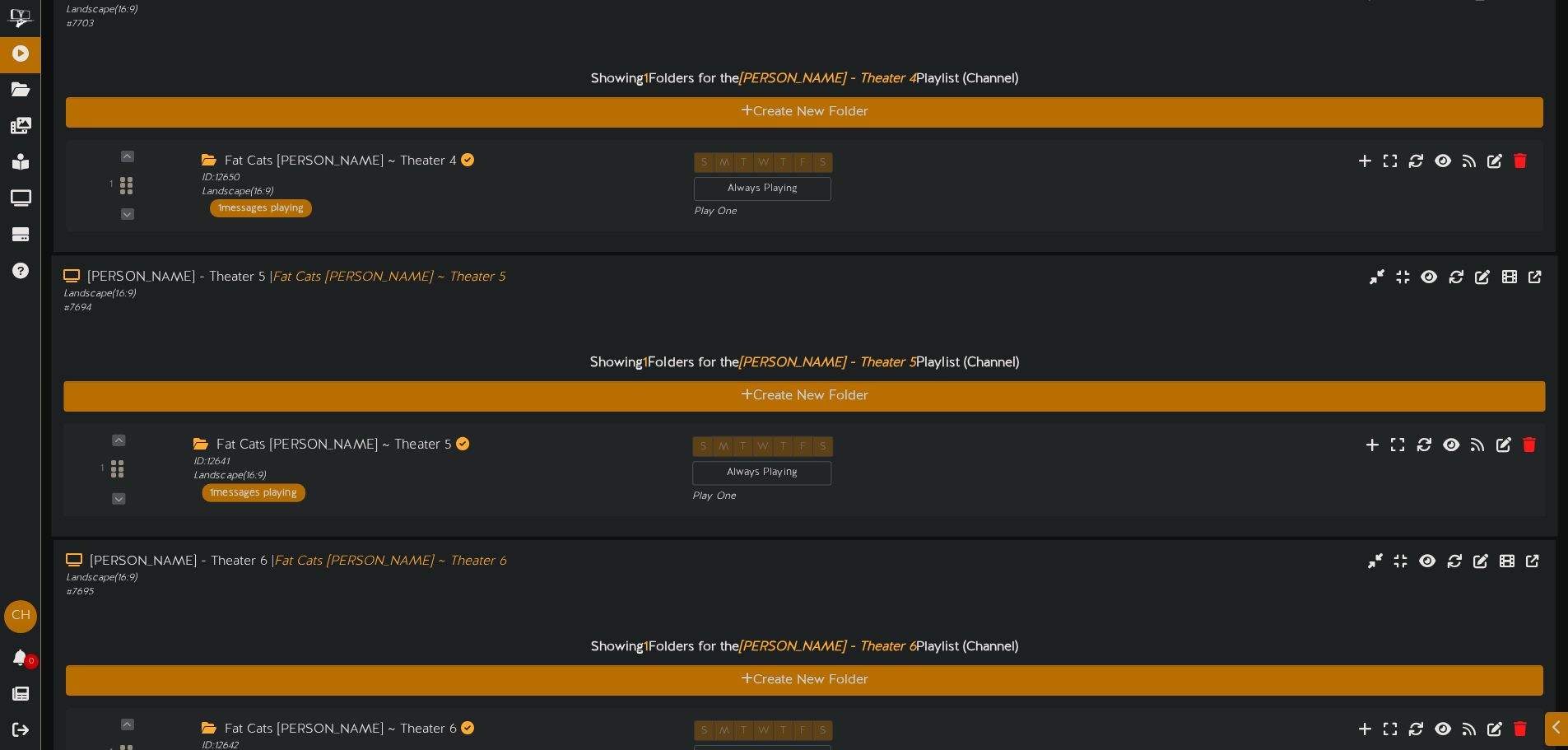
click at [341, 471] on div "ID: 12641 Landscape ( 16:9 )" at bounding box center [430, 469] width 474 height 29
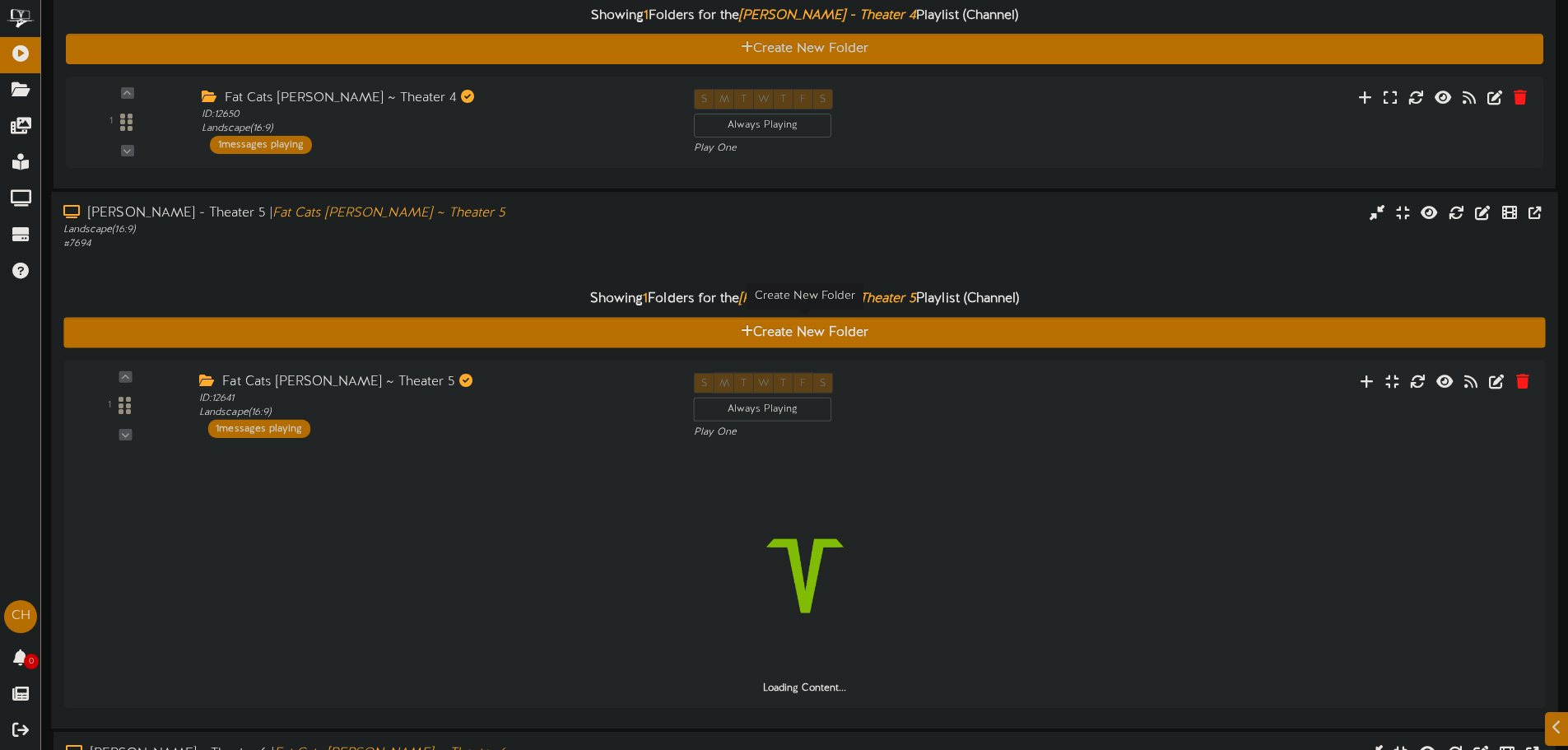
scroll to position [1773, 0]
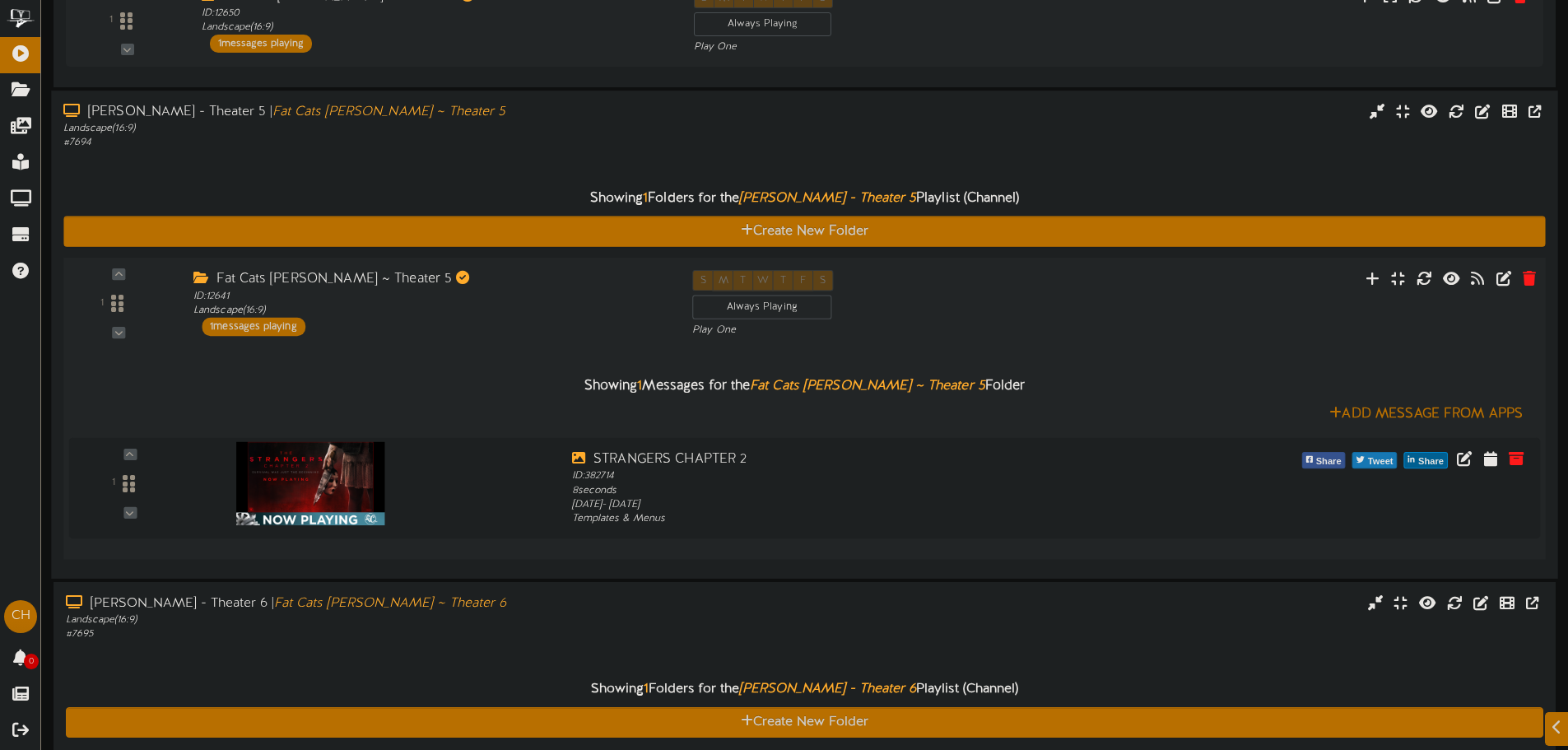
click at [385, 321] on div "Fat Cats [PERSON_NAME] ~ Theater 5 ID: 12641 Landscape ( 16:9 ) 1 messages play…" at bounding box center [431, 302] width 499 height 65
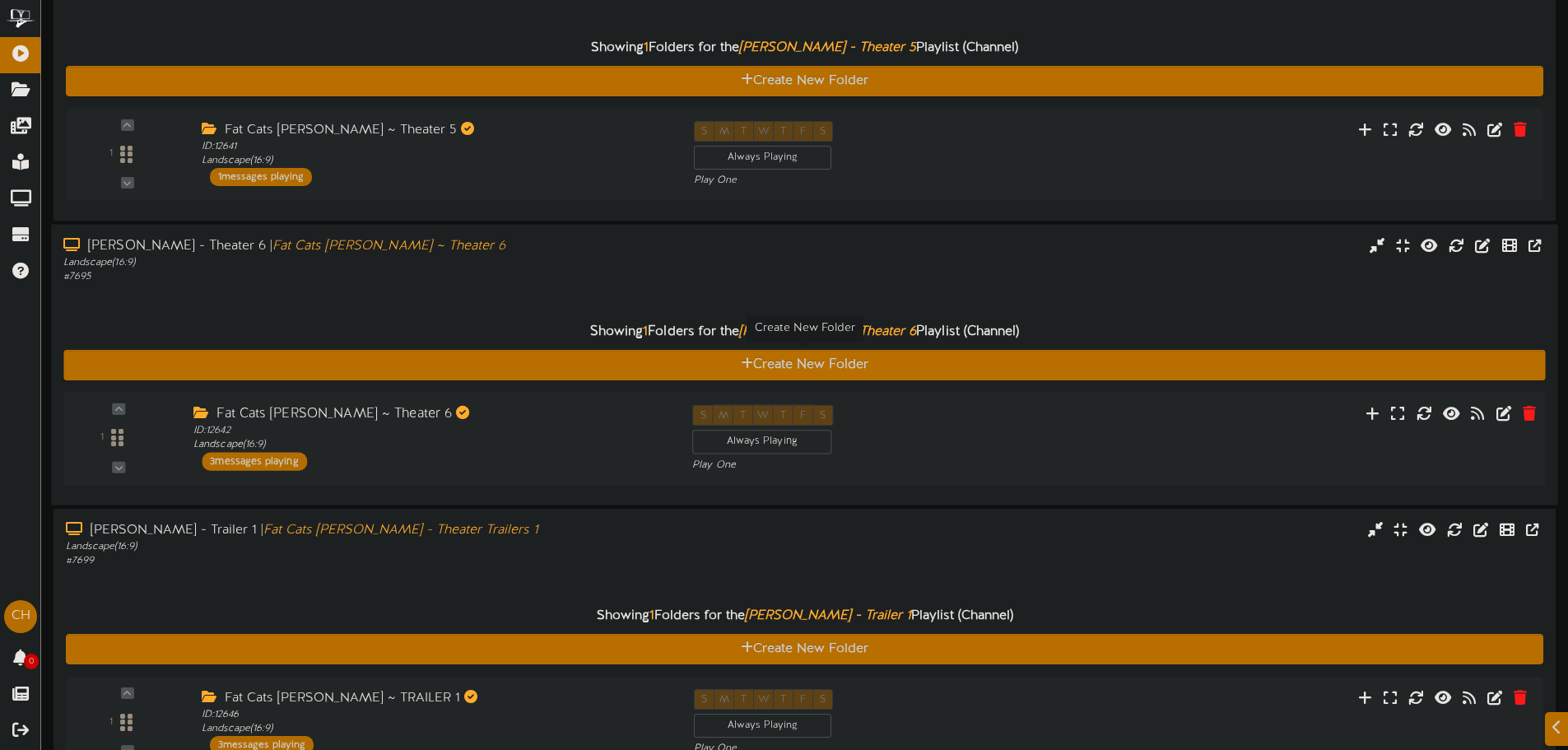
scroll to position [1938, 0]
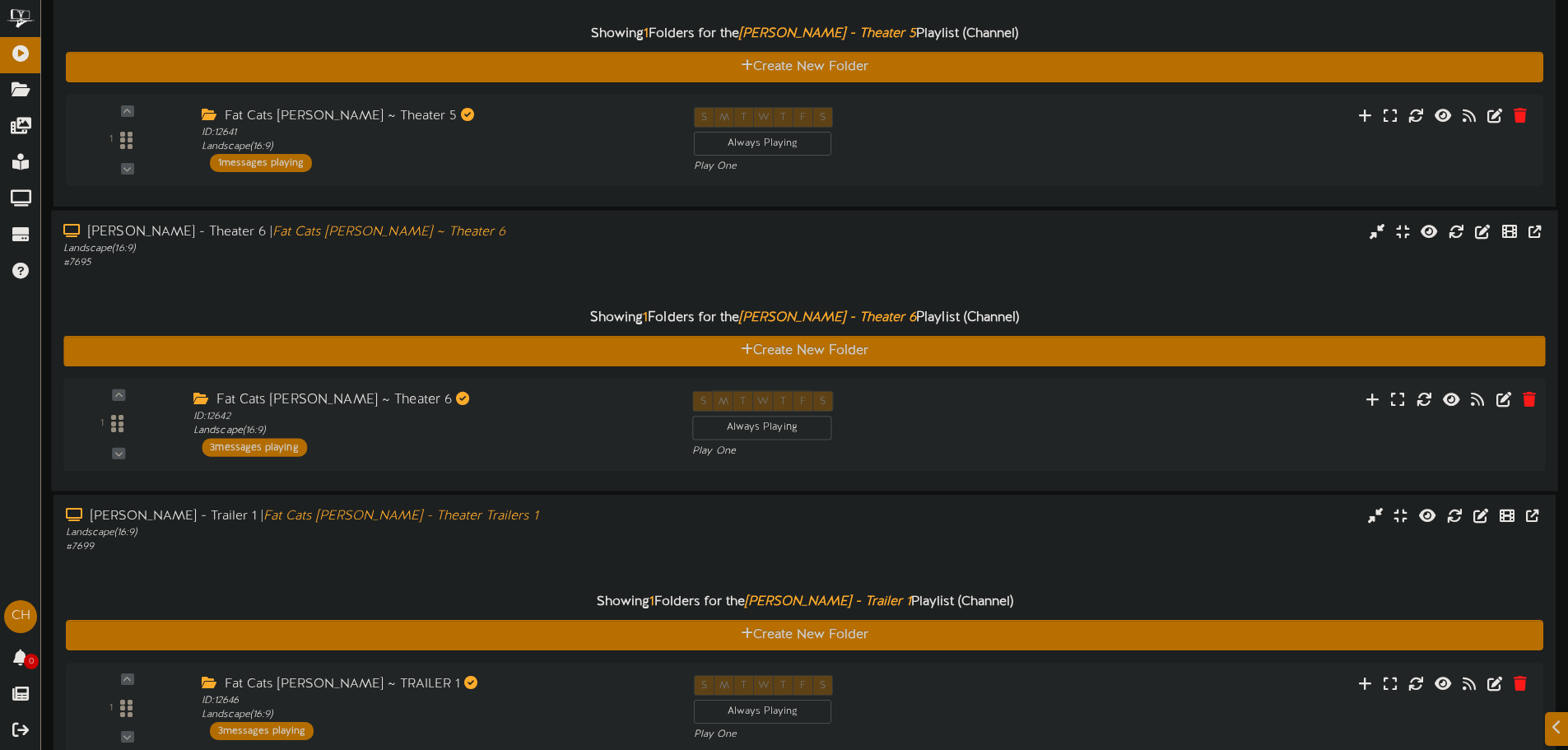
click at [374, 400] on div "Fat Cats [PERSON_NAME] ~ Theater 6" at bounding box center [430, 400] width 474 height 19
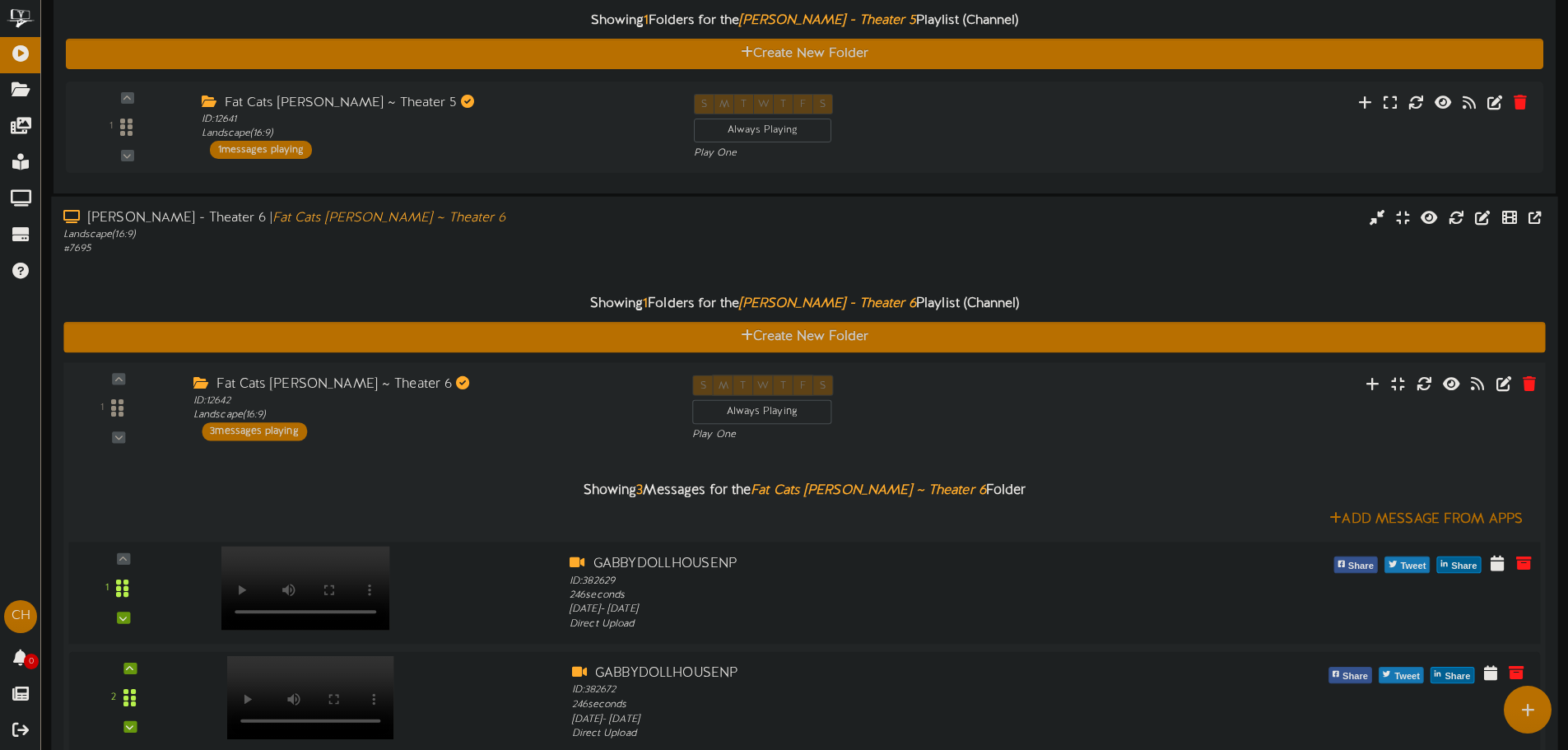
scroll to position [1773, 0]
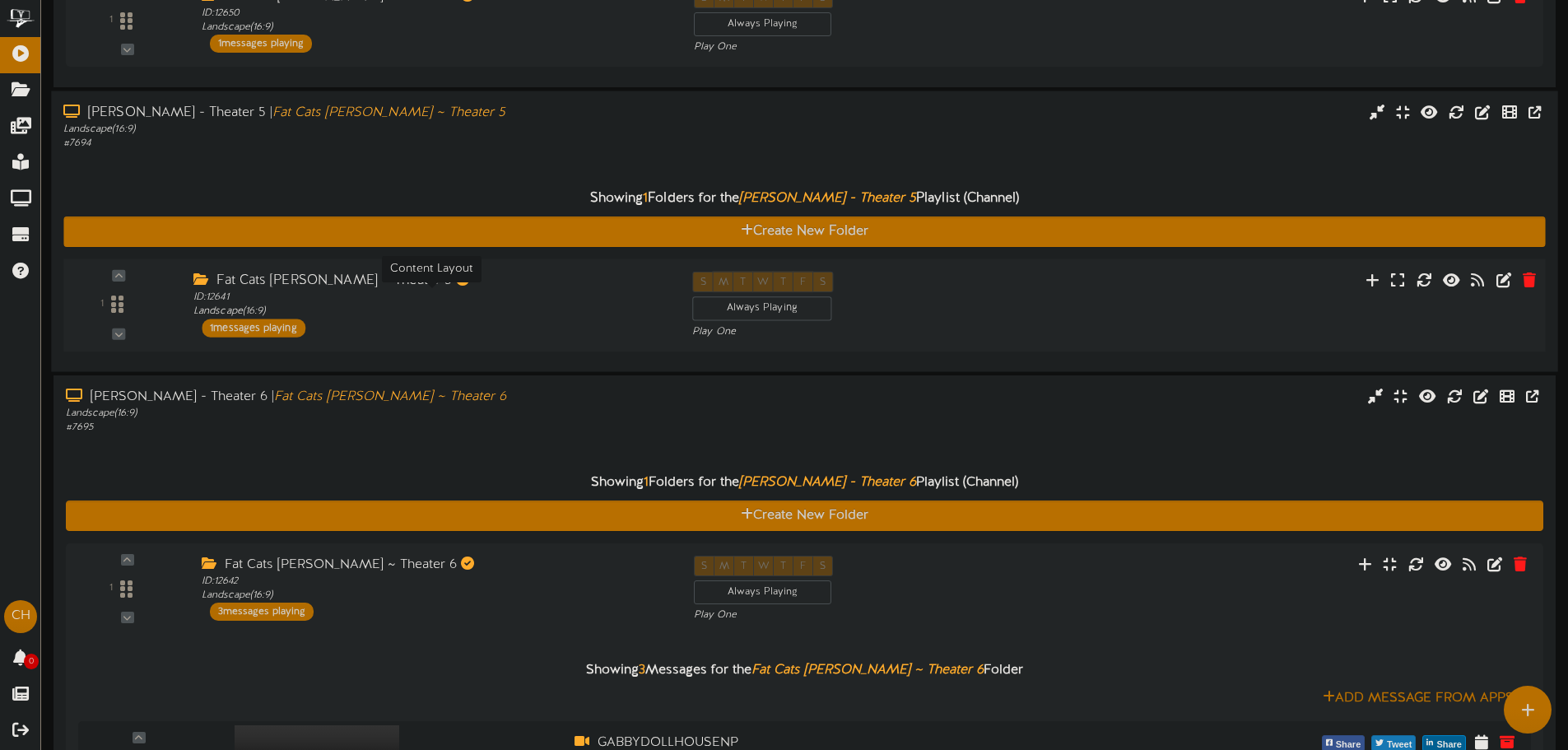
drag, startPoint x: 443, startPoint y: 301, endPoint x: 464, endPoint y: 298, distance: 21.2
click at [463, 298] on div "ID: 12641 Landscape ( 16:9 )" at bounding box center [430, 305] width 474 height 29
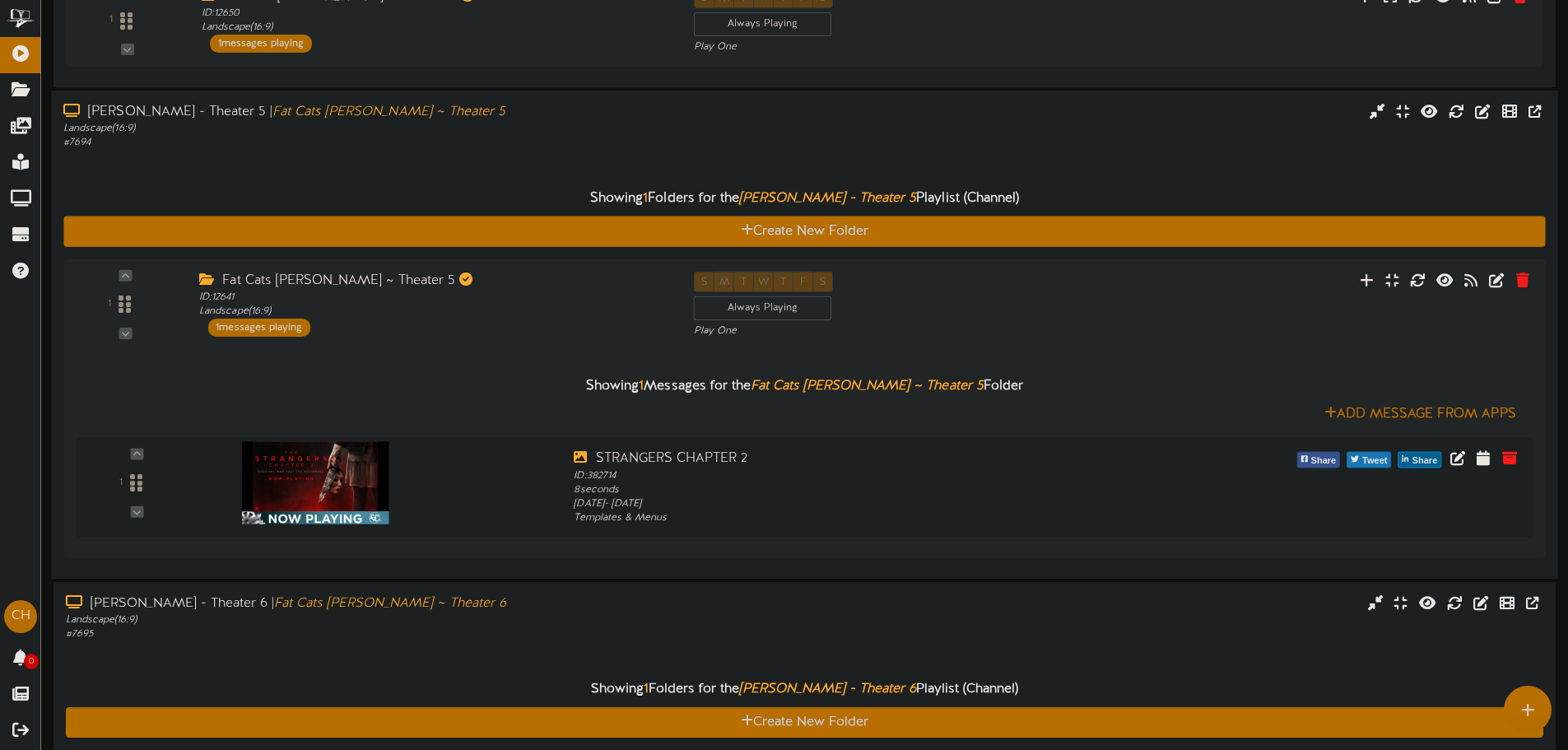
click at [461, 165] on div "Showing 1 Folders for the [PERSON_NAME] - Theater 5 Playlist (Channel) Create N…" at bounding box center [804, 359] width 1482 height 417
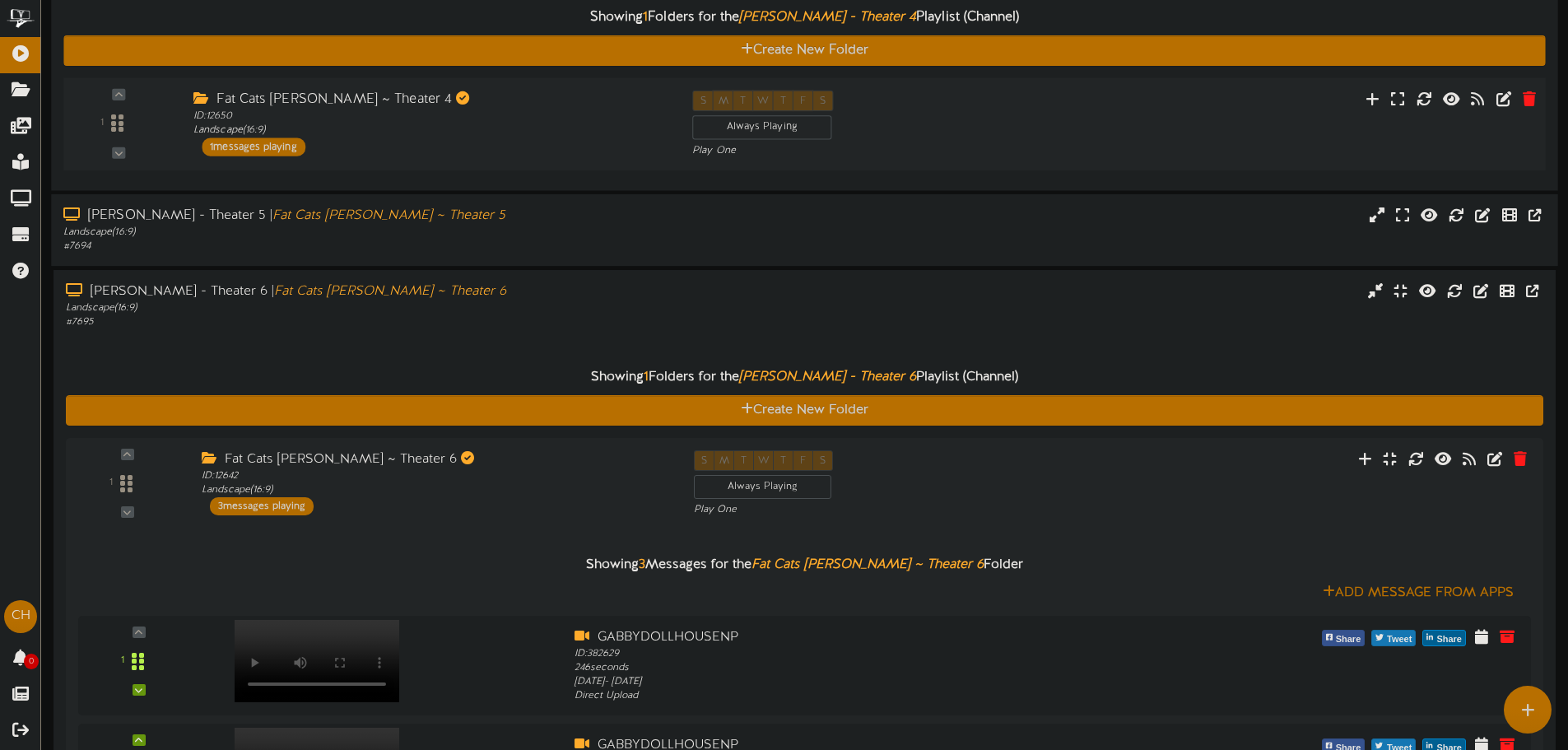
scroll to position [1609, 0]
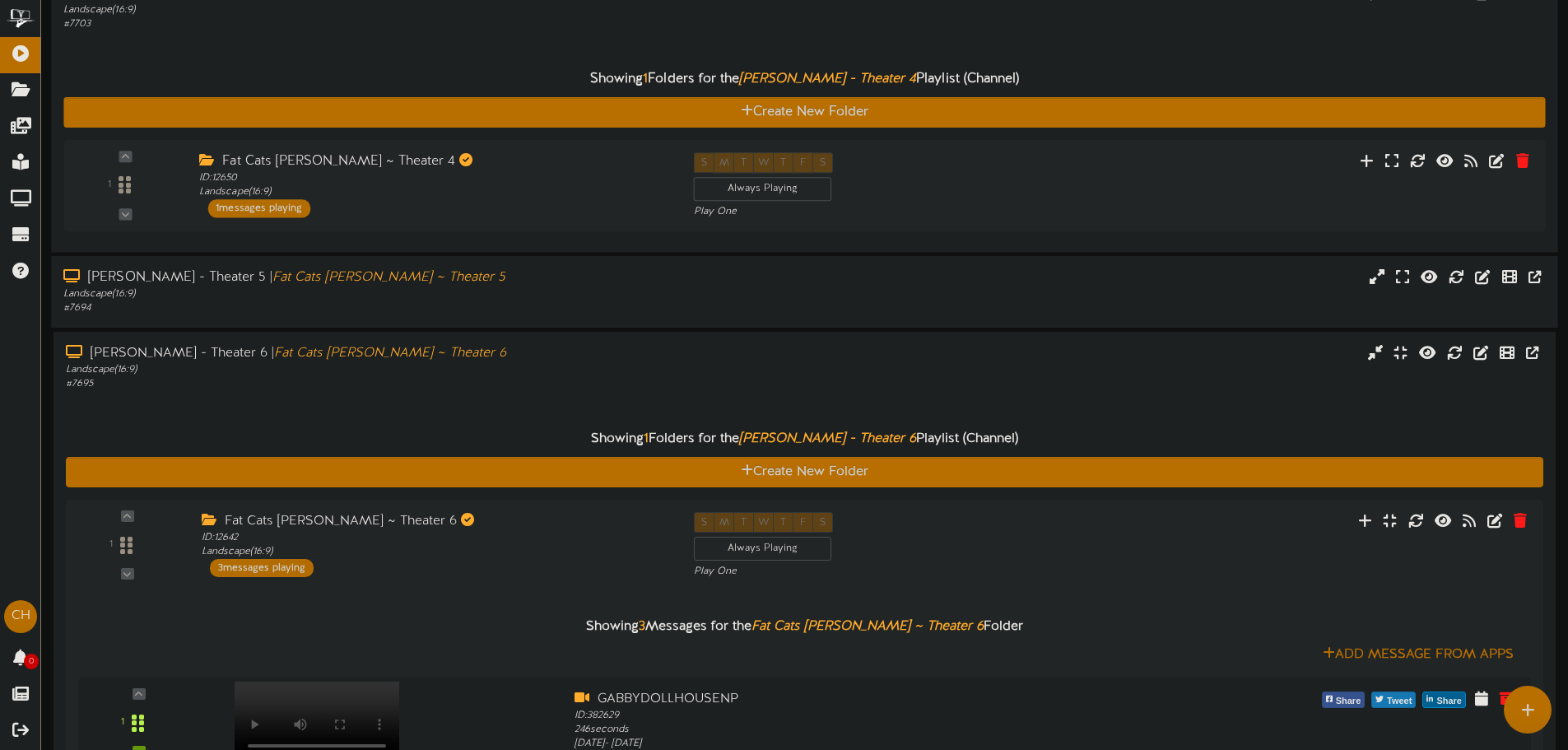
click at [406, 56] on div "Showing 1 Folders for the [PERSON_NAME] - Theater 4 Playlist (Channel) Create N…" at bounding box center [804, 136] width 1482 height 209
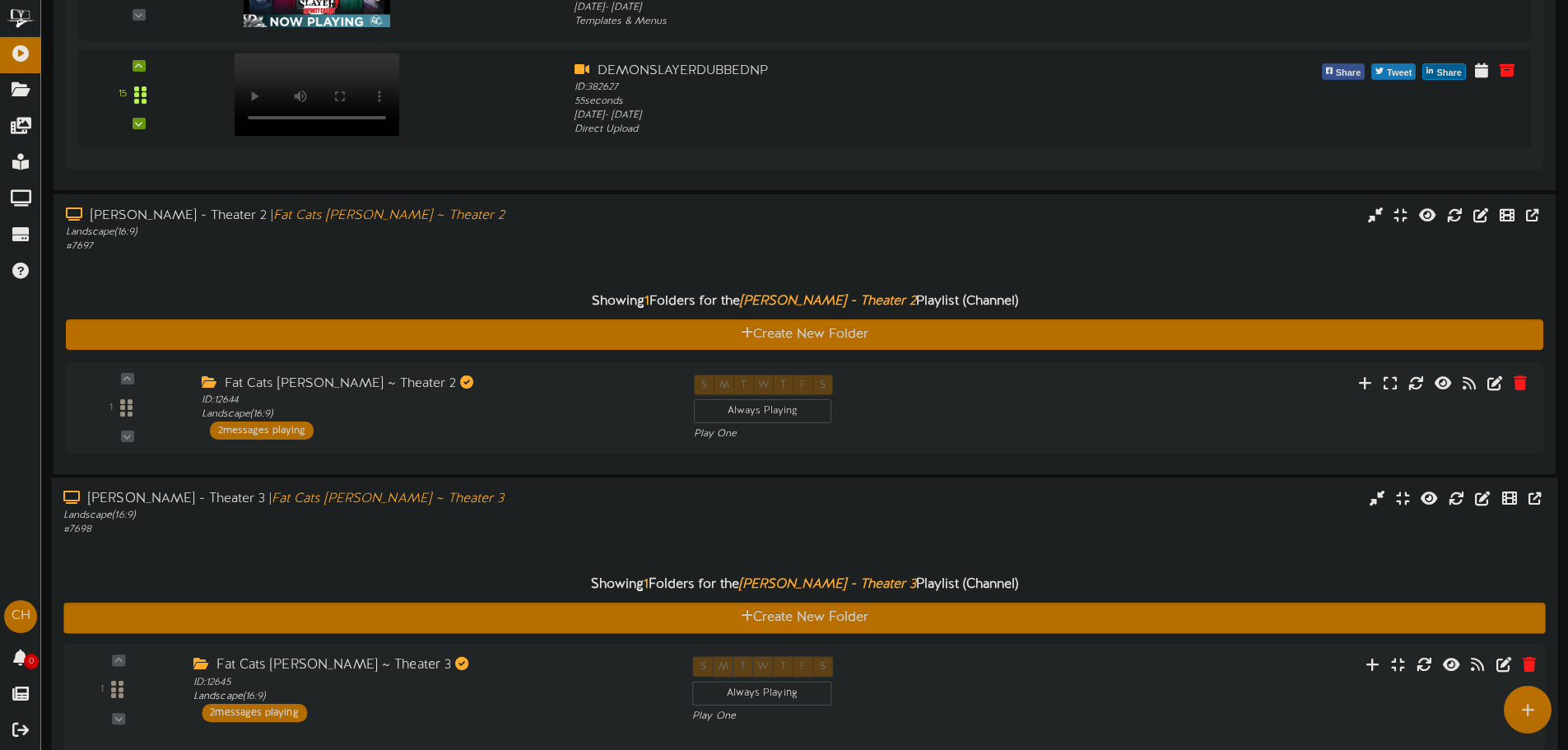
scroll to position [456, 0]
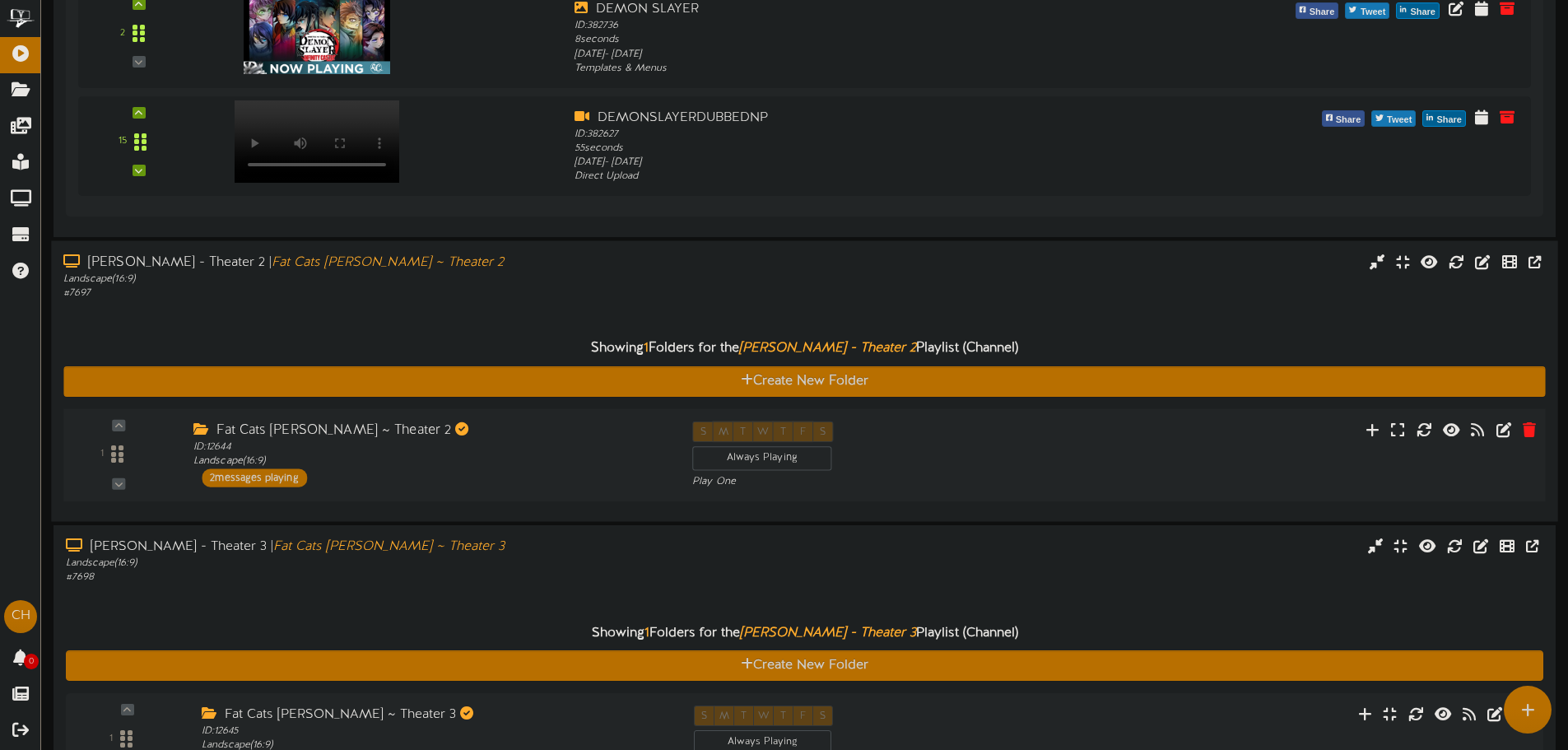
click at [388, 414] on div "1 ID: 12644" at bounding box center [805, 456] width 1497 height 93
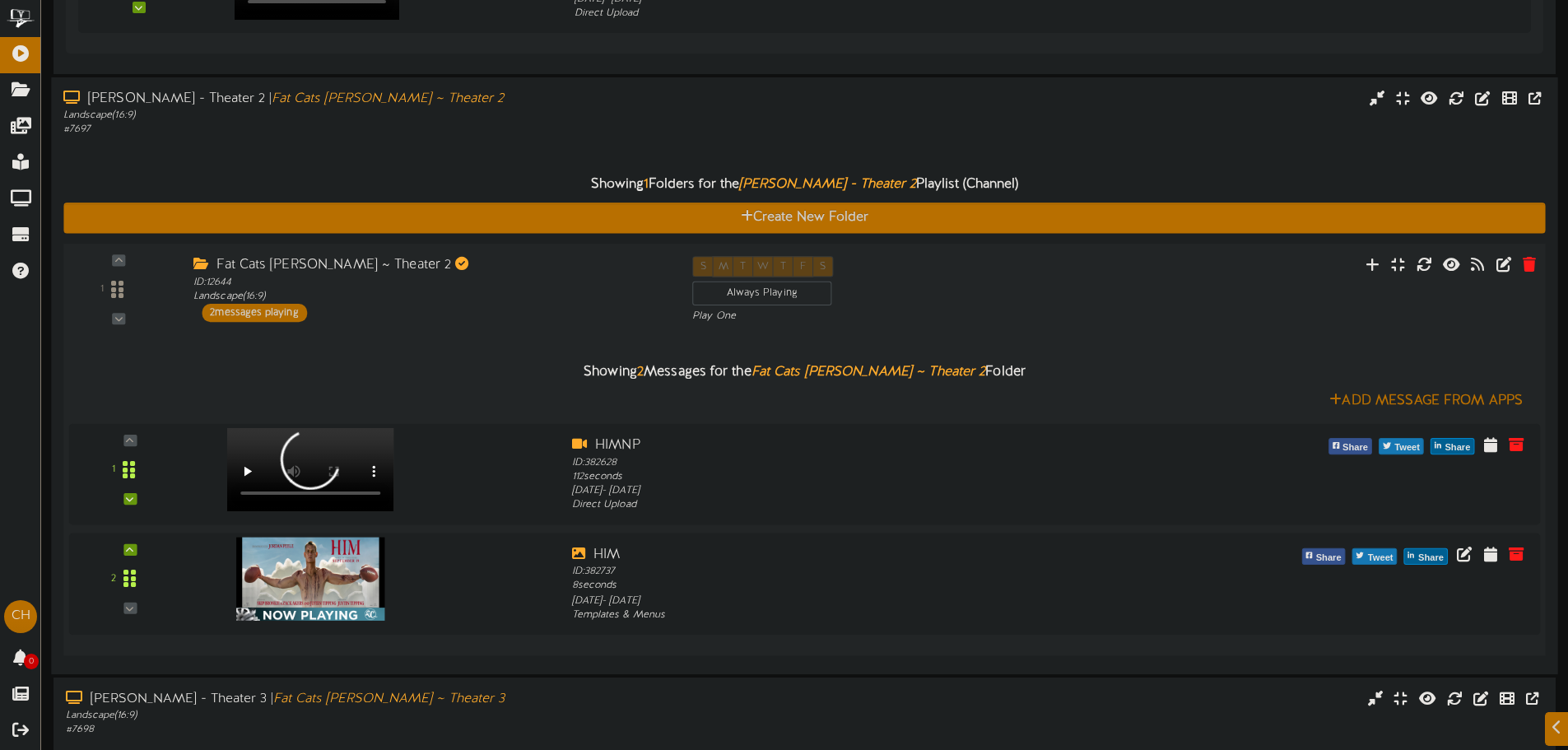
scroll to position [621, 0]
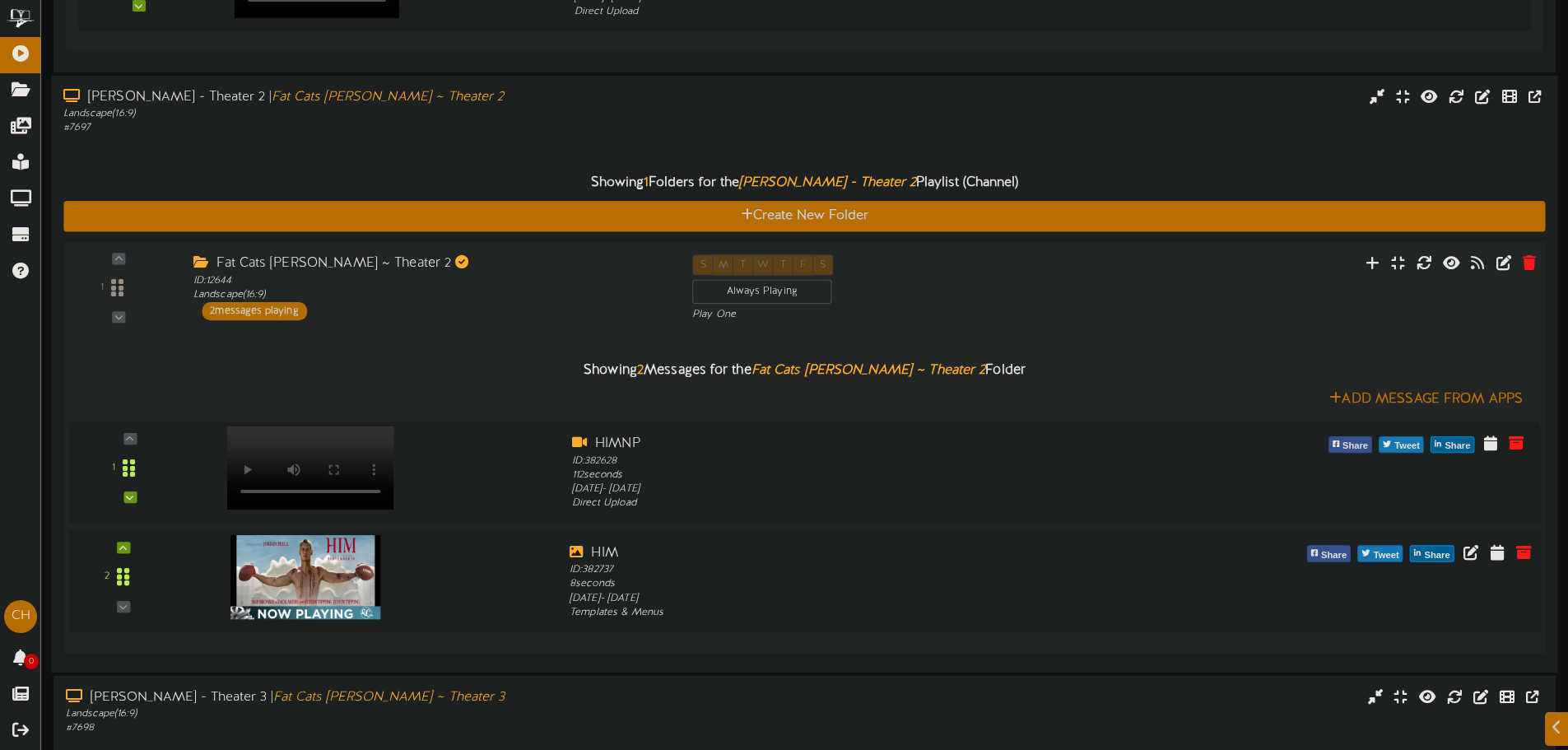
click at [310, 569] on img at bounding box center [305, 578] width 150 height 84
